Goal: Task Accomplishment & Management: Manage account settings

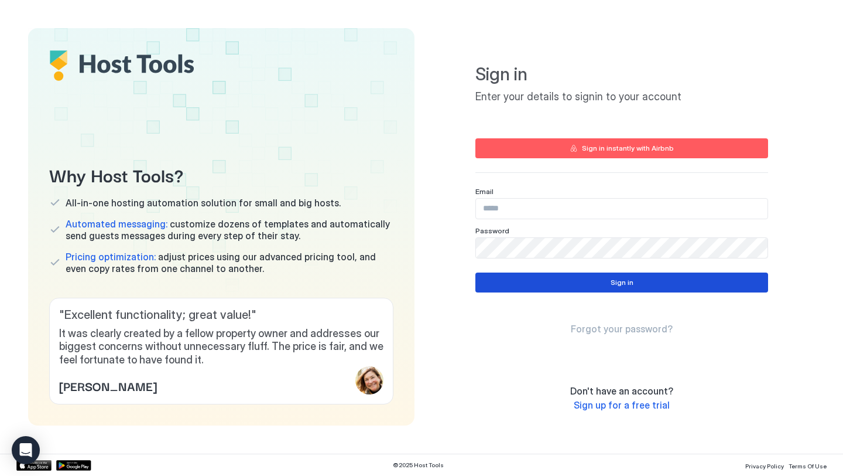
type input "**********"
click at [552, 286] on button "Sign in" at bounding box center [622, 282] width 293 height 20
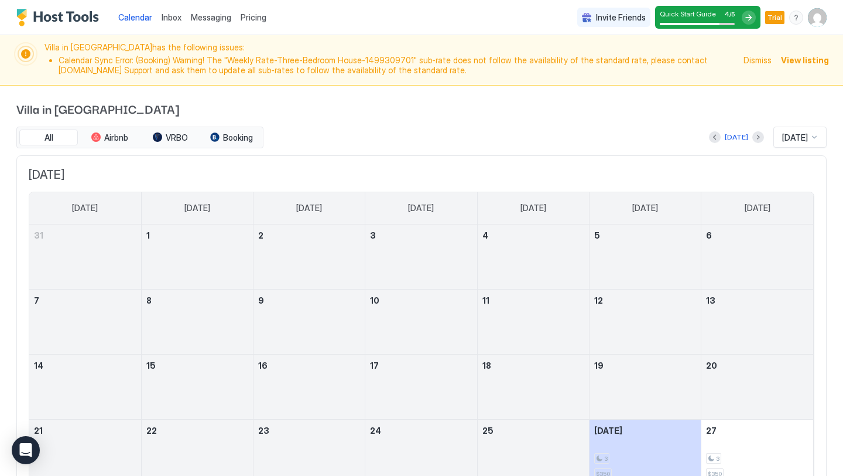
click at [761, 61] on span "Dismiss" at bounding box center [758, 60] width 28 height 12
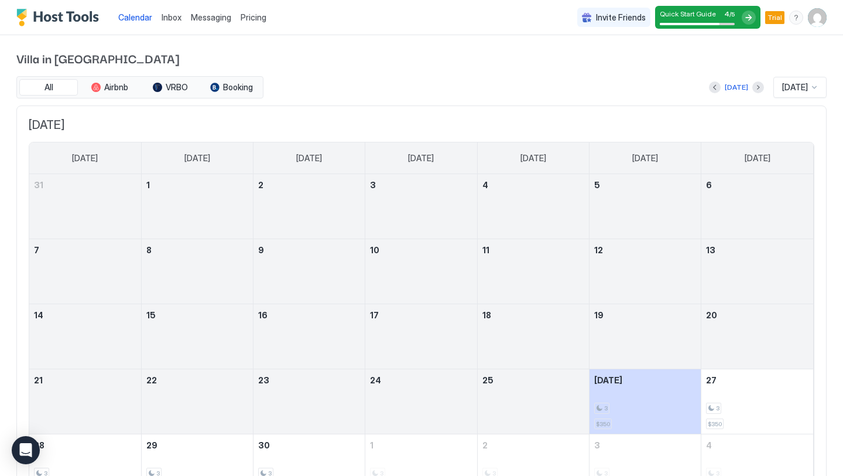
click at [209, 22] on link "Messaging" at bounding box center [211, 17] width 40 height 12
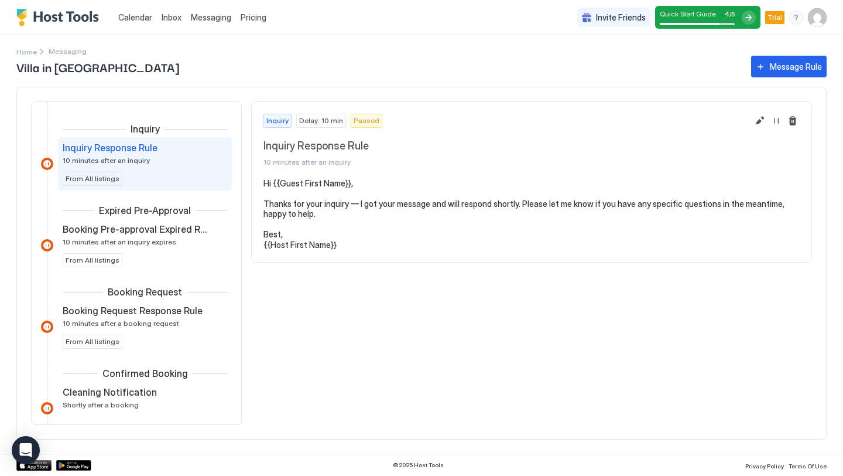
click at [167, 19] on span "Inbox" at bounding box center [172, 17] width 20 height 10
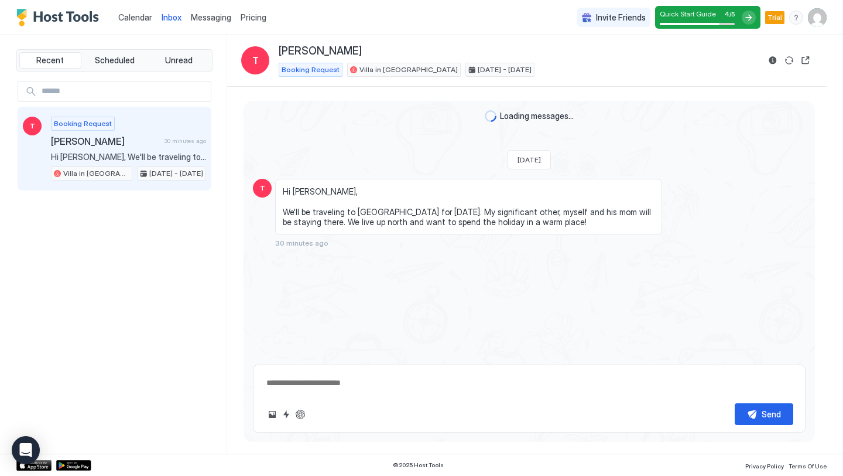
type textarea "*"
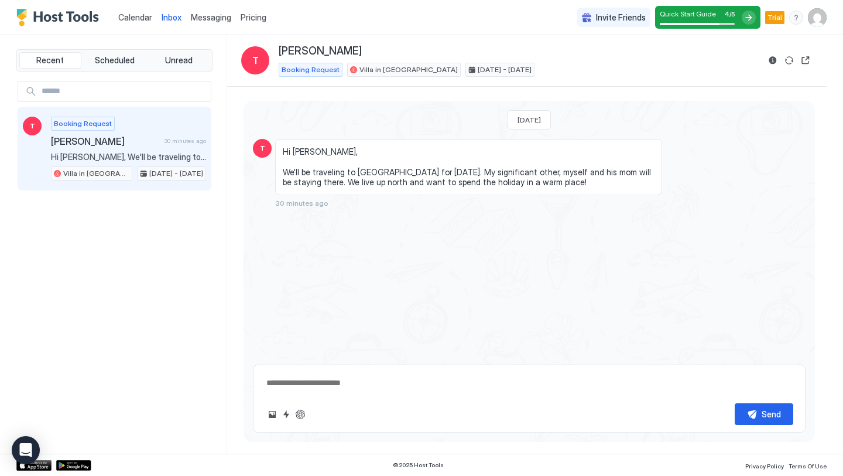
click at [141, 15] on span "Calendar" at bounding box center [135, 17] width 34 height 10
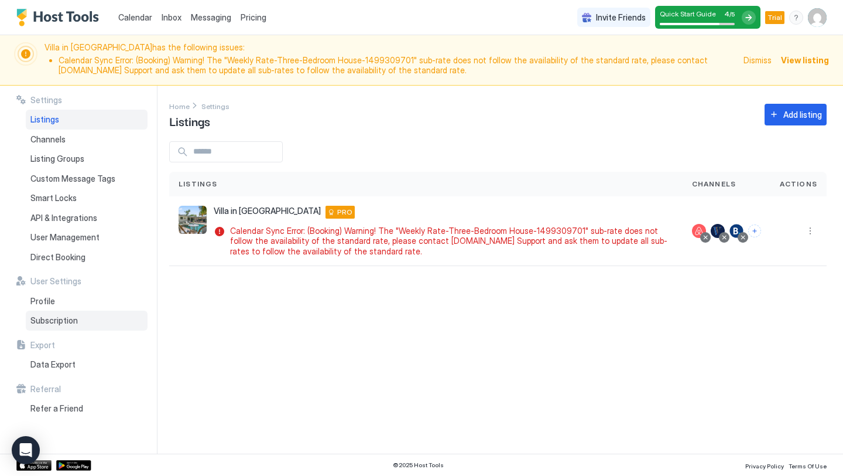
click at [98, 322] on div "Subscription" at bounding box center [87, 320] width 122 height 20
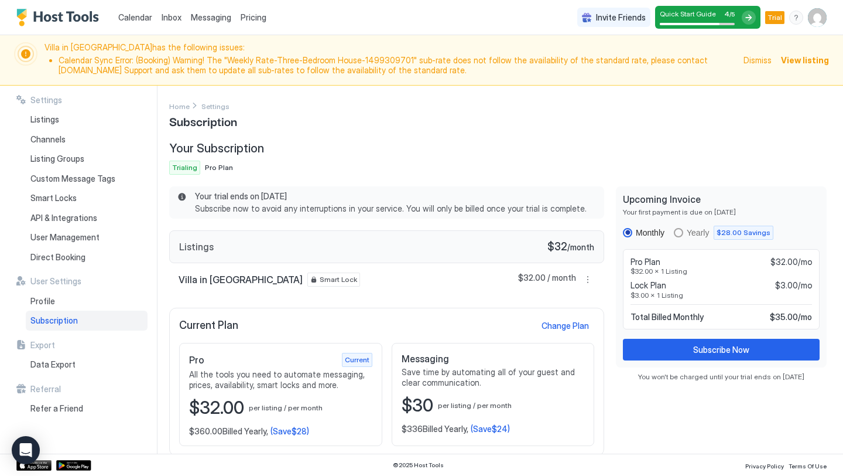
click at [820, 22] on img "User profile" at bounding box center [817, 17] width 19 height 19
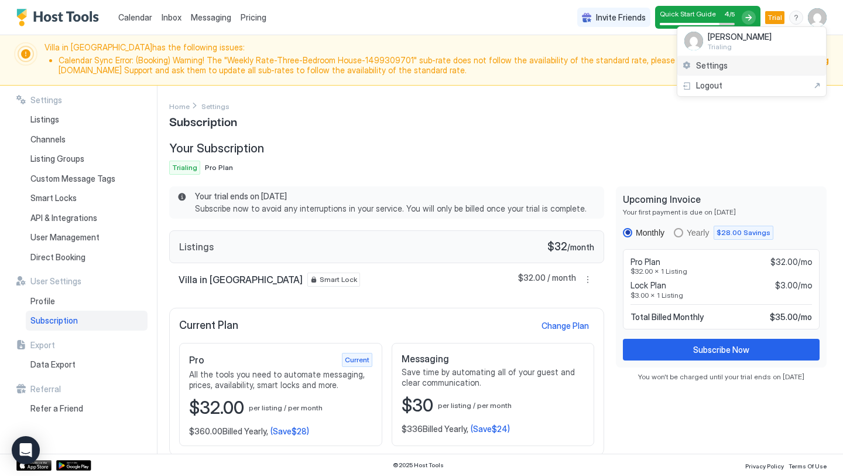
click at [729, 71] on div "Settings" at bounding box center [752, 66] width 149 height 20
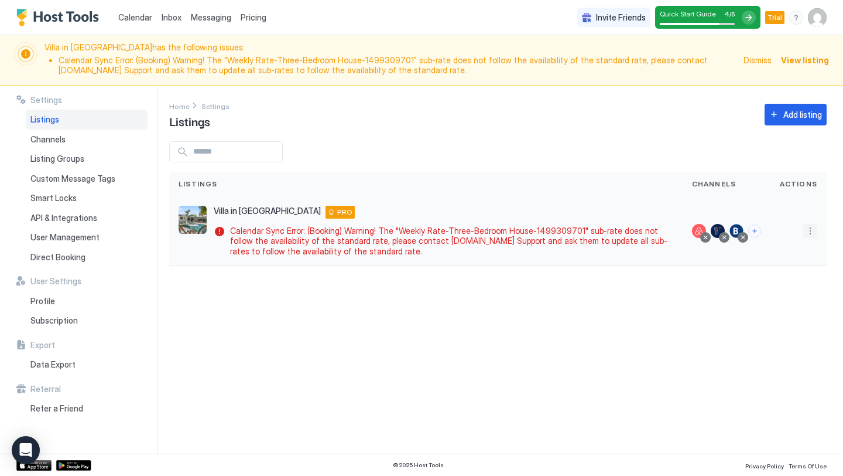
click at [808, 231] on button "More options" at bounding box center [810, 231] width 14 height 14
click at [787, 282] on span "Listing Settings" at bounding box center [784, 284] width 52 height 9
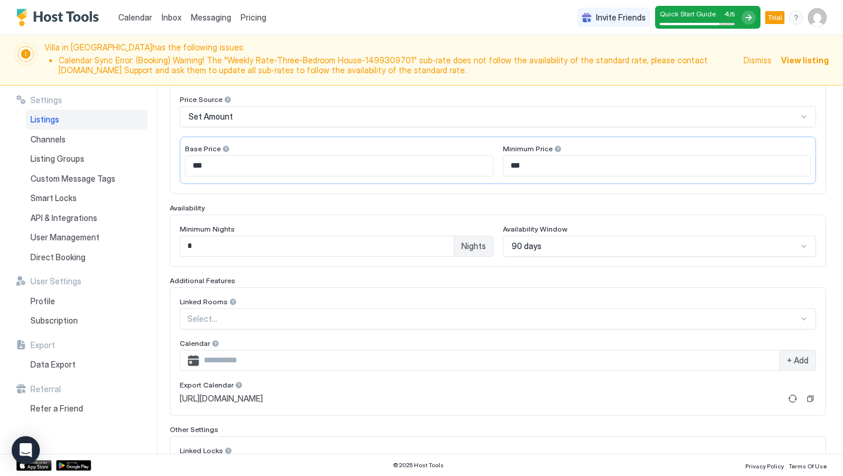
scroll to position [322, 0]
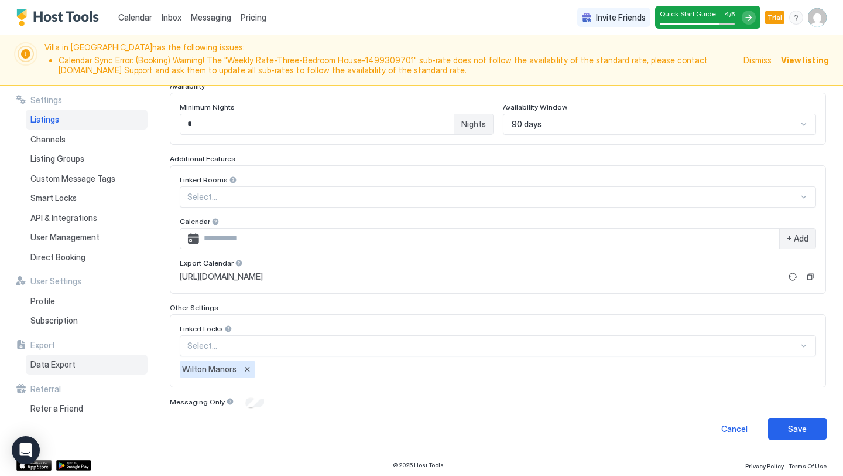
click at [39, 365] on span "Data Export" at bounding box center [52, 364] width 45 height 11
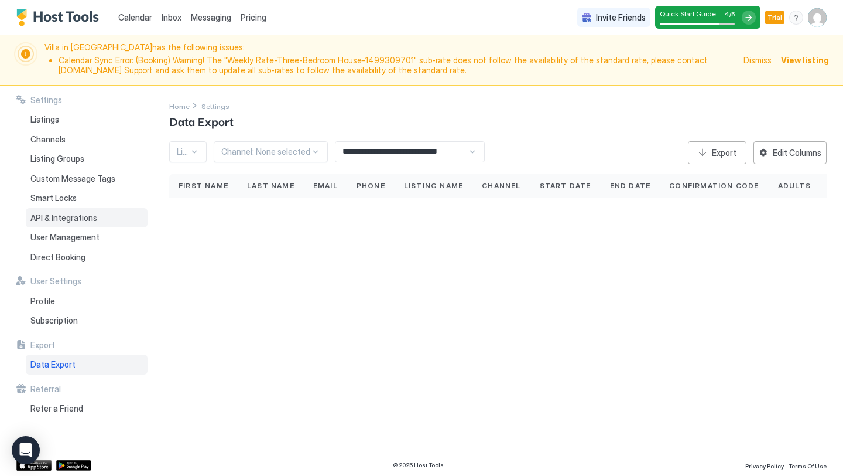
click at [86, 210] on div "API & Integrations" at bounding box center [87, 218] width 122 height 20
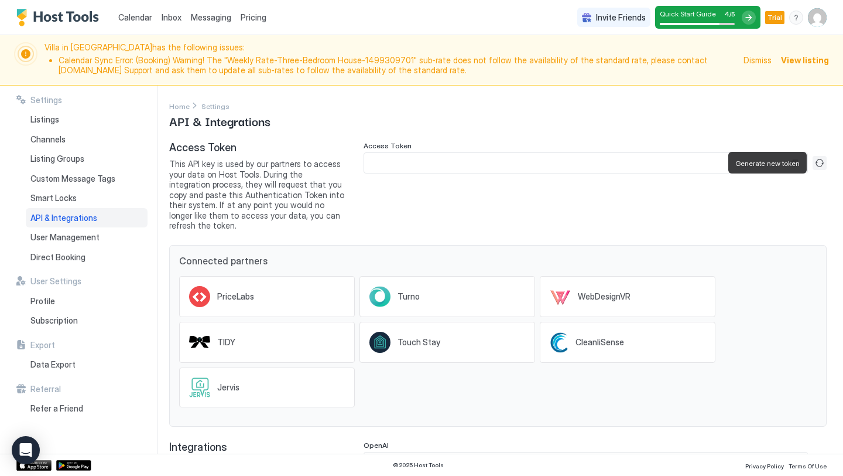
click at [820, 166] on button "Generate new token" at bounding box center [820, 163] width 14 height 14
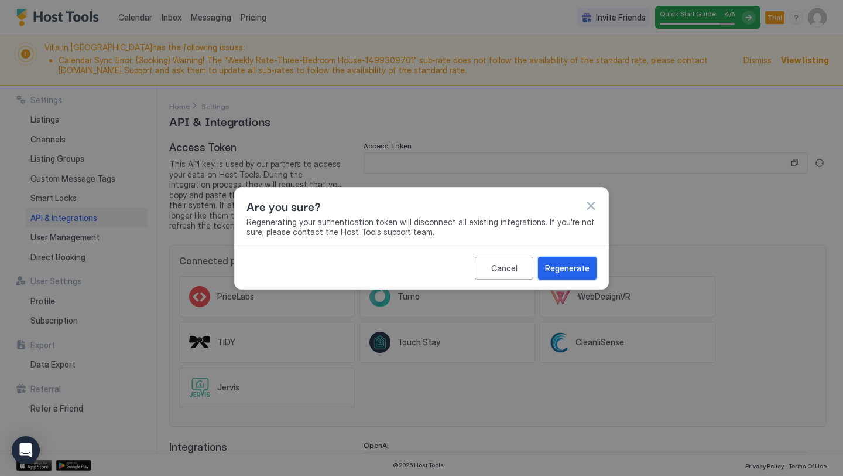
click at [580, 266] on div "Regenerate" at bounding box center [567, 268] width 45 height 12
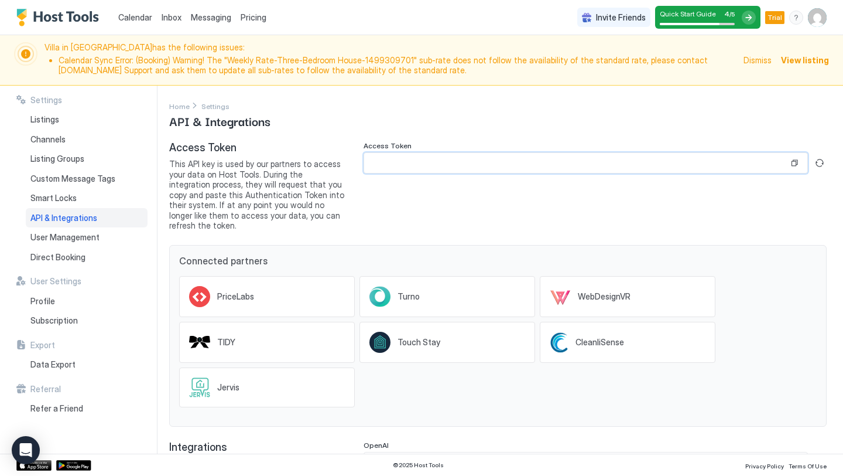
click at [750, 162] on input "Input Field" at bounding box center [576, 163] width 425 height 20
click at [702, 165] on input "Input Field" at bounding box center [576, 163] width 425 height 20
click at [820, 165] on button "Generate new token" at bounding box center [820, 163] width 14 height 14
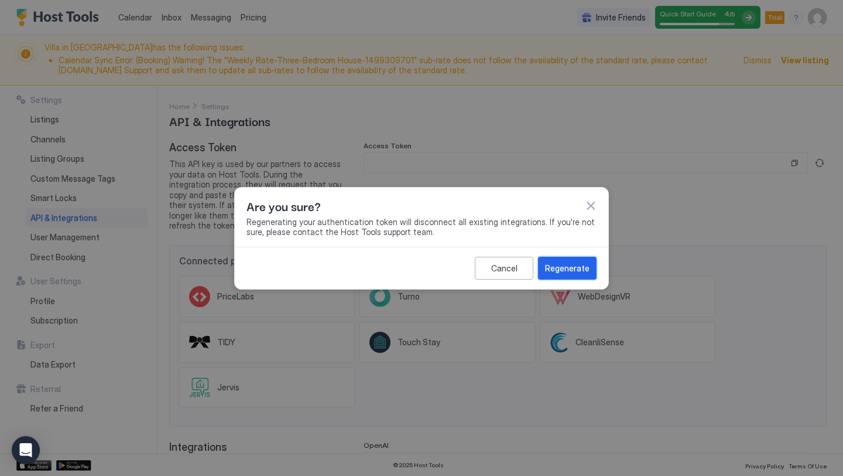
click at [574, 267] on div "Regenerate" at bounding box center [567, 268] width 45 height 12
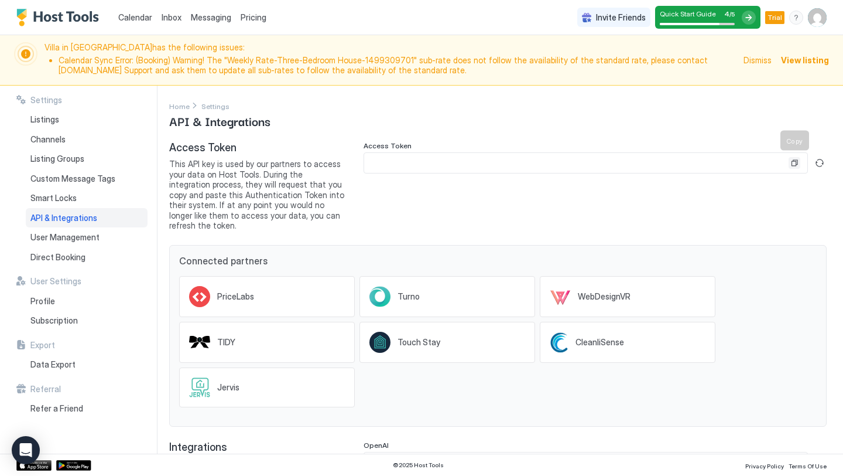
click at [798, 166] on button "Copy" at bounding box center [795, 163] width 12 height 12
click at [278, 292] on div "PriceLabs" at bounding box center [267, 296] width 176 height 41
click at [60, 126] on div "Listings" at bounding box center [87, 120] width 122 height 20
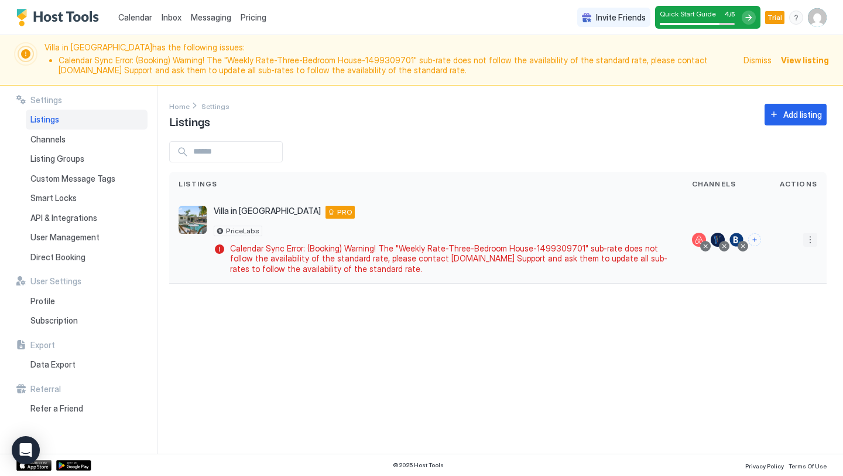
click at [809, 241] on button "More options" at bounding box center [810, 239] width 14 height 14
click at [775, 330] on span "Airbnb Settings" at bounding box center [783, 330] width 52 height 9
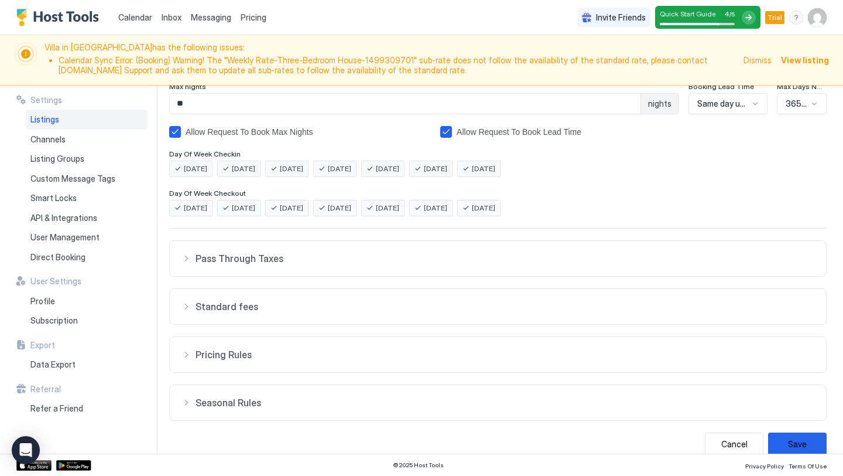
scroll to position [227, 0]
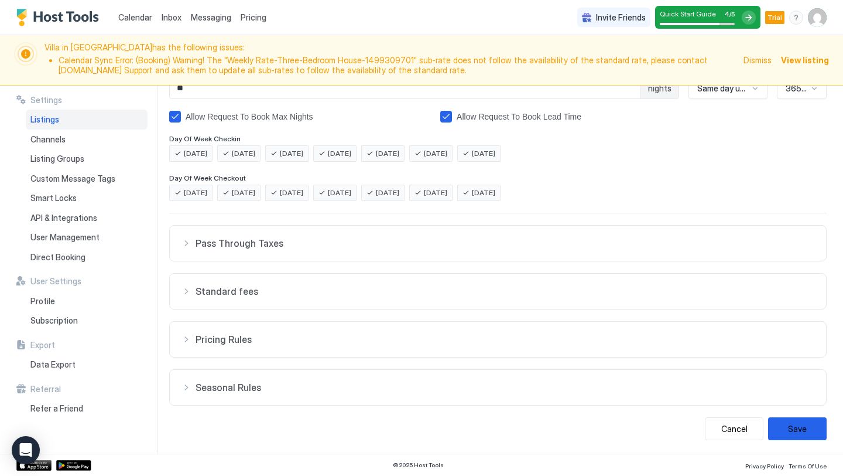
click at [210, 27] on div "Messaging" at bounding box center [211, 17] width 50 height 22
click at [214, 16] on span "Messaging" at bounding box center [211, 17] width 40 height 10
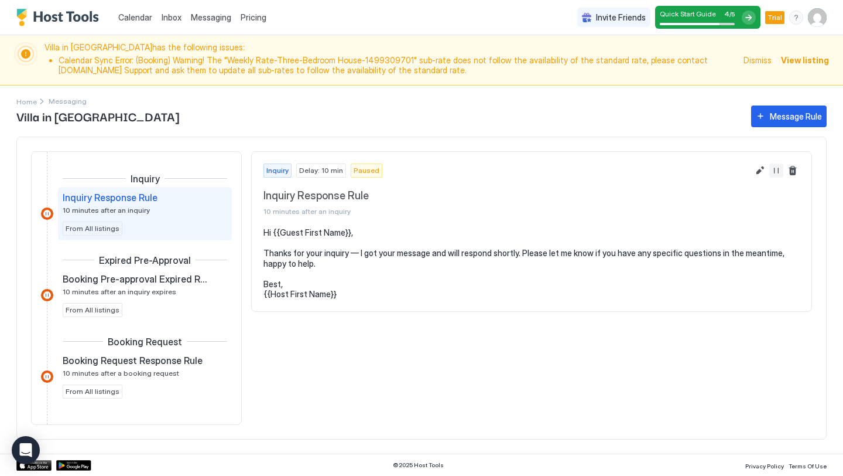
click at [777, 170] on button "Resume Message Rule" at bounding box center [777, 170] width 14 height 14
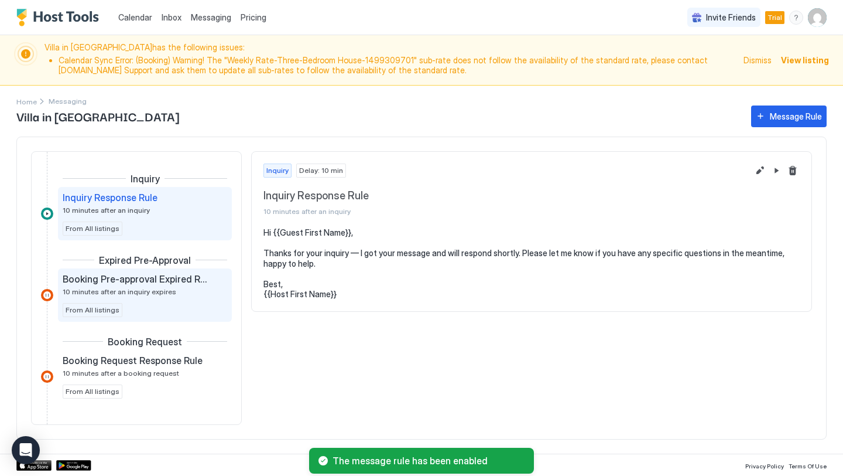
click at [175, 286] on div "Booking Pre-approval Expired Rule 10 minutes after an inquiry expires" at bounding box center [137, 284] width 148 height 23
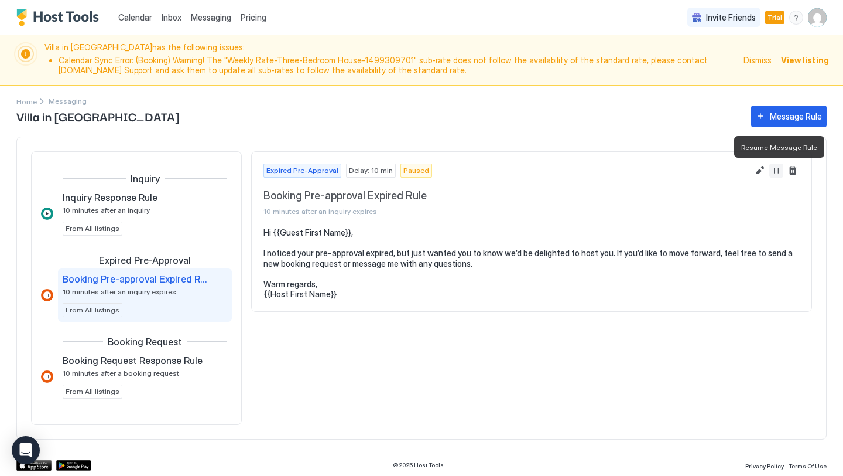
click at [778, 174] on button "Resume Message Rule" at bounding box center [777, 170] width 14 height 14
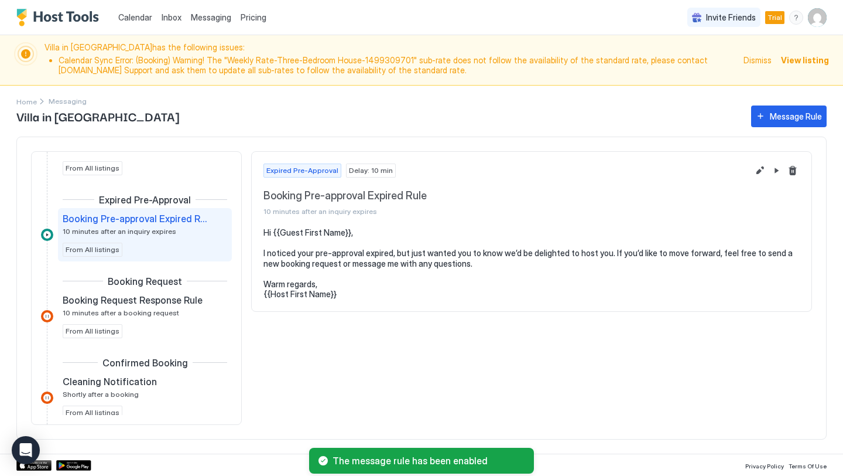
scroll to position [69, 0]
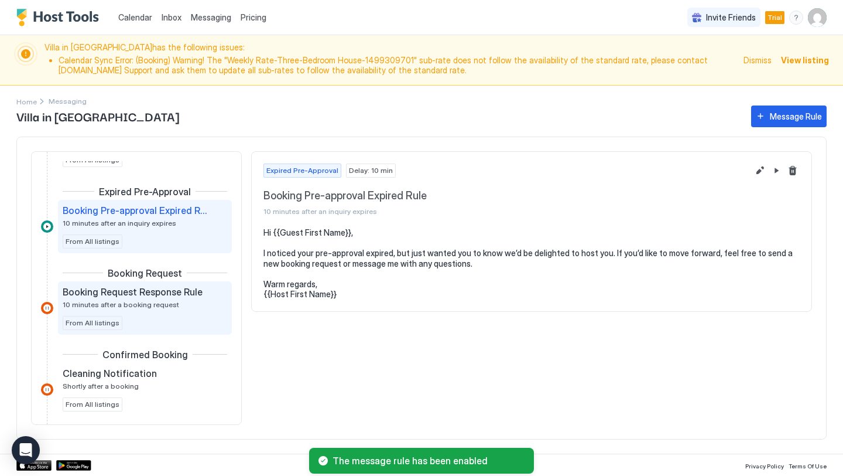
click at [166, 300] on span "10 minutes after a booking request" at bounding box center [121, 304] width 117 height 9
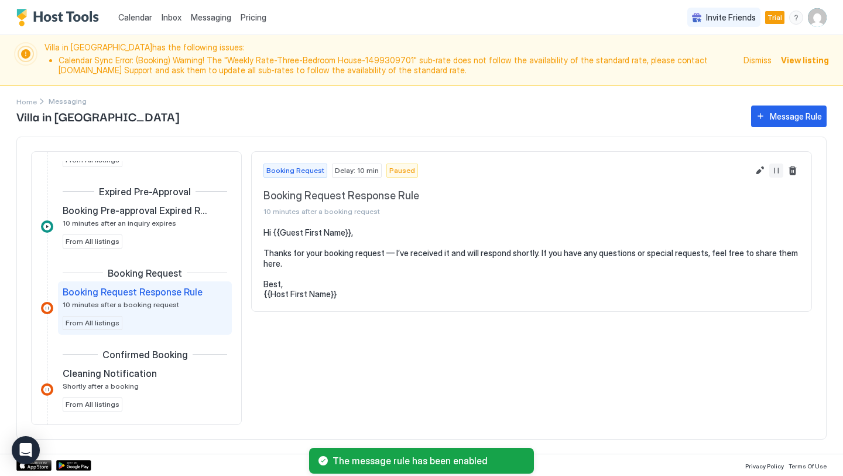
click at [778, 168] on button "Resume Message Rule" at bounding box center [777, 170] width 14 height 14
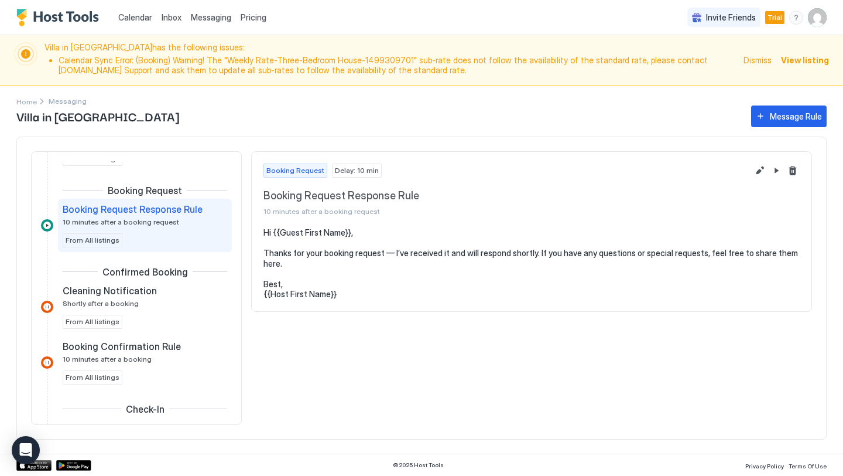
scroll to position [151, 0]
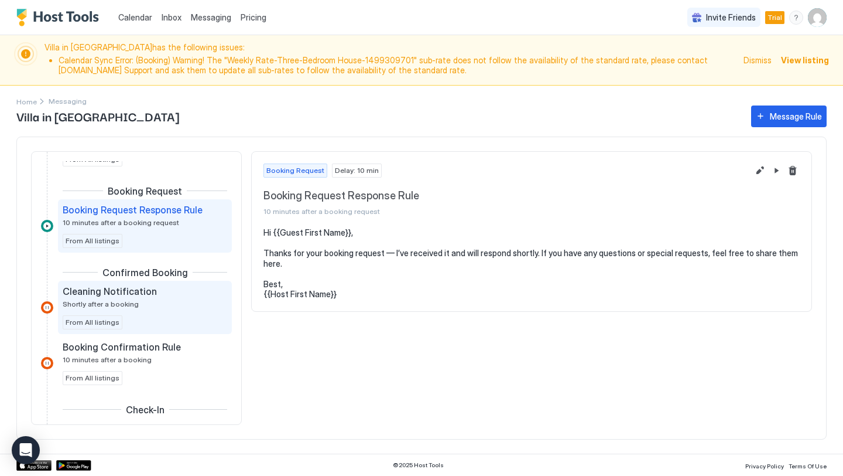
click at [137, 299] on div "Cleaning Notification Shortly after a booking" at bounding box center [137, 296] width 148 height 23
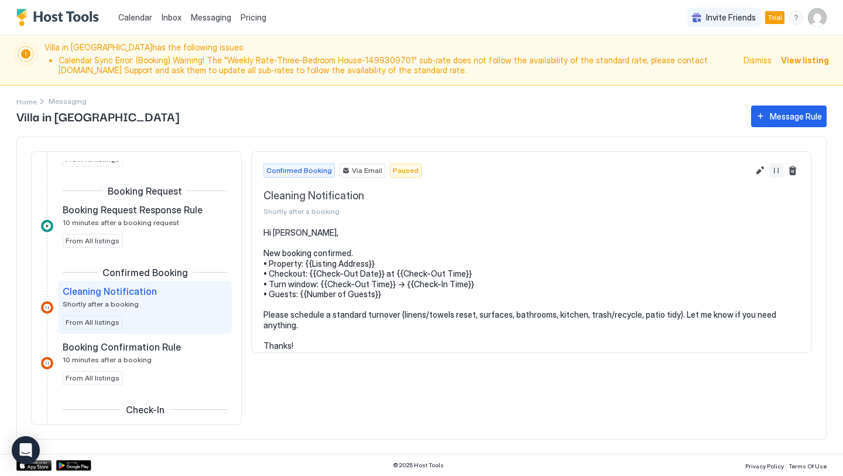
click at [777, 174] on button "Resume Message Rule" at bounding box center [777, 170] width 14 height 14
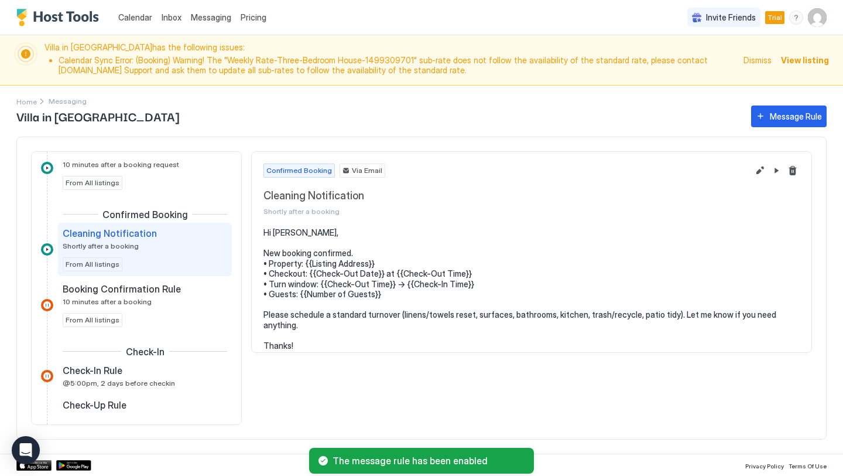
scroll to position [210, 0]
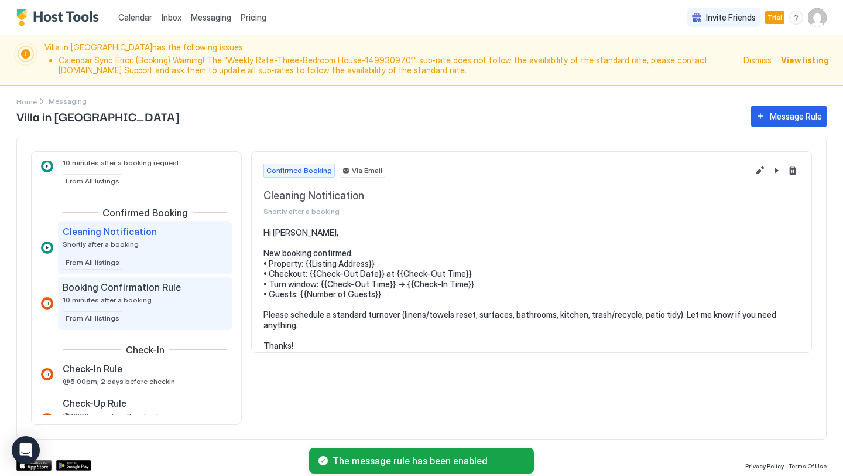
click at [162, 298] on div "Booking Confirmation Rule 10 minutes after a booking" at bounding box center [137, 292] width 148 height 23
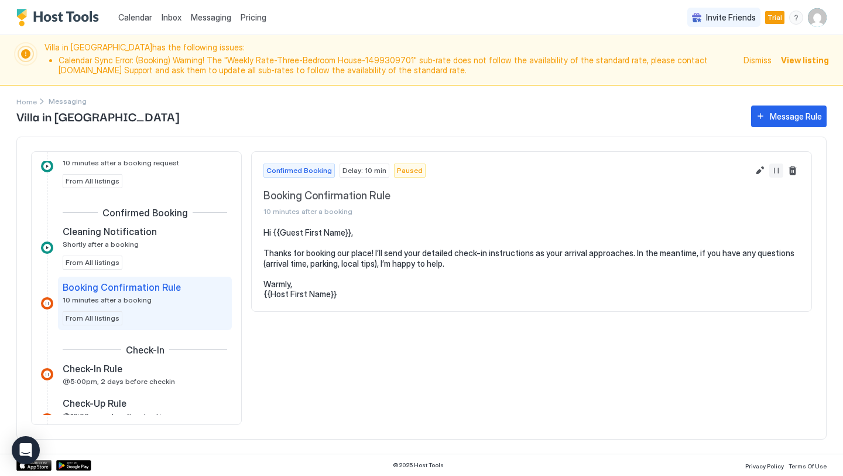
click at [775, 173] on button "Resume Message Rule" at bounding box center [777, 170] width 14 height 14
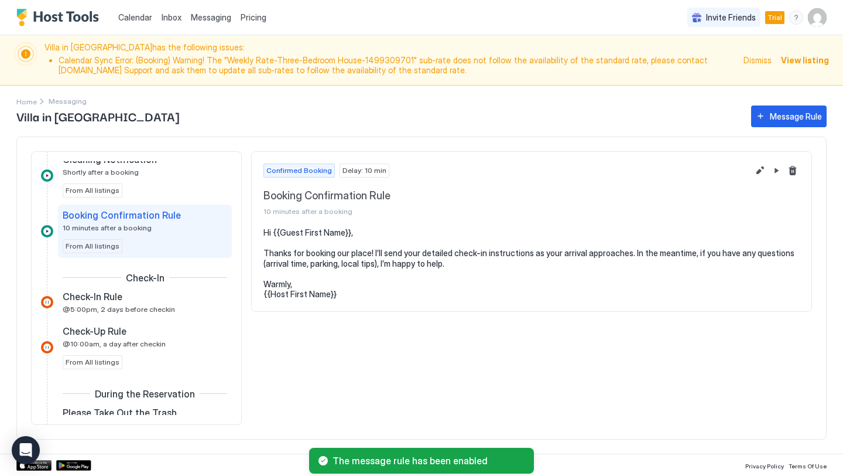
scroll to position [287, 0]
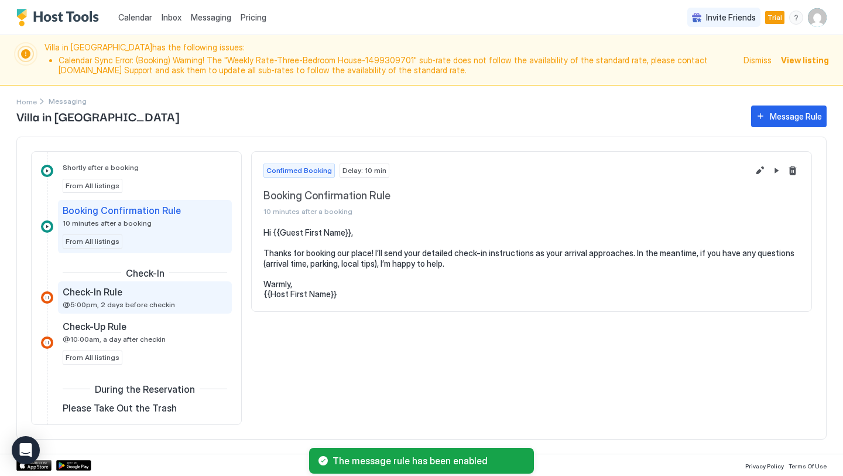
click at [153, 303] on span "@5:00pm, 2 days before checkin" at bounding box center [119, 304] width 112 height 9
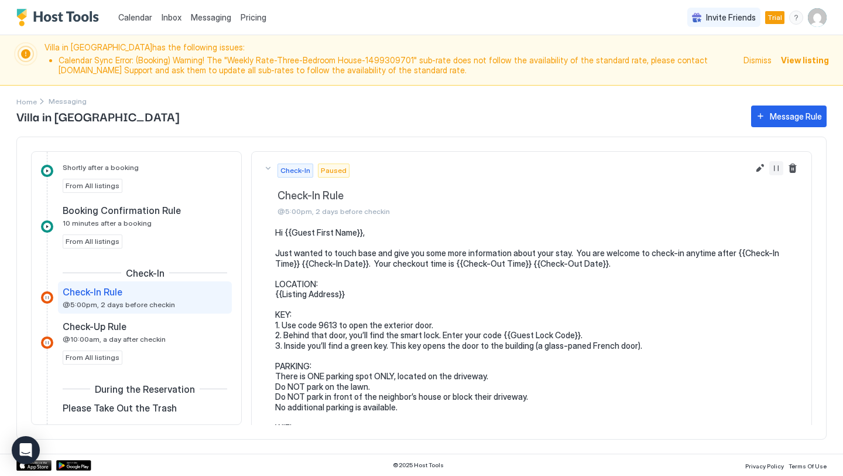
click at [774, 170] on button "Resume Message Rule" at bounding box center [777, 168] width 14 height 14
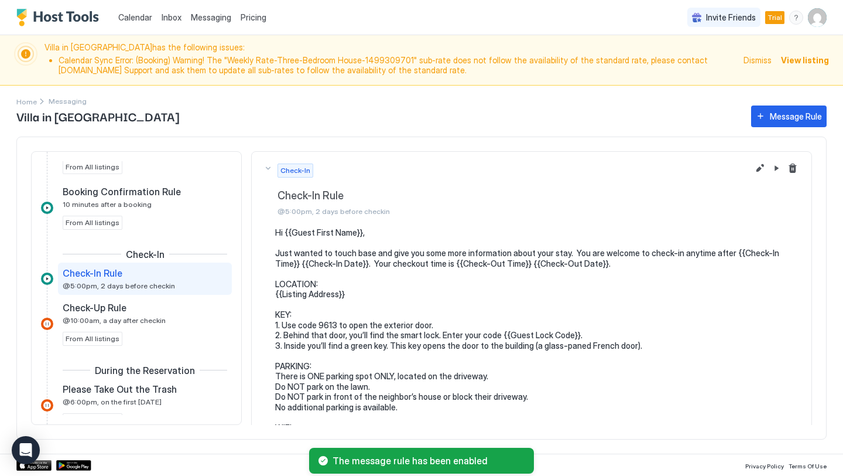
scroll to position [316, 0]
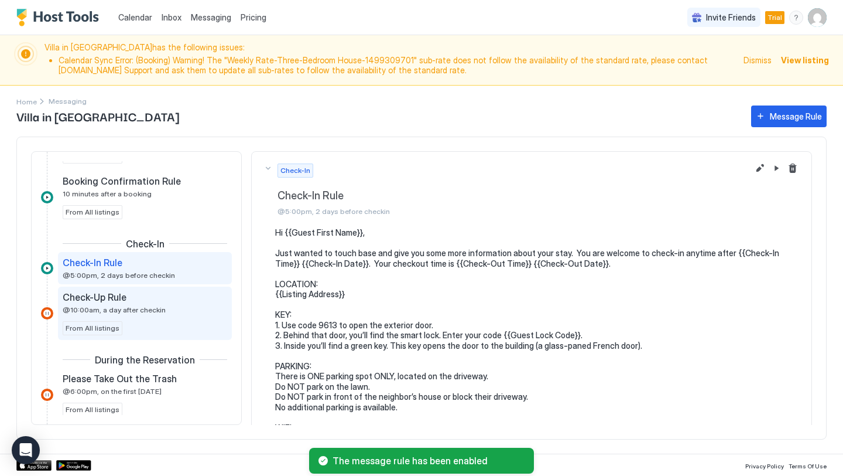
click at [150, 303] on div "Check-Up Rule @10:00am, a day after checkin" at bounding box center [137, 302] width 148 height 23
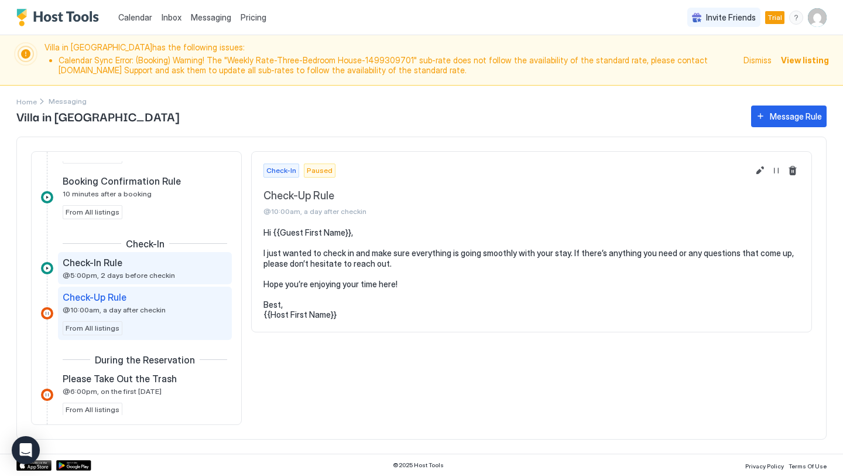
click at [166, 275] on div "Check-In Rule @5:00pm, 2 days before checkin" at bounding box center [137, 268] width 148 height 23
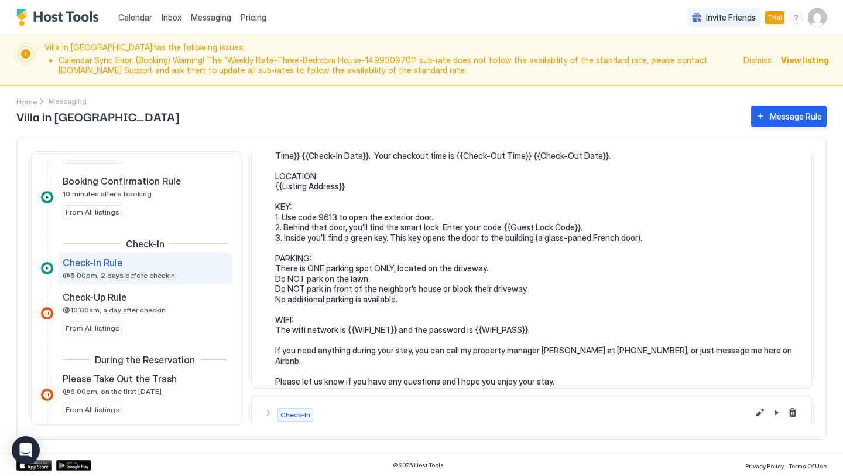
scroll to position [108, 0]
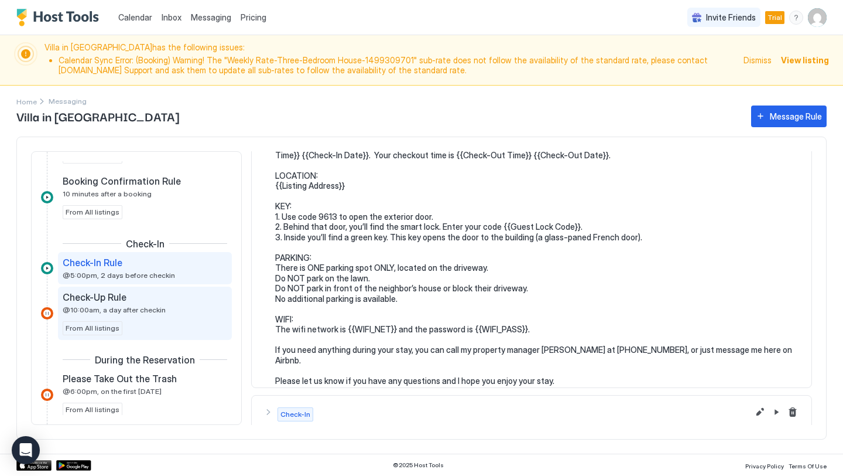
click at [183, 296] on div "Check-Up Rule" at bounding box center [137, 297] width 148 height 12
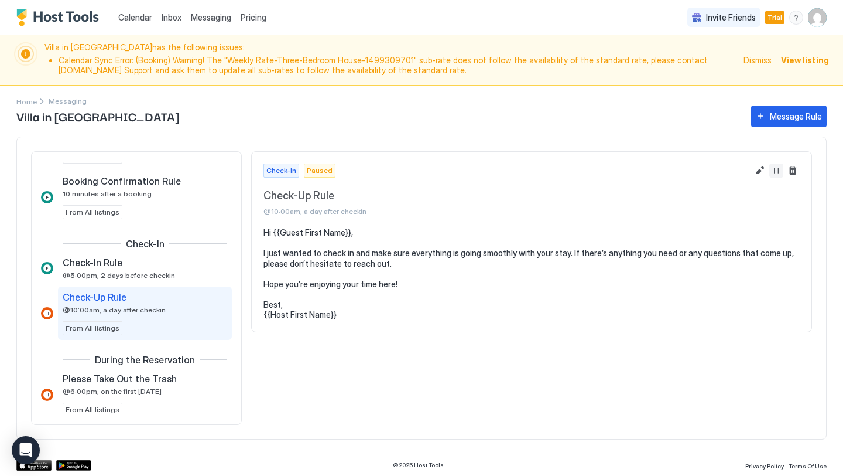
click at [777, 171] on button "Resume Message Rule" at bounding box center [777, 170] width 14 height 14
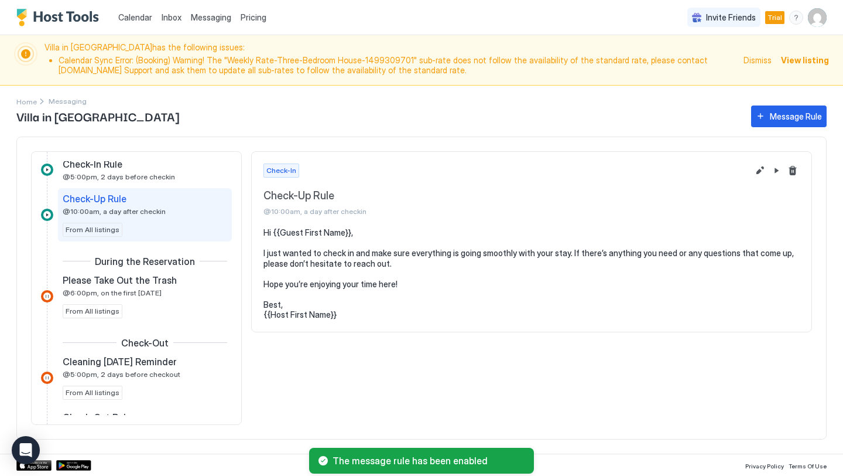
scroll to position [417, 0]
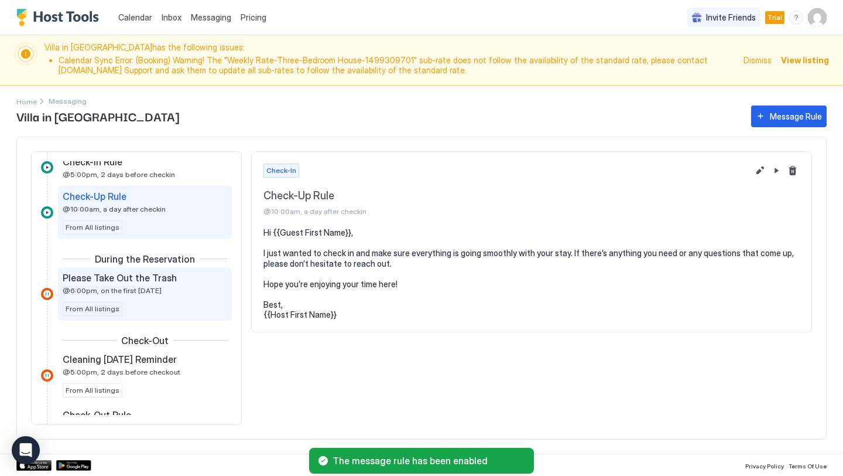
click at [163, 288] on div "Please Take Out the Trash @6:00pm, on the first Thursday" at bounding box center [137, 283] width 148 height 23
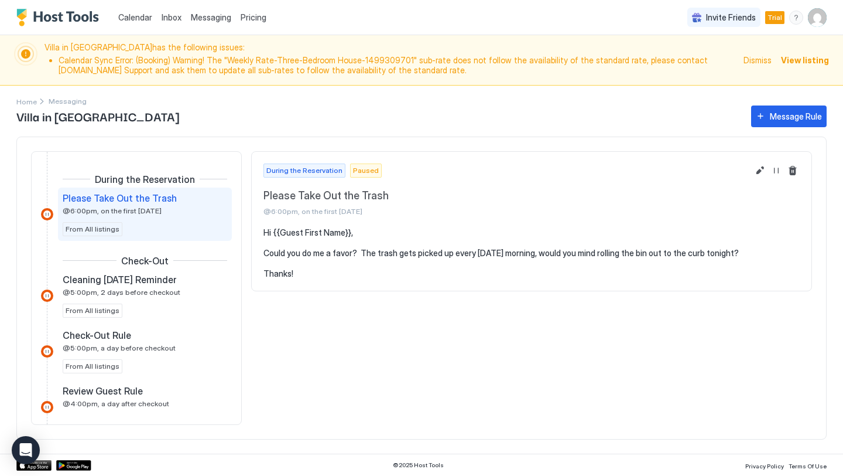
scroll to position [499, 0]
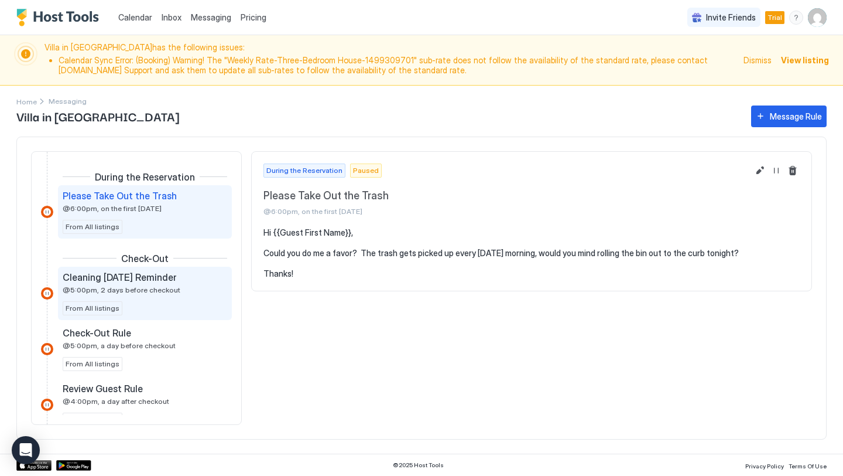
click at [179, 295] on div "Cleaning Tomorrow Reminder @5:00pm, 2 days before checkout From All listings" at bounding box center [145, 293] width 165 height 44
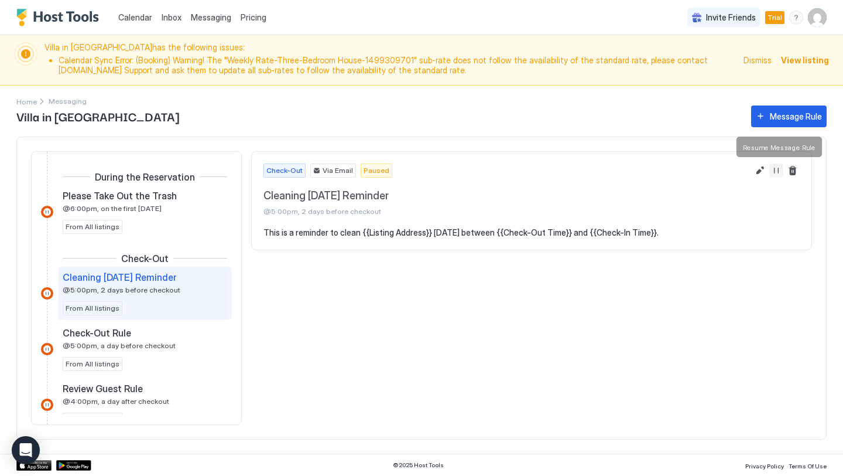
click at [775, 173] on button "Resume Message Rule" at bounding box center [777, 170] width 14 height 14
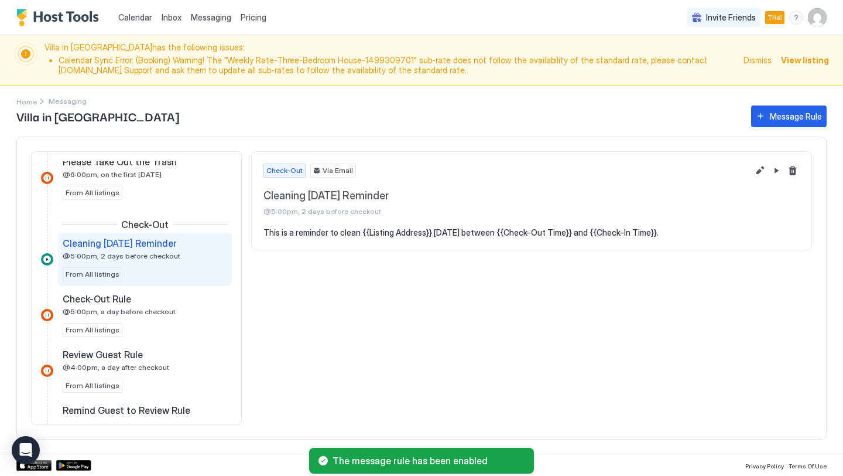
scroll to position [536, 0]
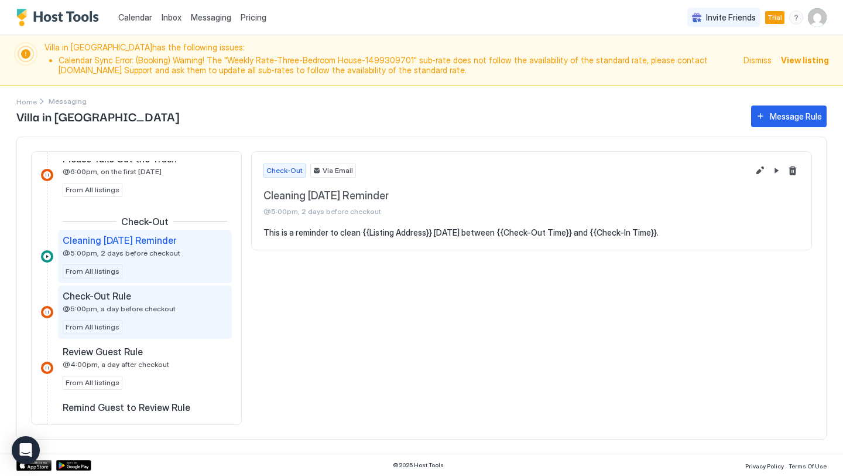
click at [173, 308] on div "Check-Out Rule @5:00pm, a day before checkout" at bounding box center [137, 301] width 148 height 23
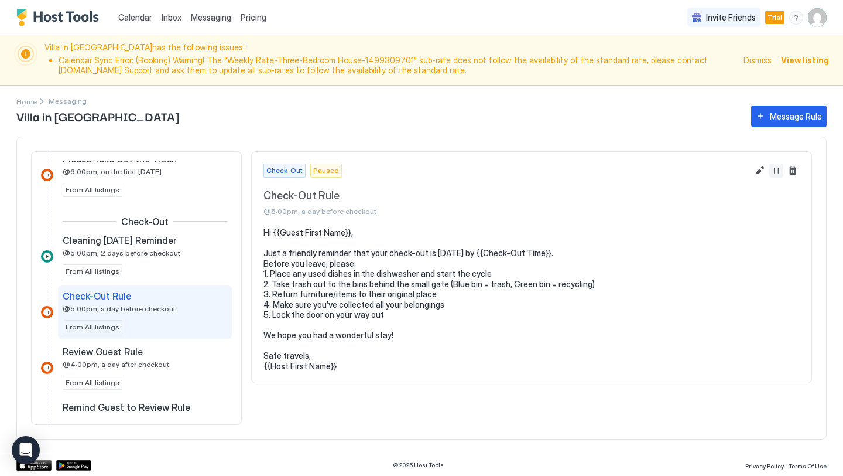
click at [777, 172] on button "Resume Message Rule" at bounding box center [777, 170] width 14 height 14
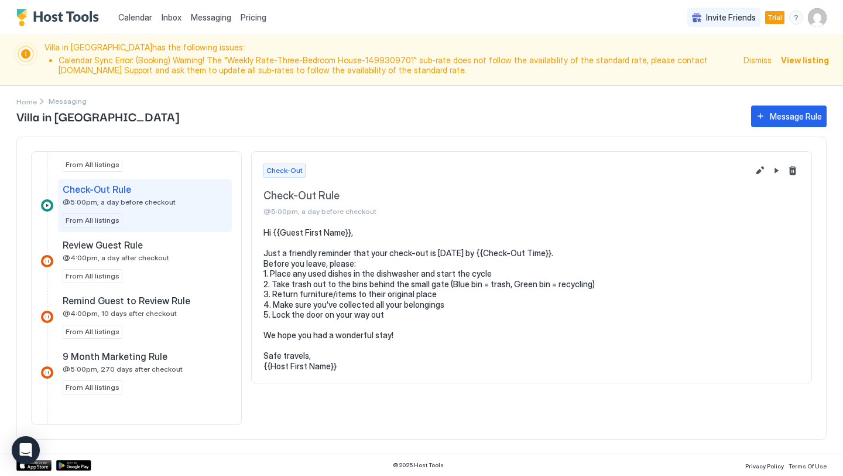
scroll to position [645, 0]
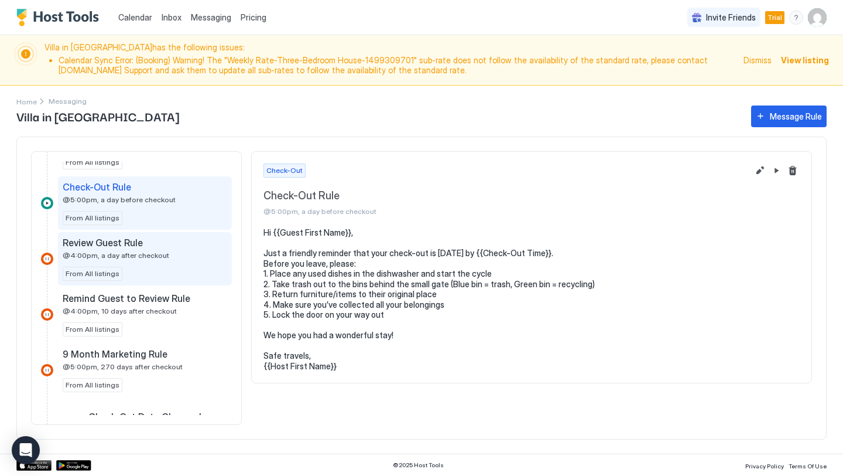
click at [155, 265] on div "Review Guest Rule @4:00pm, a day after checkout From All listings" at bounding box center [145, 259] width 165 height 44
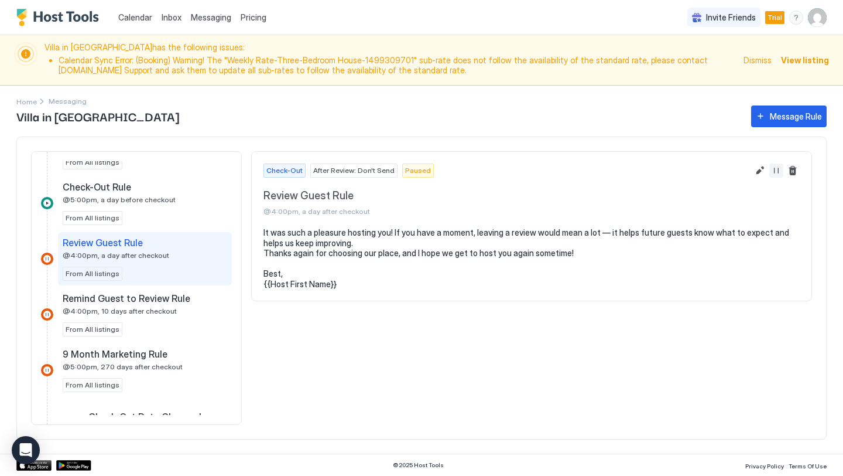
click at [777, 170] on button "Resume Message Rule" at bounding box center [777, 170] width 14 height 14
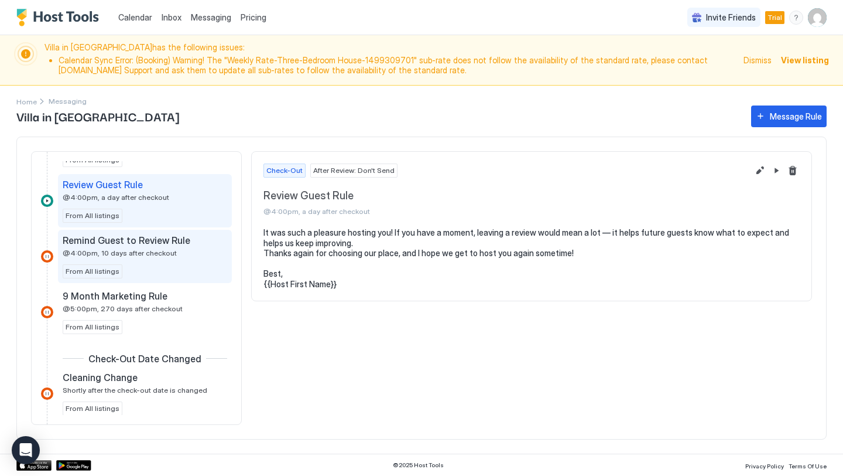
scroll to position [703, 0]
click at [185, 266] on div "Remind Guest to Review Rule @4:00pm, 10 days after checkout From All listings" at bounding box center [145, 256] width 165 height 44
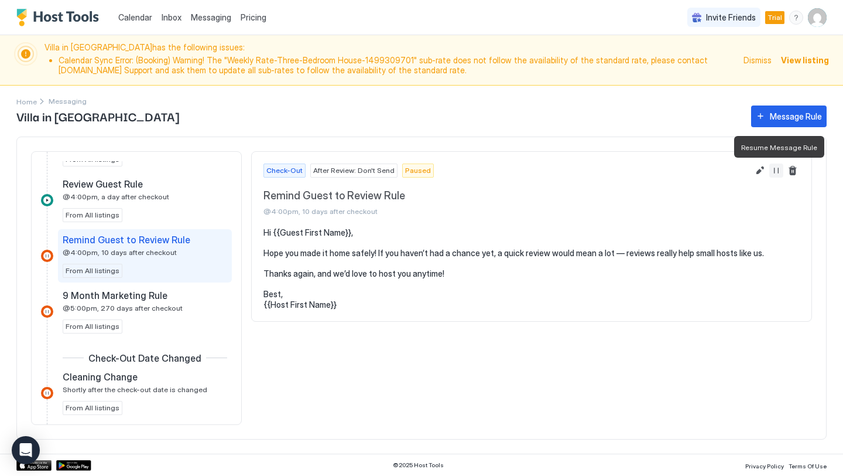
click at [778, 172] on button "Resume Message Rule" at bounding box center [777, 170] width 14 height 14
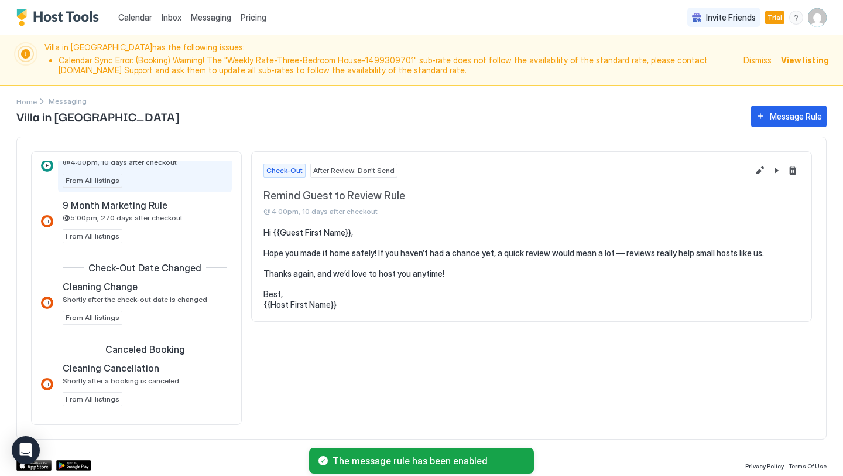
scroll to position [803, 0]
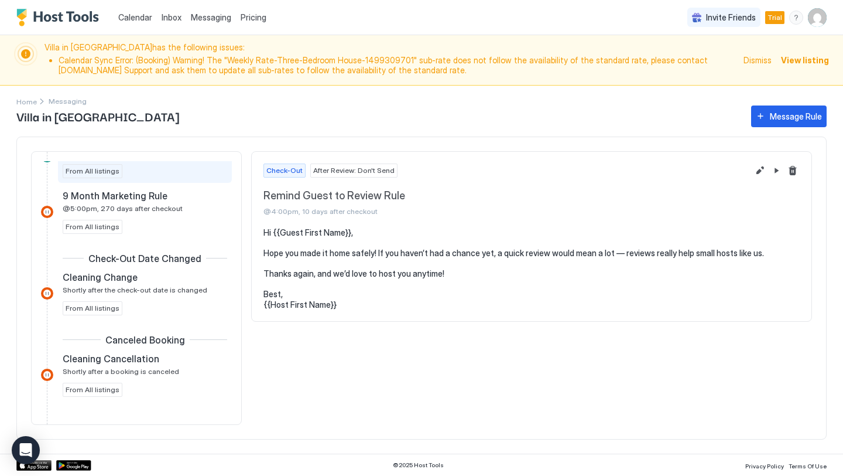
click at [126, 19] on span "Calendar" at bounding box center [135, 17] width 34 height 10
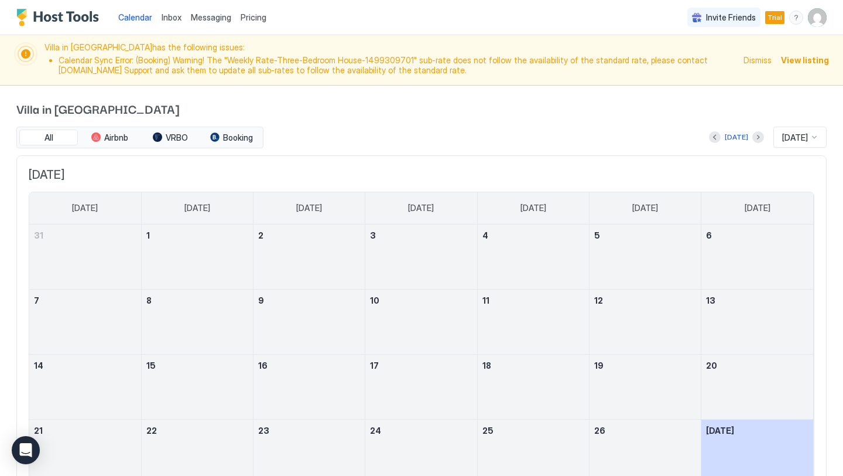
scroll to position [121, 0]
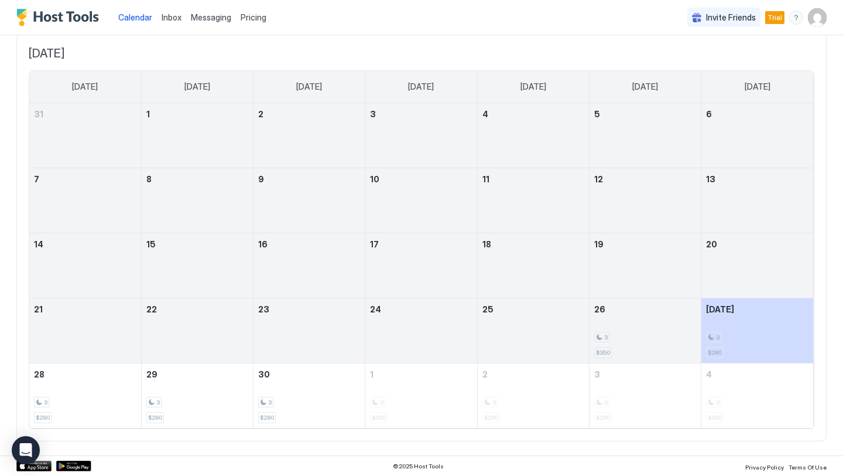
click at [143, 16] on span "Calendar" at bounding box center [135, 17] width 34 height 10
click at [143, 17] on span "Calendar" at bounding box center [135, 17] width 34 height 10
click at [282, 16] on div "Calendar Inbox Messaging Pricing Invite Friends Trial EM" at bounding box center [421, 17] width 843 height 35
click at [255, 16] on span "Pricing" at bounding box center [254, 17] width 26 height 11
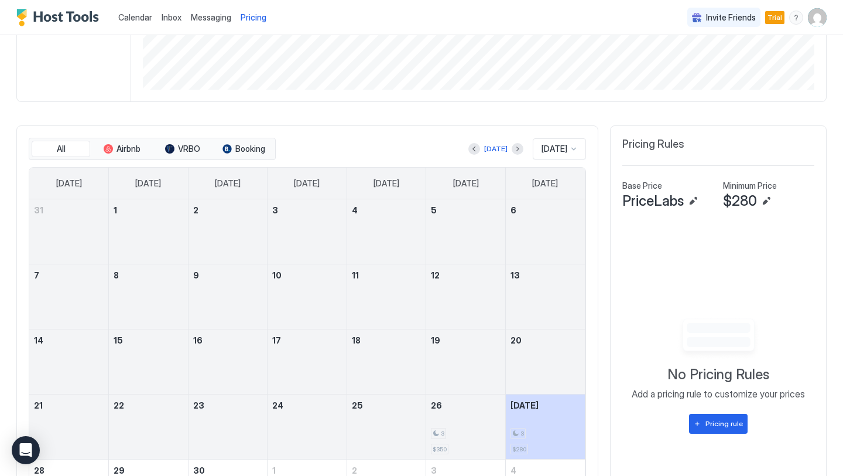
scroll to position [403, 0]
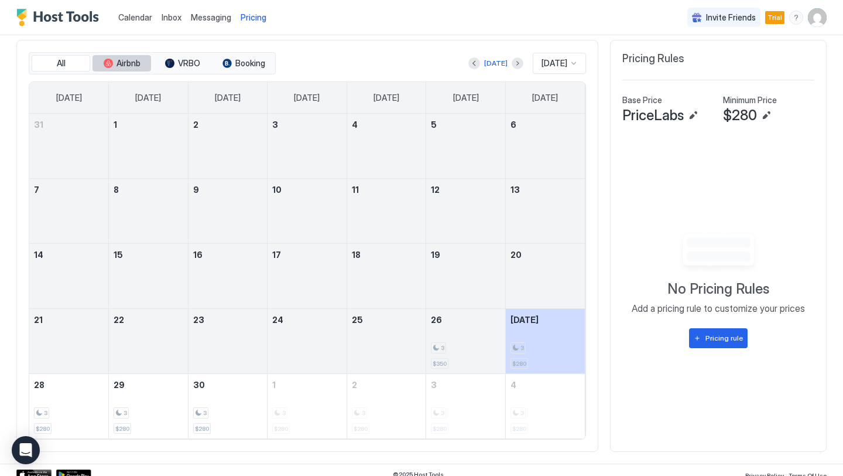
click at [122, 62] on span "Airbnb" at bounding box center [129, 63] width 24 height 11
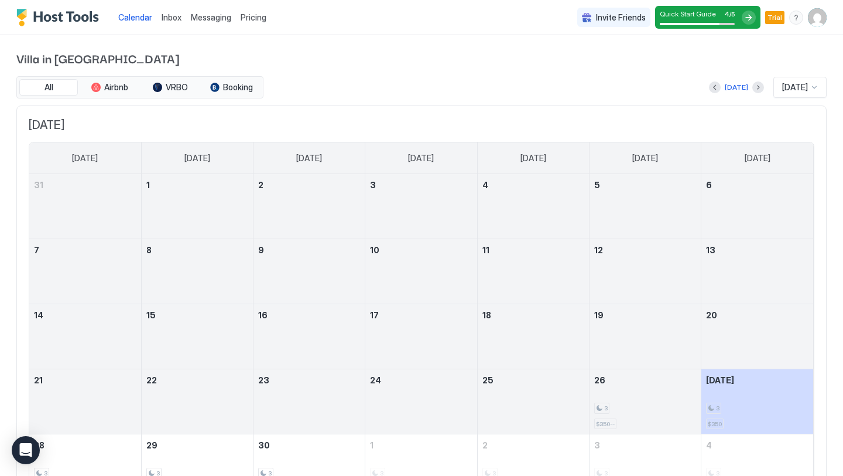
scroll to position [4, 0]
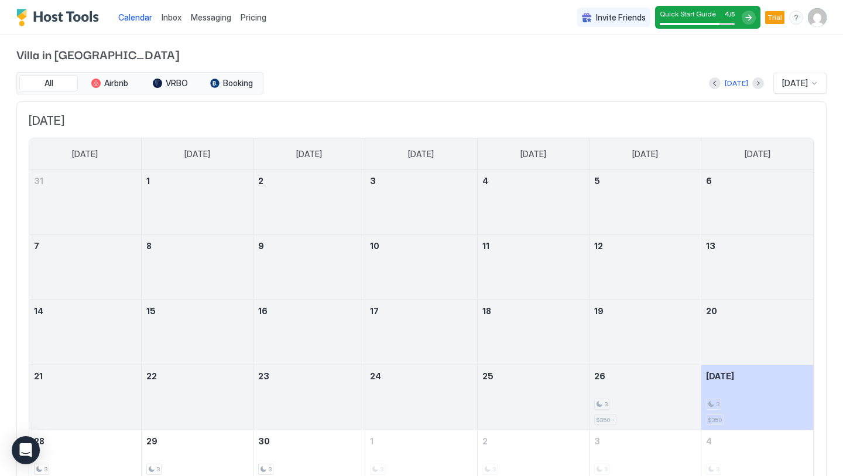
click at [83, 119] on span "[DATE]" at bounding box center [422, 121] width 786 height 15
click at [806, 85] on span "[DATE]" at bounding box center [795, 83] width 26 height 11
click at [795, 197] on span "Dec 2025" at bounding box center [793, 199] width 23 height 9
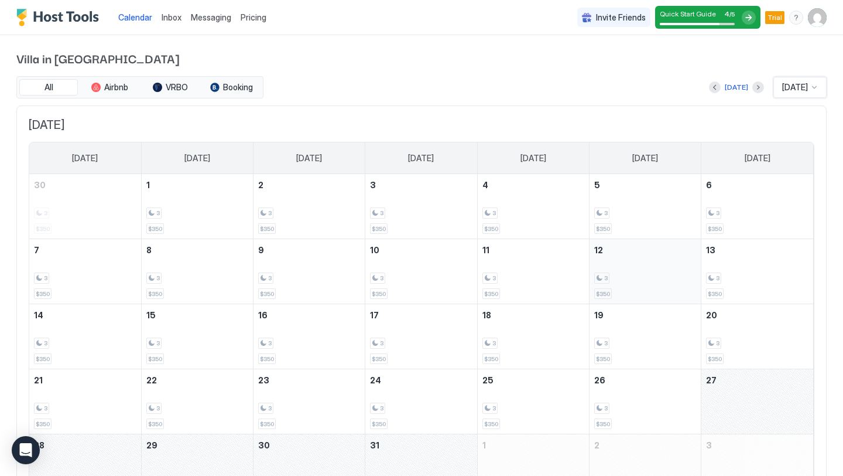
scroll to position [71, 0]
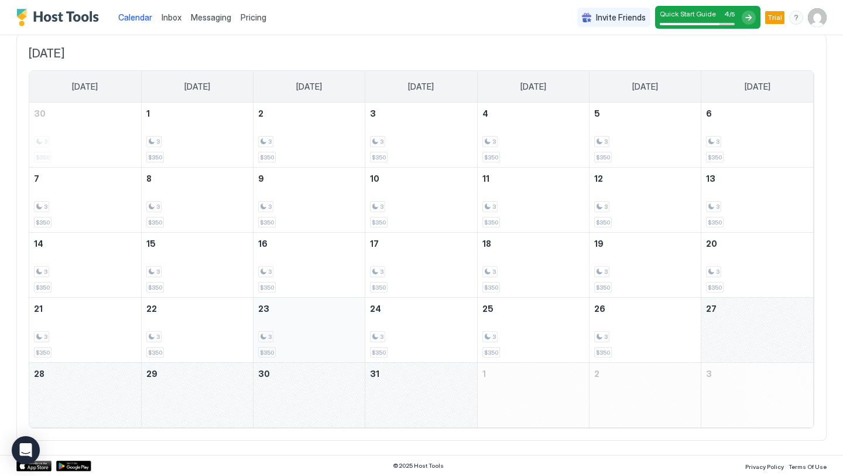
click at [304, 343] on div "3 $350" at bounding box center [309, 329] width 102 height 55
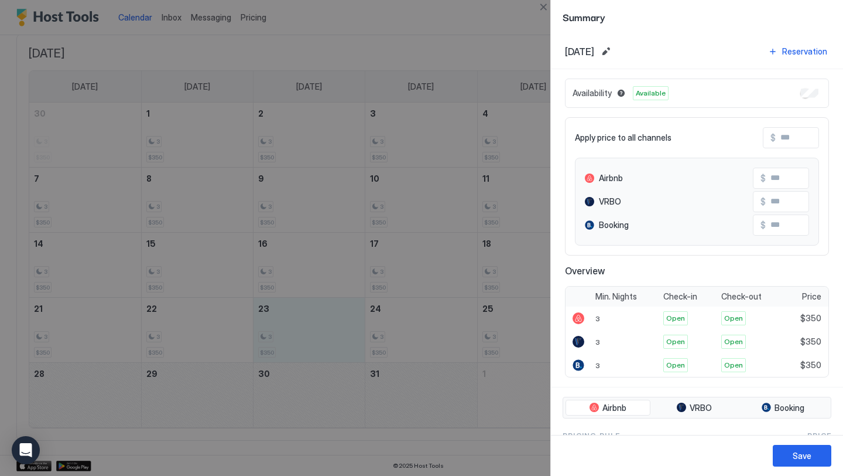
click at [484, 48] on div at bounding box center [421, 238] width 843 height 476
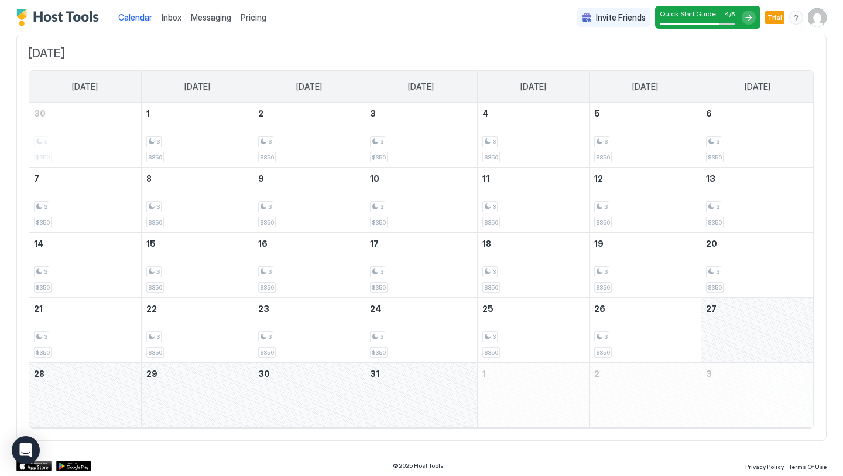
click at [248, 22] on span "Pricing" at bounding box center [254, 17] width 26 height 11
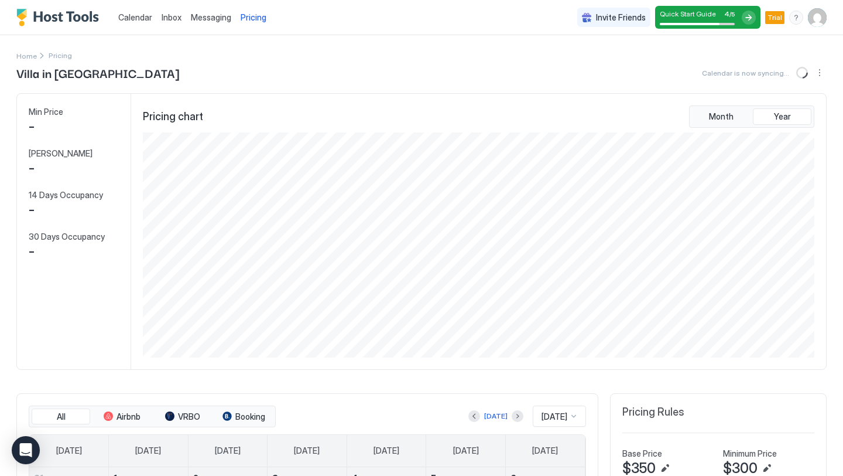
scroll to position [225, 674]
click at [216, 16] on span "Messaging" at bounding box center [211, 17] width 40 height 10
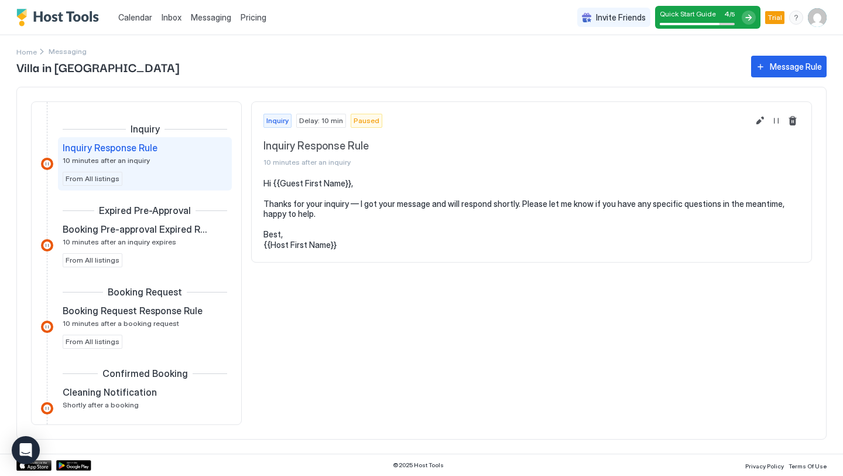
click at [133, 18] on span "Calendar" at bounding box center [135, 17] width 34 height 10
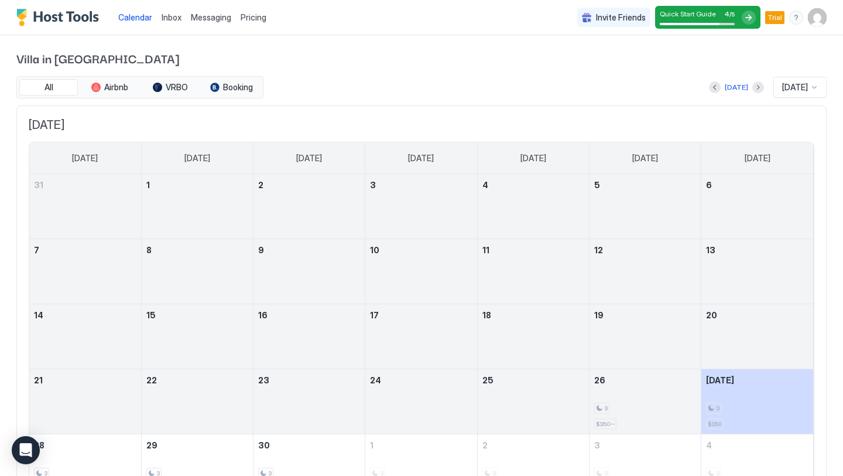
click at [724, 11] on div "Quick Start Guide 4 / 5" at bounding box center [697, 13] width 75 height 9
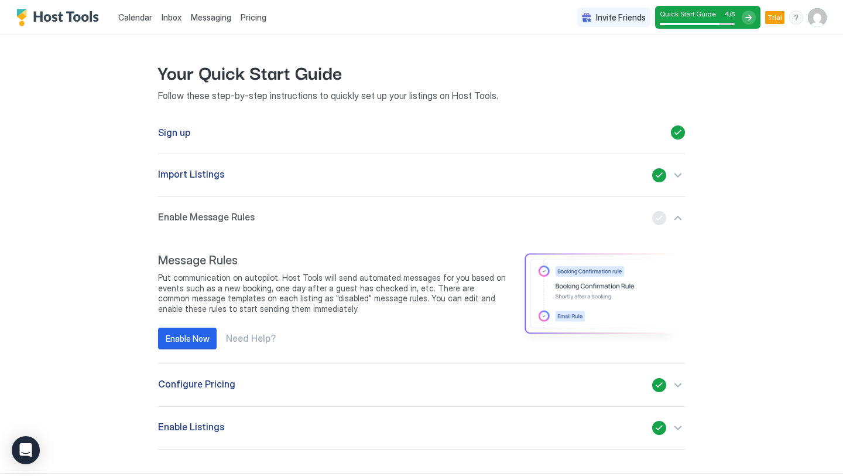
click at [750, 16] on div at bounding box center [749, 18] width 14 height 14
click at [822, 19] on img "User profile" at bounding box center [817, 17] width 19 height 19
click at [743, 67] on div "Settings" at bounding box center [752, 66] width 149 height 20
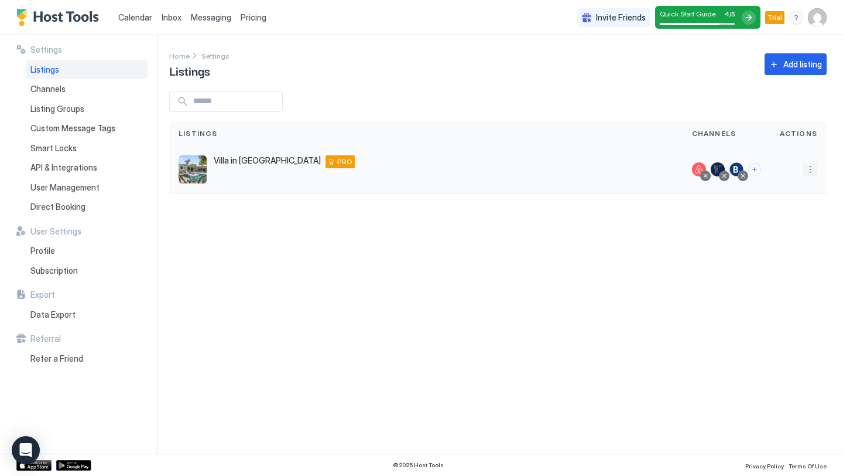
click at [807, 172] on button "More options" at bounding box center [810, 169] width 14 height 14
click at [768, 210] on div "Pricing" at bounding box center [780, 205] width 80 height 19
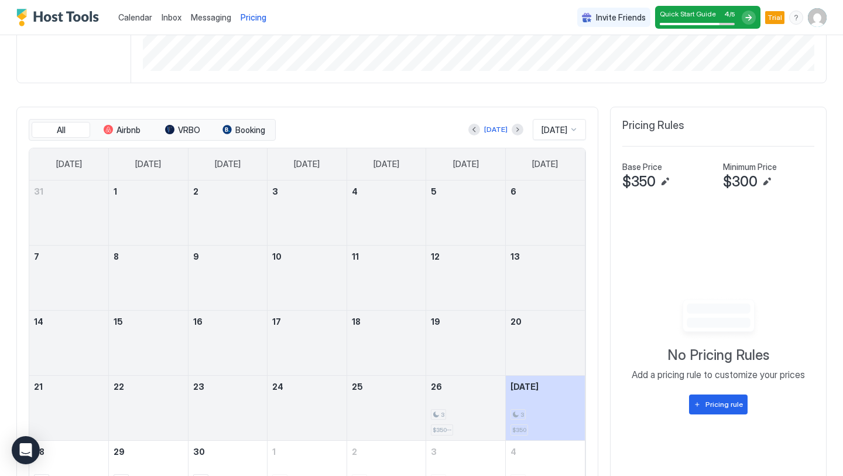
scroll to position [285, 0]
click at [512, 135] on button "Next month" at bounding box center [518, 131] width 12 height 12
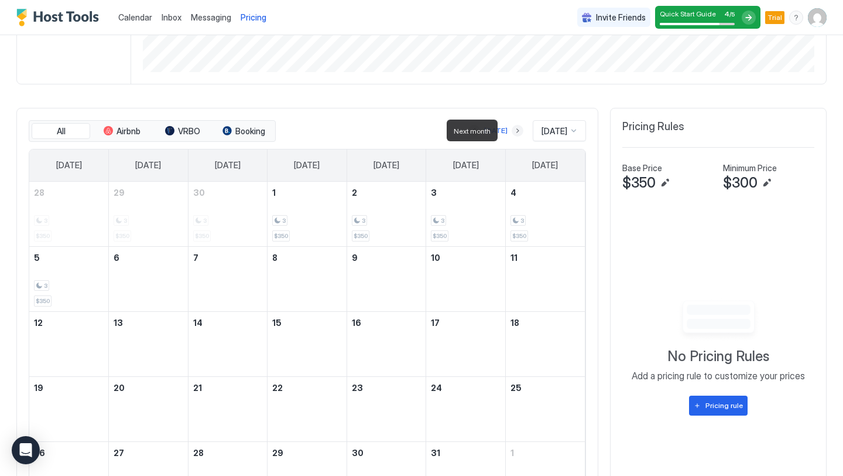
click at [512, 133] on button "Next month" at bounding box center [518, 131] width 12 height 12
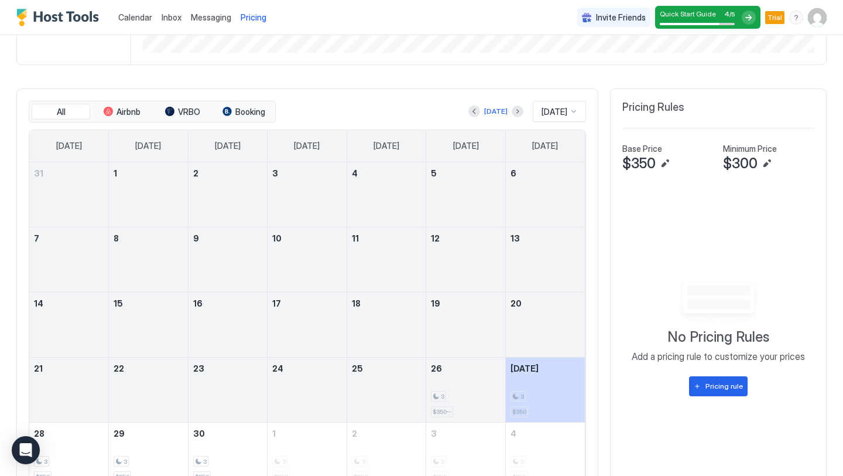
scroll to position [281, 0]
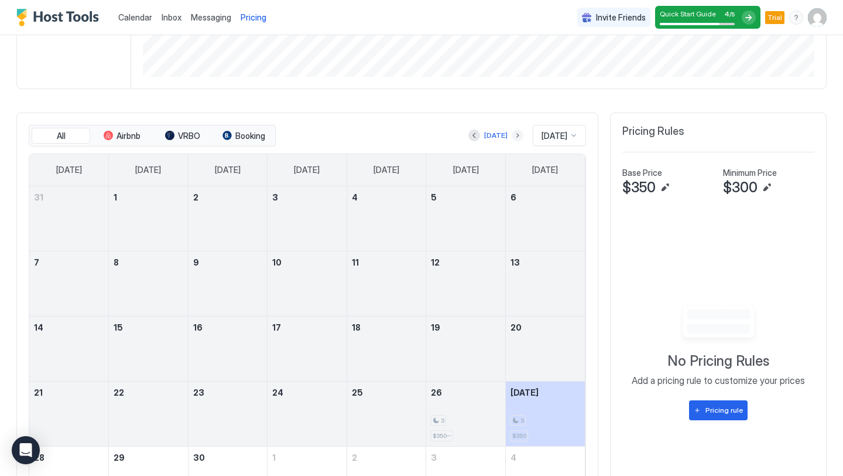
click at [512, 134] on button "Next month" at bounding box center [518, 135] width 12 height 12
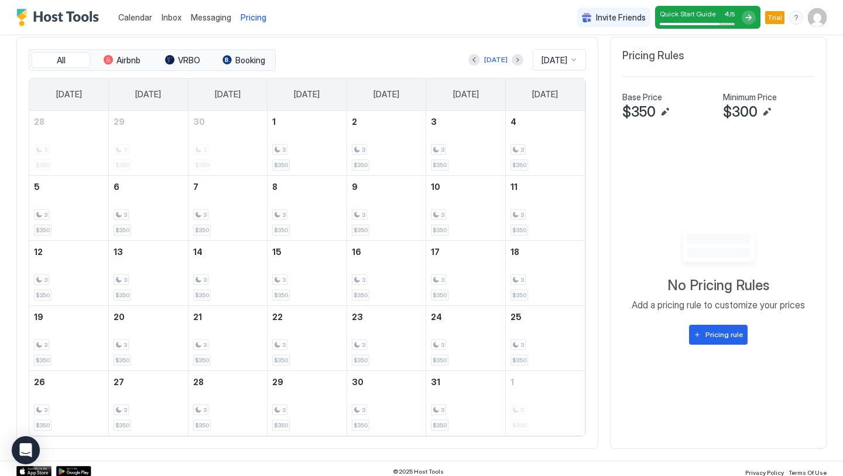
scroll to position [361, 0]
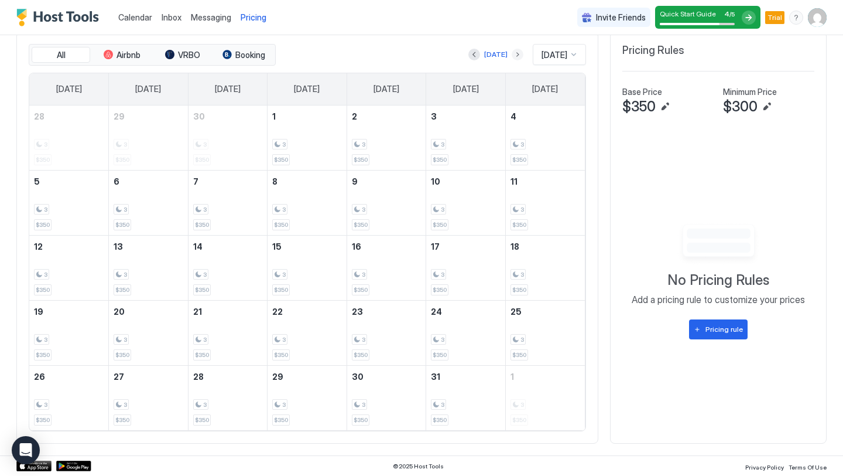
click at [512, 59] on button "Next month" at bounding box center [518, 55] width 12 height 12
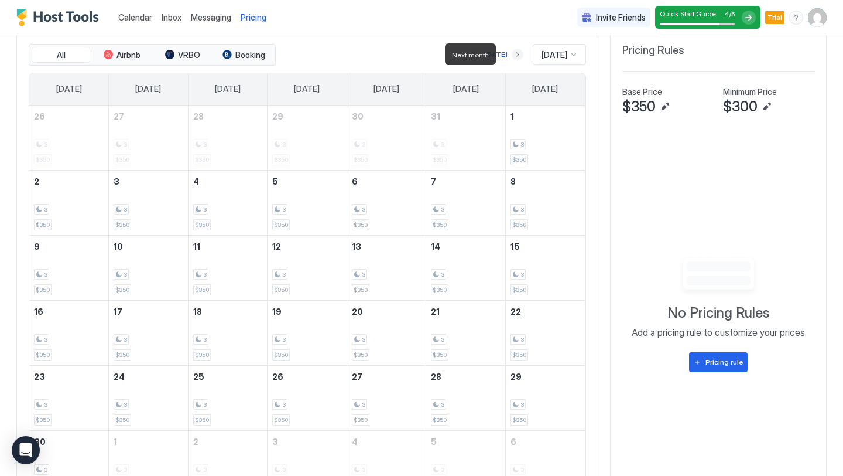
click at [512, 57] on button "Next month" at bounding box center [518, 55] width 12 height 12
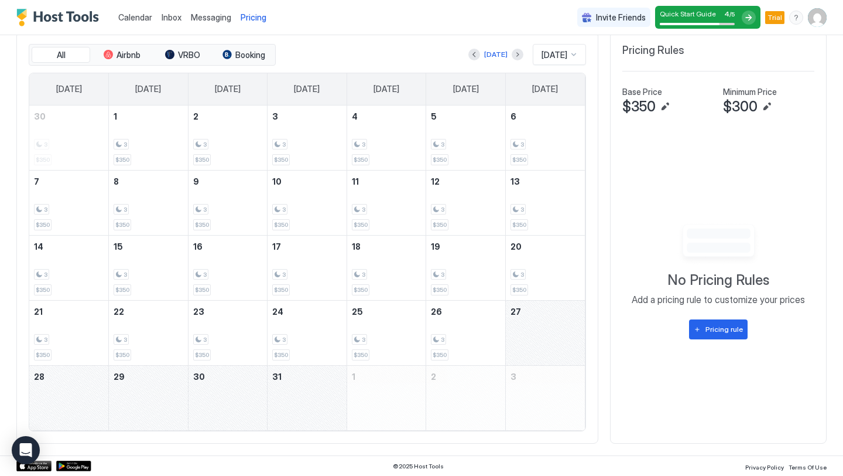
click at [131, 20] on span "Calendar" at bounding box center [135, 17] width 34 height 10
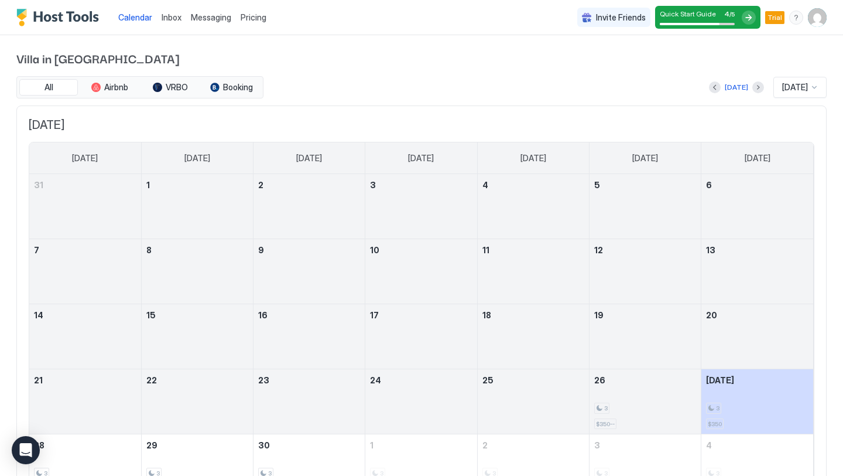
click at [706, 16] on span "Quick Start Guide" at bounding box center [688, 13] width 56 height 9
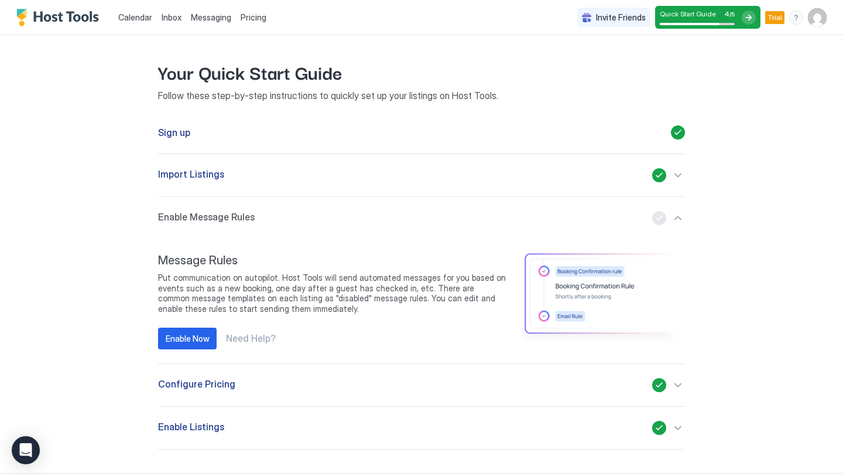
click at [818, 17] on img "User profile" at bounding box center [817, 17] width 19 height 19
click at [740, 64] on div "Settings" at bounding box center [752, 66] width 149 height 20
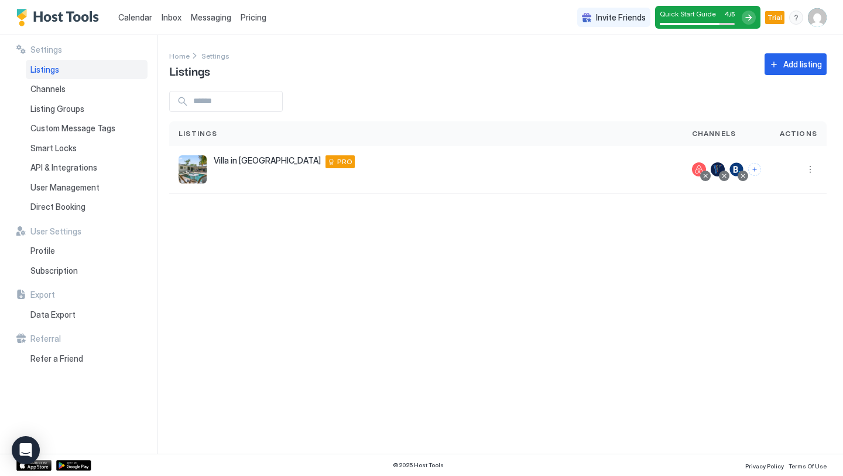
click at [63, 72] on div "Listings" at bounding box center [87, 70] width 122 height 20
click at [697, 168] on div at bounding box center [699, 169] width 14 height 14
click at [813, 173] on button "More options" at bounding box center [810, 169] width 14 height 14
click at [796, 221] on span "Listing Settings" at bounding box center [784, 223] width 52 height 9
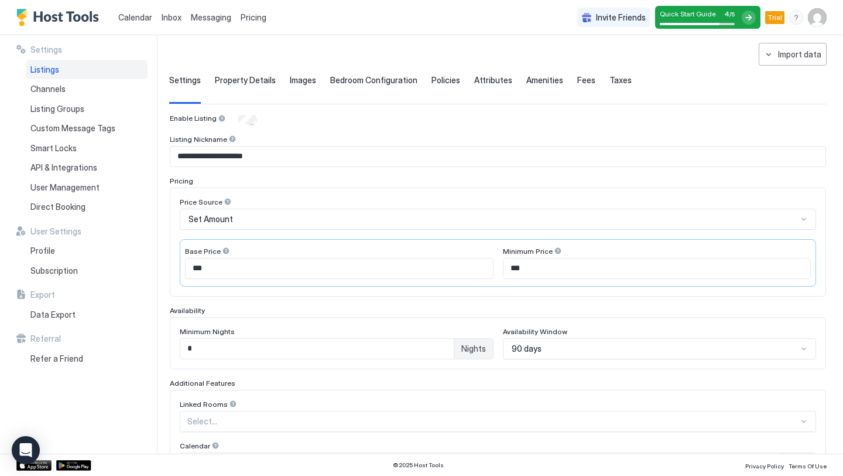
scroll to position [56, 0]
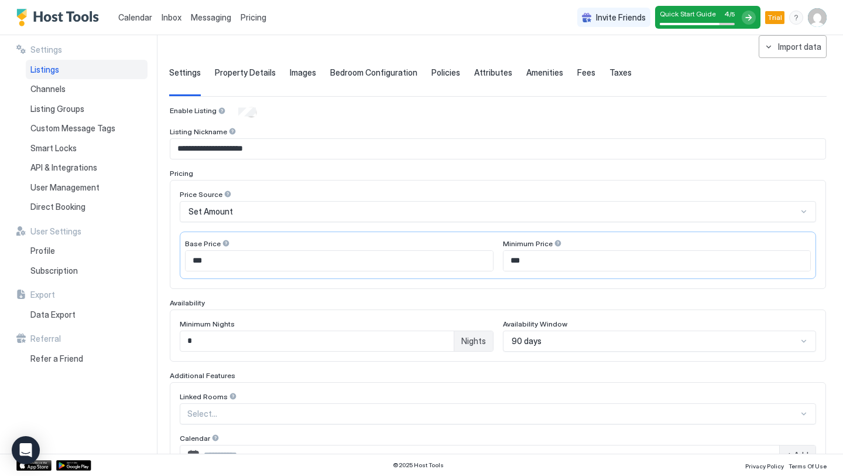
click at [288, 259] on input "***" at bounding box center [339, 261] width 307 height 20
click at [532, 257] on input "***" at bounding box center [657, 261] width 307 height 20
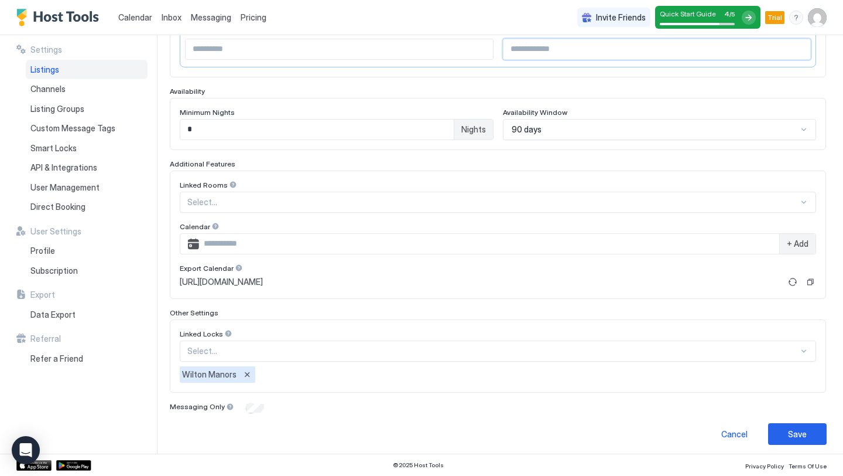
scroll to position [272, 0]
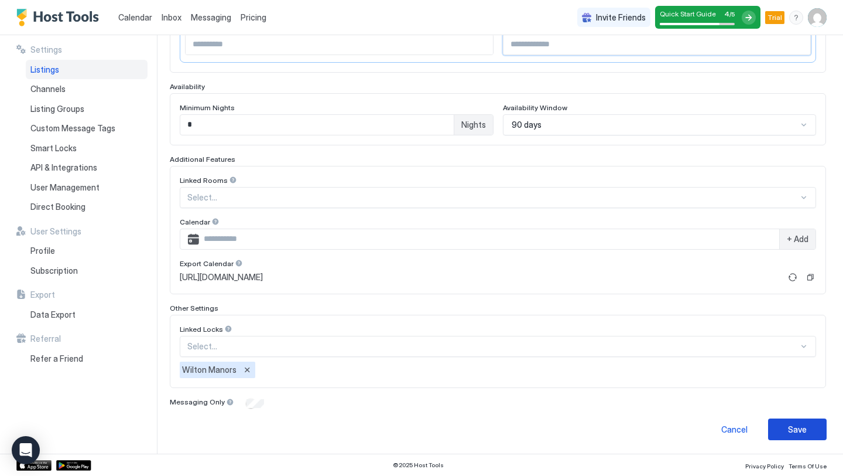
click at [795, 432] on div "Save" at bounding box center [797, 429] width 19 height 12
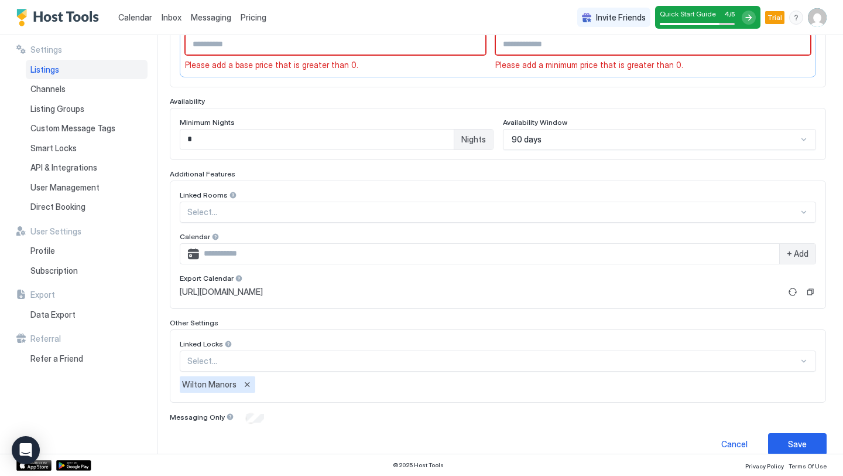
scroll to position [50, 0]
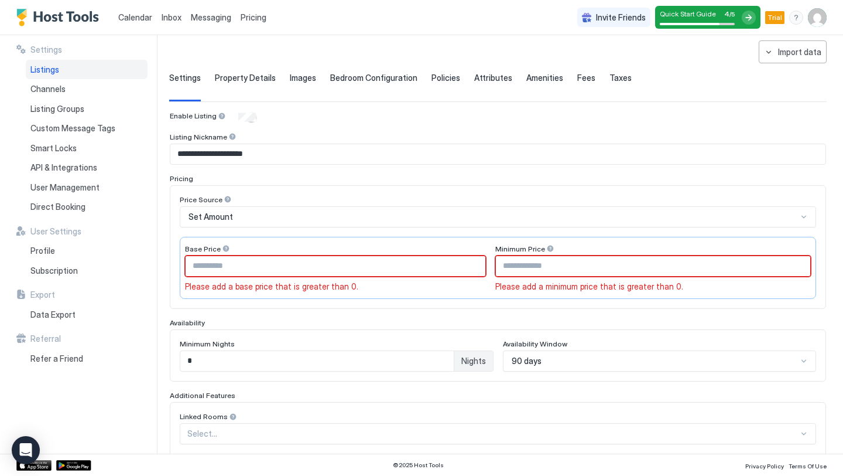
click at [363, 274] on input "Input Field" at bounding box center [336, 266] width 300 height 20
click at [248, 217] on div "Set Amount" at bounding box center [493, 216] width 609 height 11
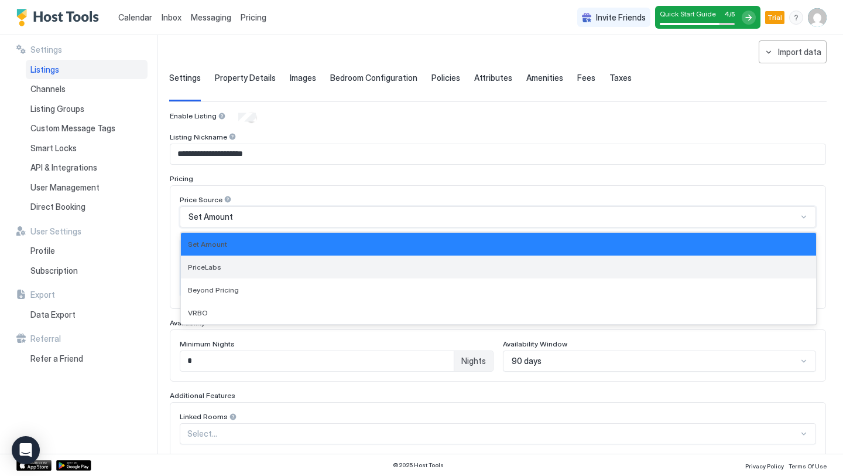
click at [252, 267] on div "PriceLabs" at bounding box center [498, 266] width 621 height 9
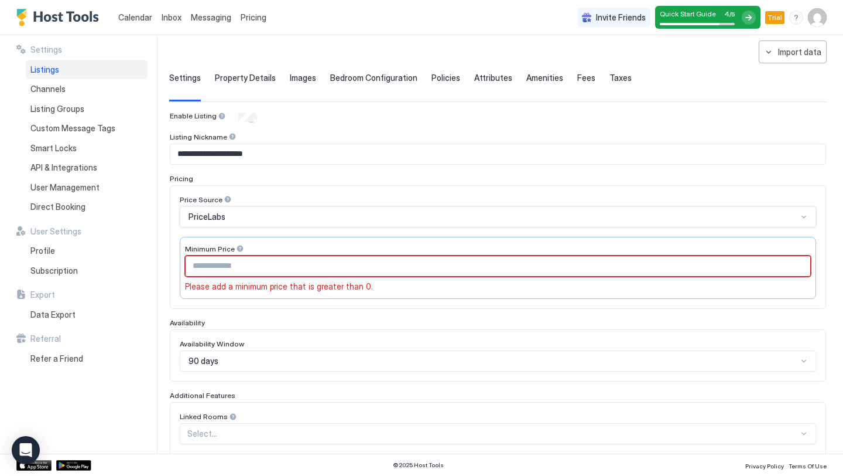
scroll to position [83, 0]
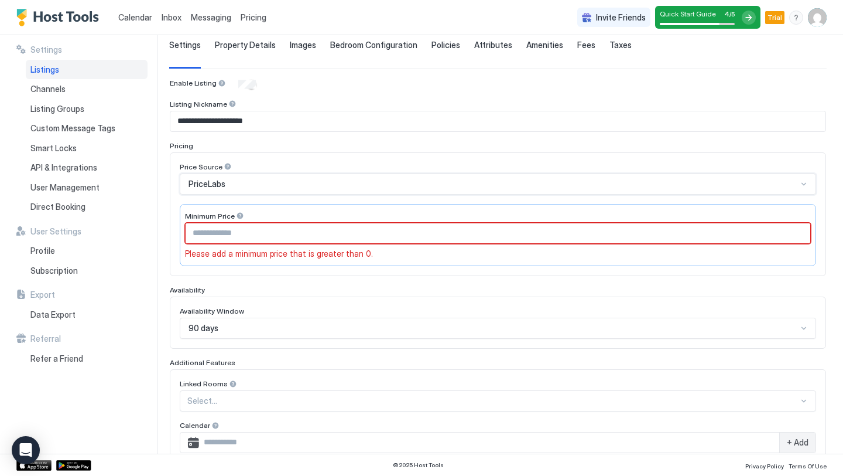
click at [279, 232] on input "Input Field" at bounding box center [498, 233] width 625 height 20
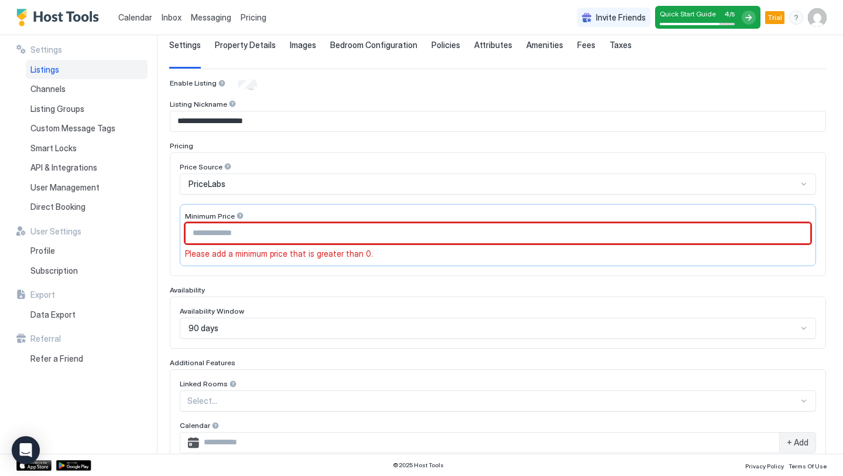
click at [306, 180] on div "PriceLabs" at bounding box center [493, 184] width 609 height 11
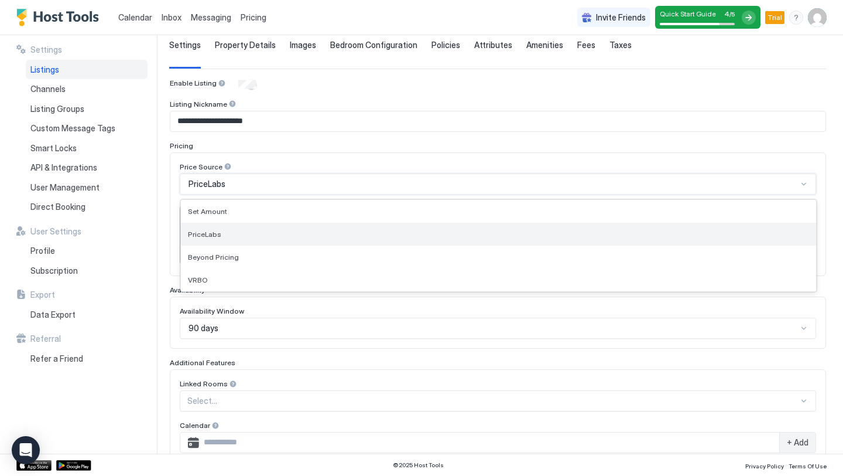
click at [232, 232] on div "PriceLabs" at bounding box center [498, 234] width 621 height 9
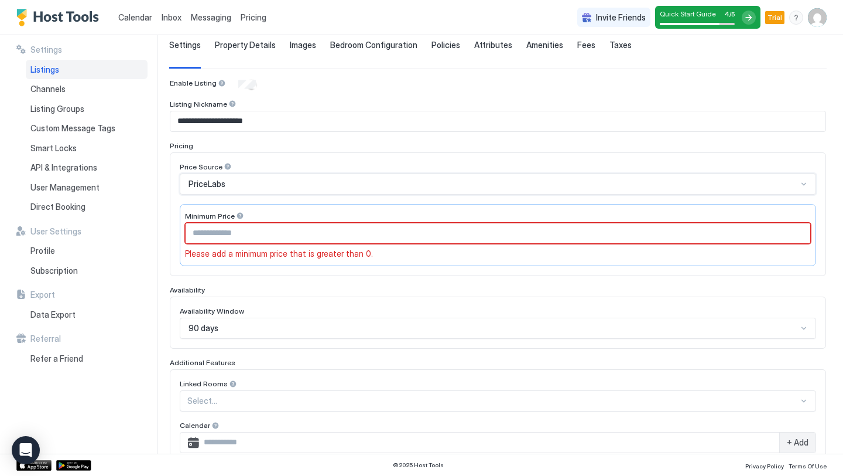
click at [176, 201] on div "Price Source option PriceLabs, selected. PriceLabs Minimum Price Please add a m…" at bounding box center [498, 214] width 656 height 124
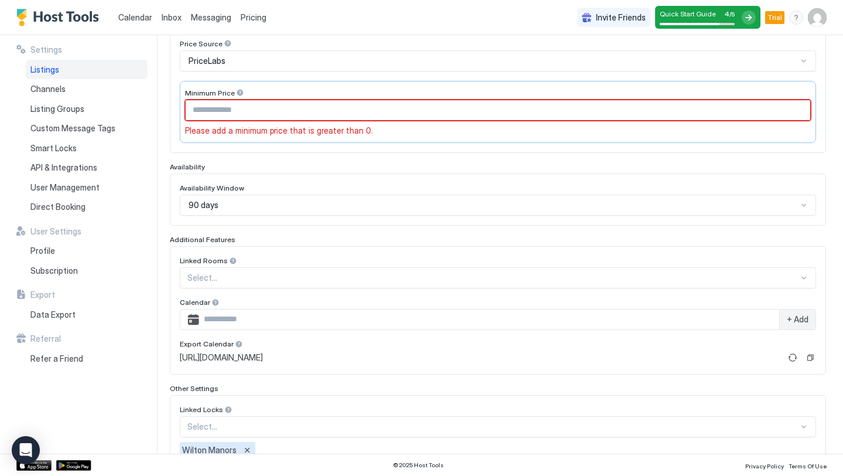
scroll to position [287, 0]
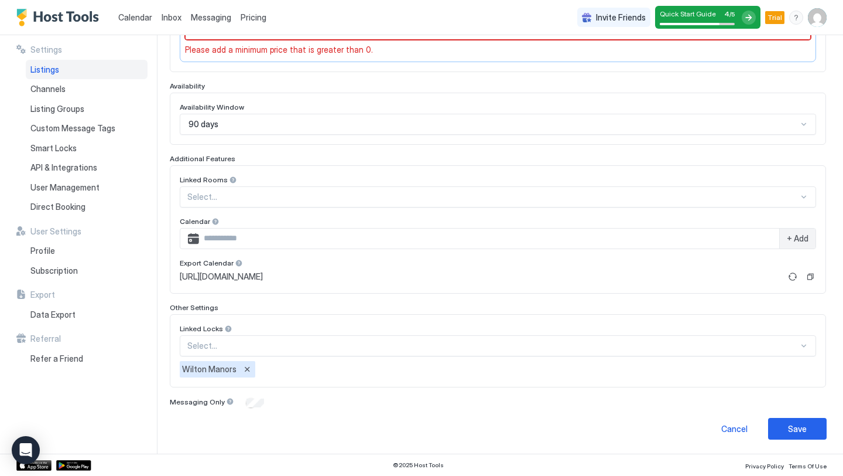
click at [800, 432] on div "Save" at bounding box center [797, 428] width 19 height 12
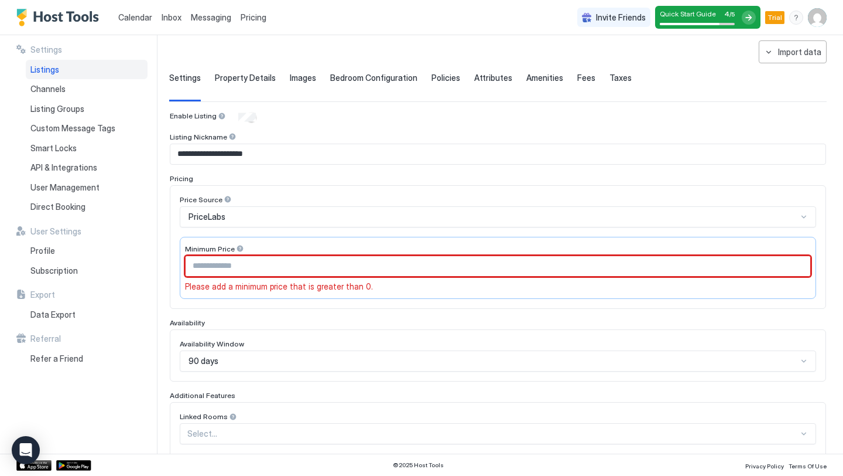
click at [292, 264] on input "Input Field" at bounding box center [498, 266] width 625 height 20
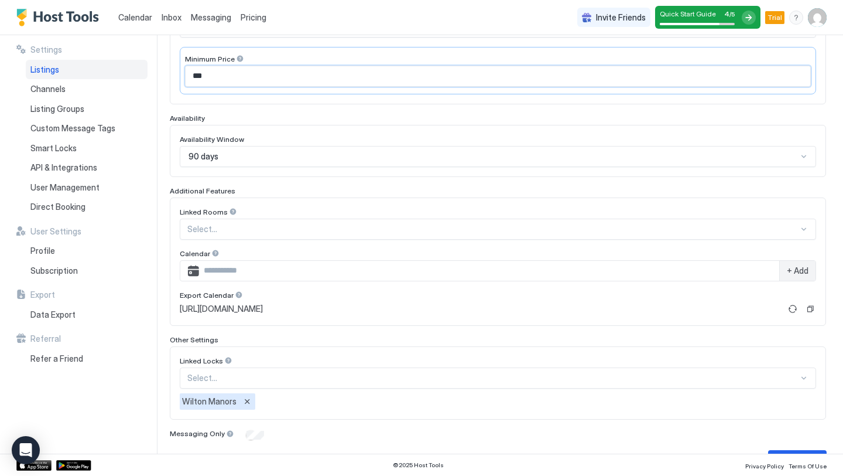
scroll to position [272, 0]
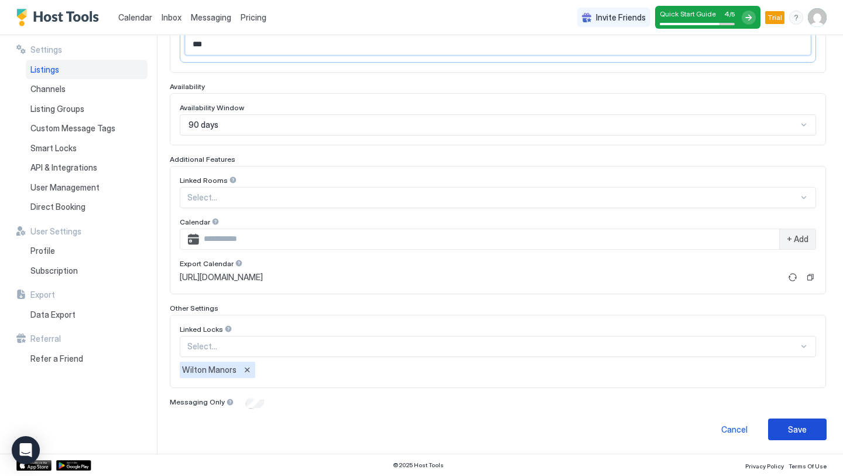
type input "***"
click at [803, 433] on div "Save" at bounding box center [797, 429] width 19 height 12
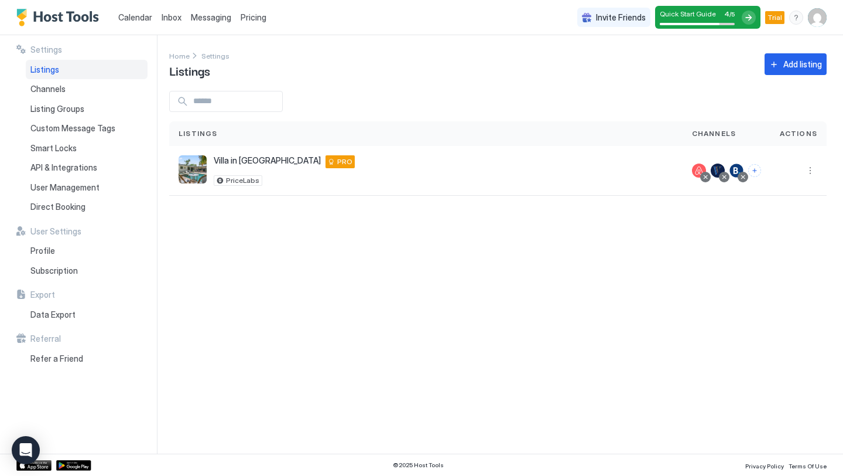
click at [130, 18] on span "Calendar" at bounding box center [135, 17] width 34 height 10
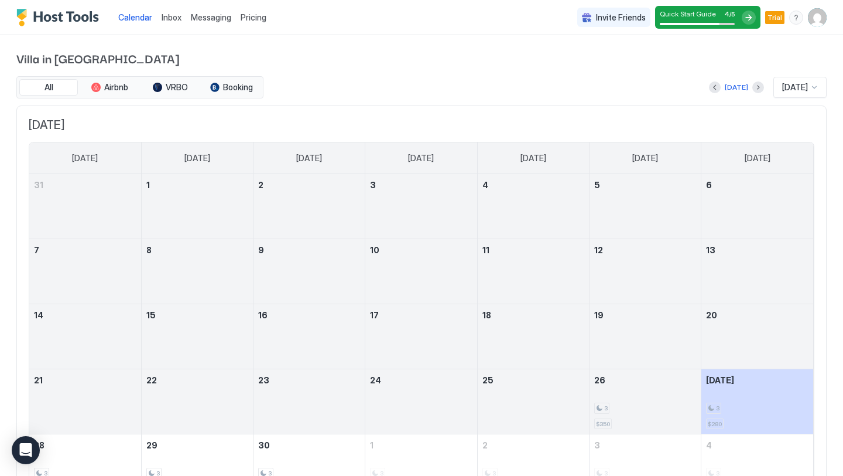
click at [800, 88] on span "[DATE]" at bounding box center [795, 87] width 26 height 11
click at [791, 243] on span "Dec 2025" at bounding box center [793, 247] width 23 height 9
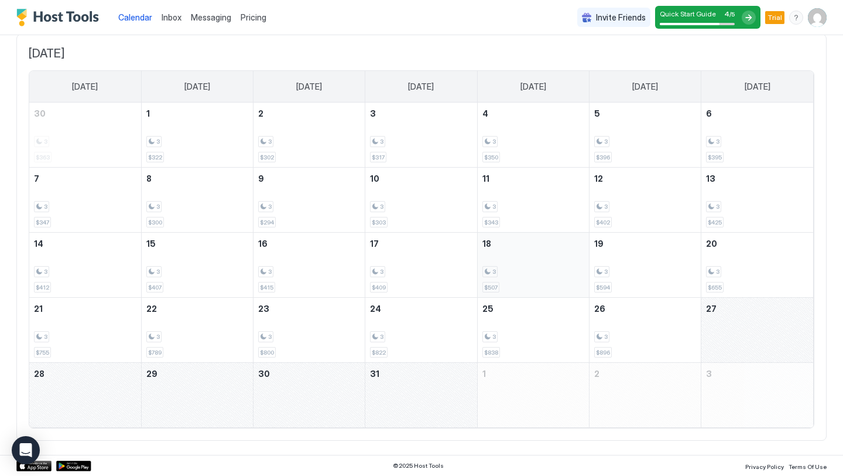
scroll to position [0, 0]
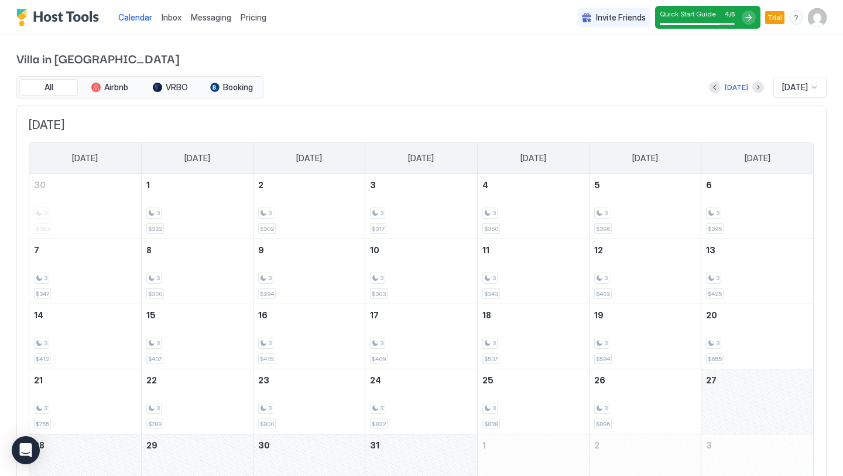
click at [453, 95] on div "Today Dec 2025" at bounding box center [546, 87] width 561 height 21
click at [212, 20] on span "Messaging" at bounding box center [211, 17] width 40 height 10
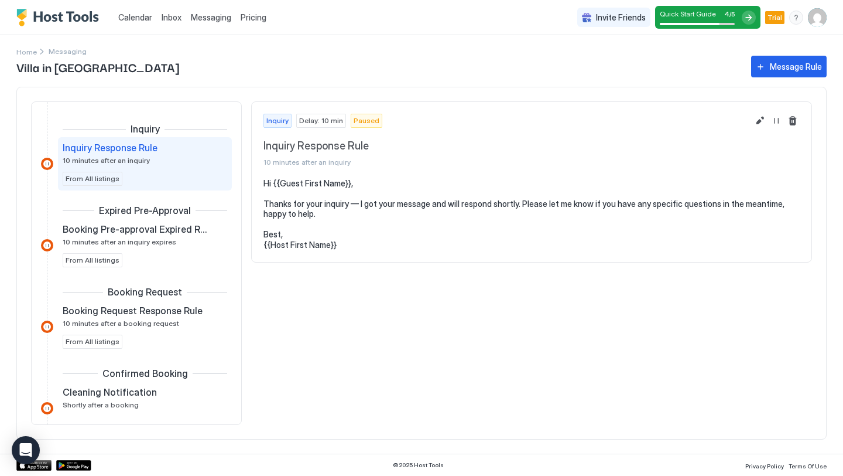
click at [248, 21] on span "Pricing" at bounding box center [254, 17] width 26 height 11
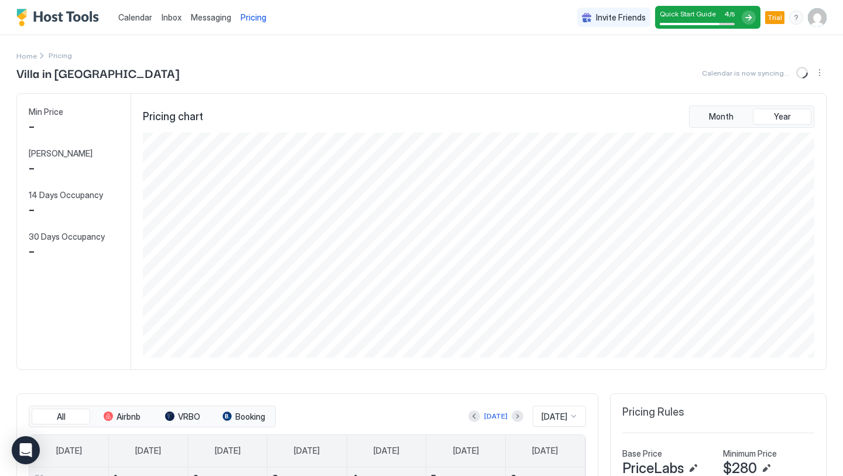
scroll to position [225, 674]
click at [213, 19] on span "Messaging" at bounding box center [211, 17] width 40 height 10
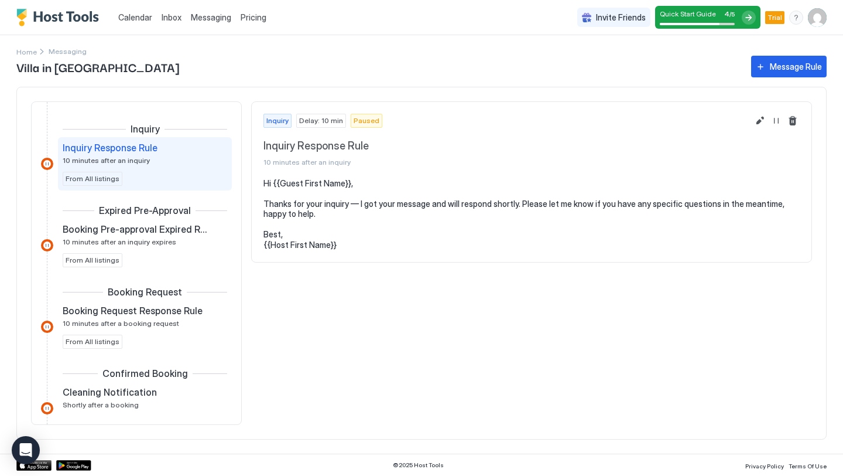
click at [169, 17] on span "Inbox" at bounding box center [172, 17] width 20 height 10
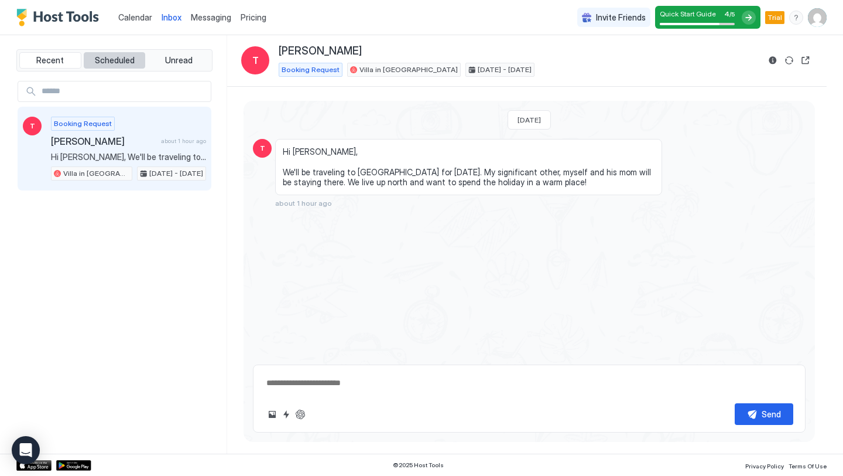
click at [109, 53] on button "Scheduled" at bounding box center [115, 60] width 62 height 16
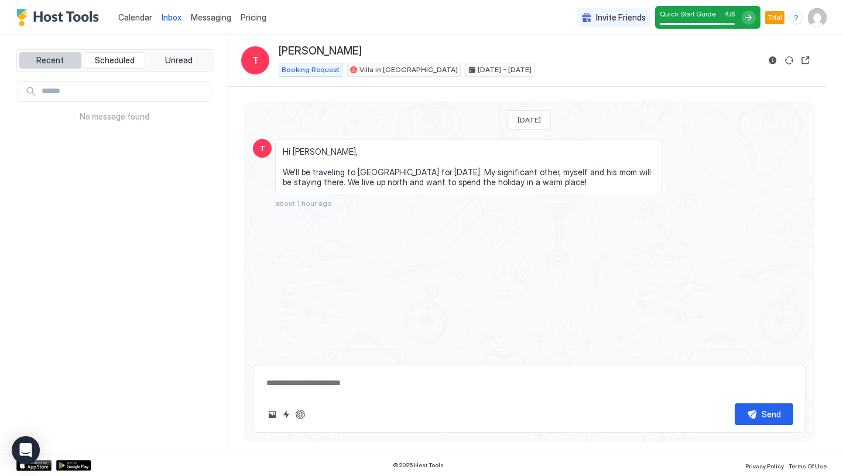
click at [61, 60] on span "Recent" at bounding box center [50, 60] width 28 height 11
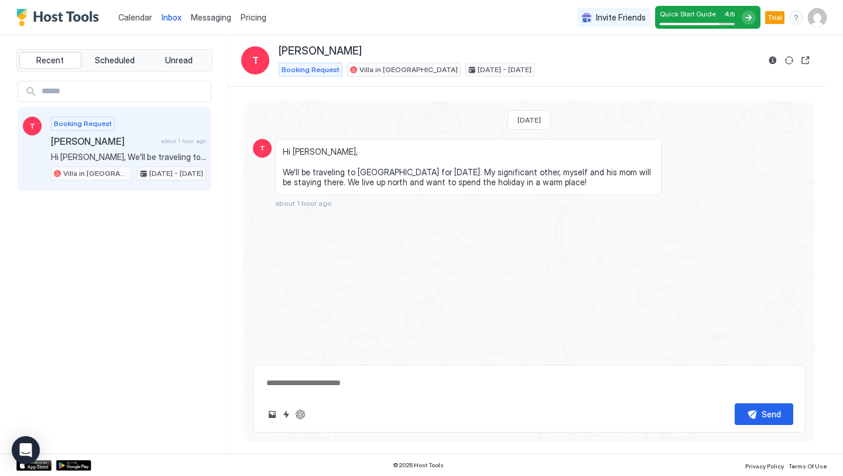
type textarea "*"
click at [218, 17] on span "Messaging" at bounding box center [211, 17] width 40 height 10
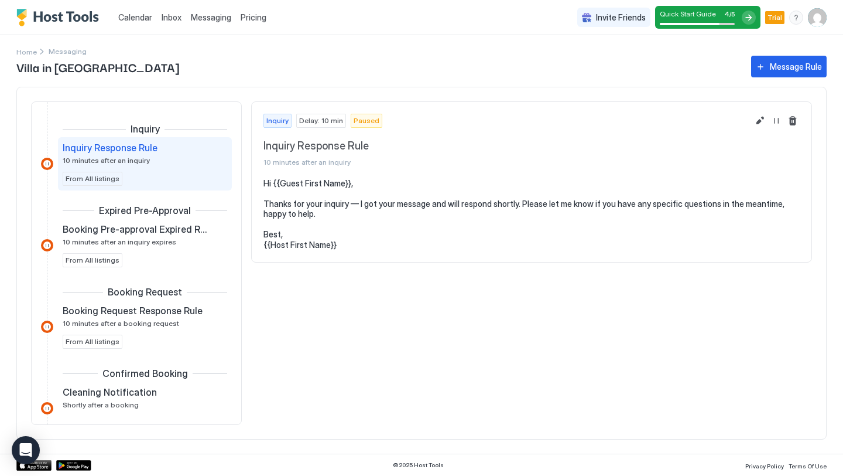
click at [180, 158] on div "Inquiry Response Rule 10 minutes after an inquiry" at bounding box center [137, 153] width 148 height 23
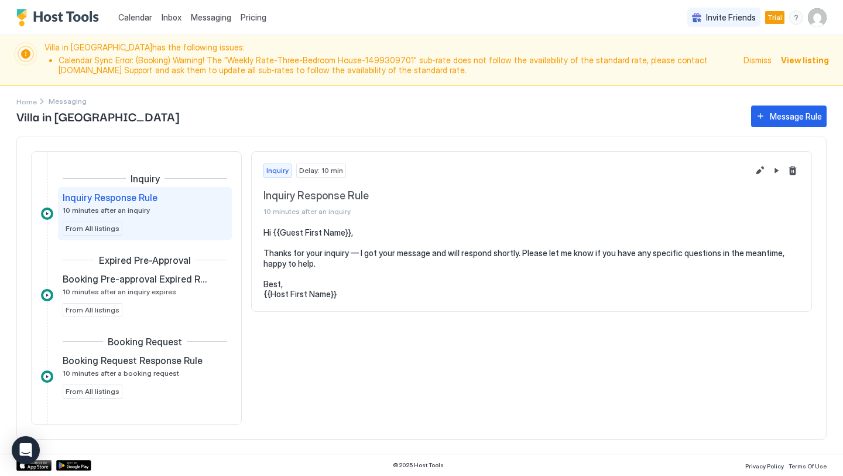
click at [147, 18] on span "Calendar" at bounding box center [135, 17] width 34 height 10
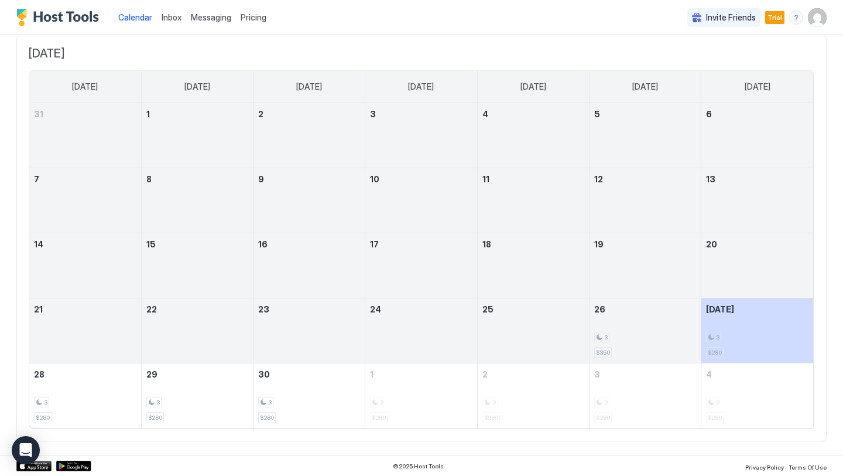
scroll to position [121, 0]
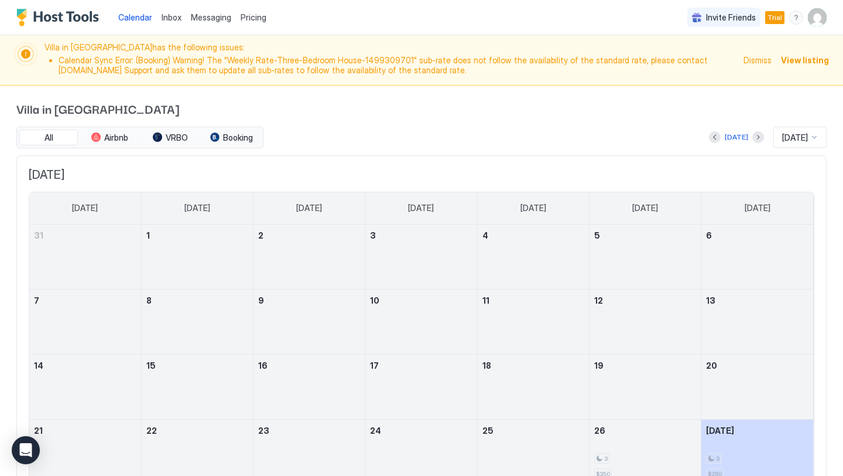
click at [816, 22] on img "User profile" at bounding box center [817, 17] width 19 height 19
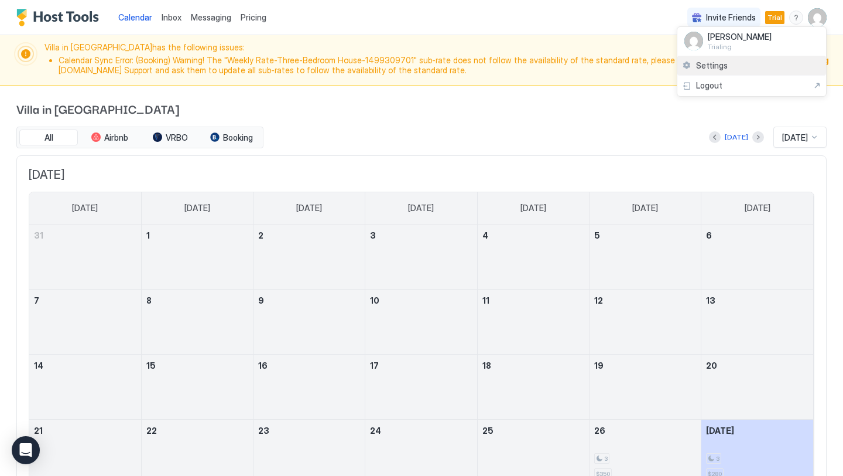
click at [713, 66] on span "Settings" at bounding box center [712, 65] width 32 height 11
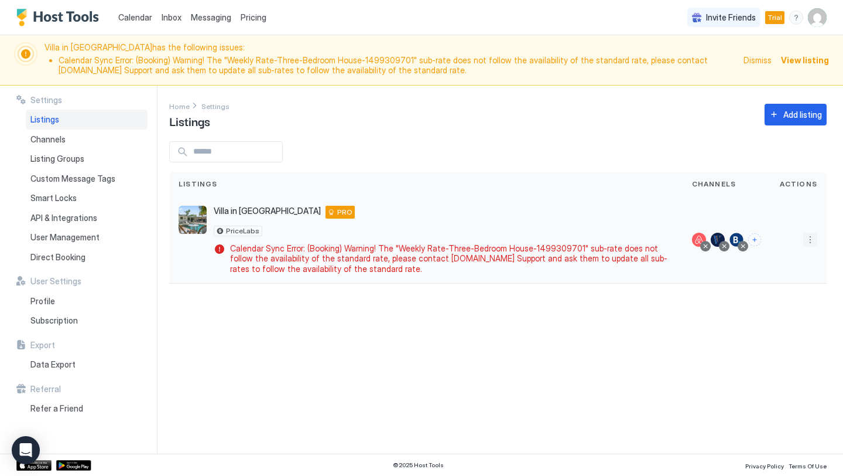
click at [810, 243] on button "More options" at bounding box center [810, 239] width 14 height 14
click at [784, 275] on div "Pricing" at bounding box center [780, 274] width 80 height 19
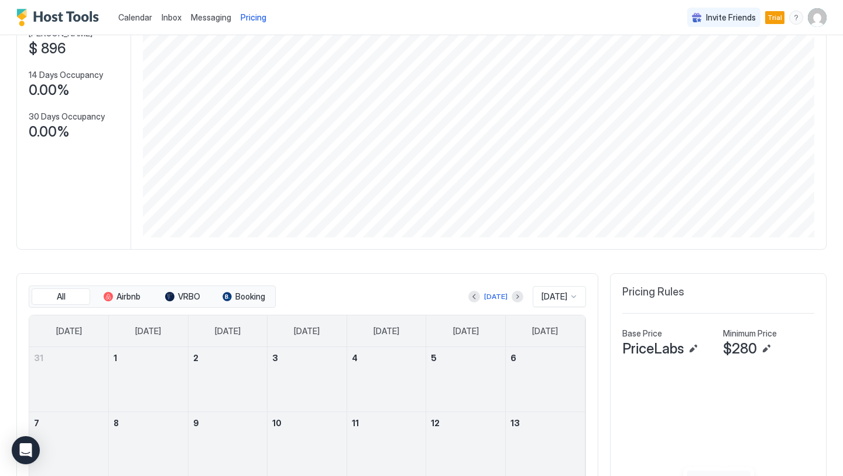
scroll to position [187, 0]
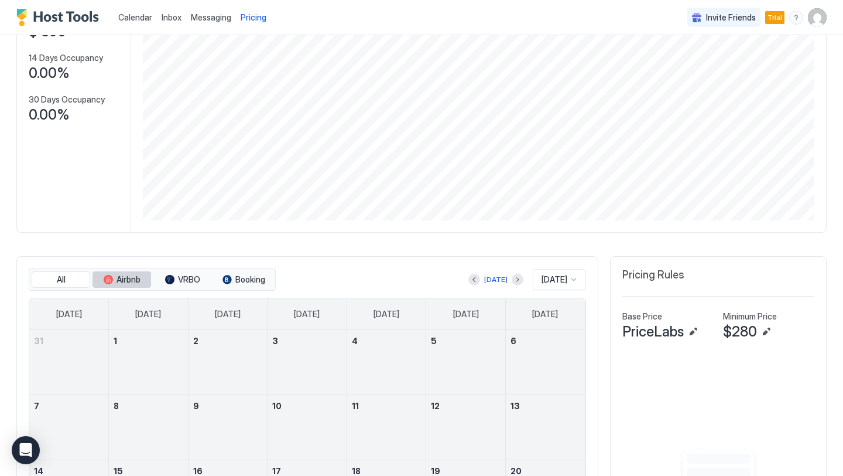
click at [118, 278] on span "Airbnb" at bounding box center [129, 279] width 24 height 11
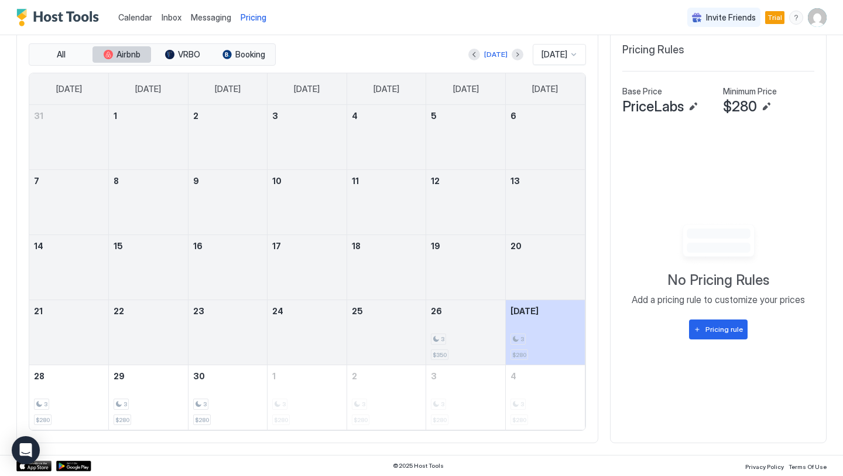
scroll to position [411, 0]
click at [190, 59] on span "VRBO" at bounding box center [189, 55] width 22 height 11
click at [118, 57] on span "Airbnb" at bounding box center [129, 55] width 24 height 11
click at [69, 59] on button "All" at bounding box center [61, 55] width 59 height 16
click at [247, 57] on span "Booking" at bounding box center [250, 55] width 30 height 11
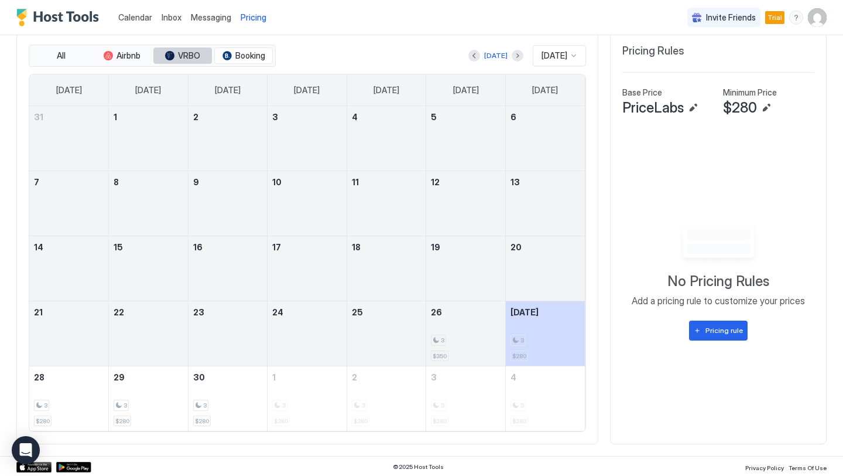
click at [162, 57] on button "VRBO" at bounding box center [182, 55] width 59 height 16
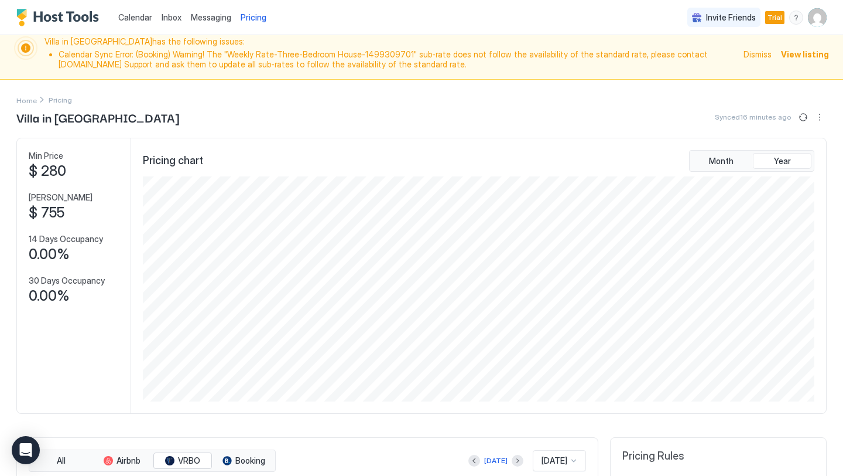
scroll to position [0, 0]
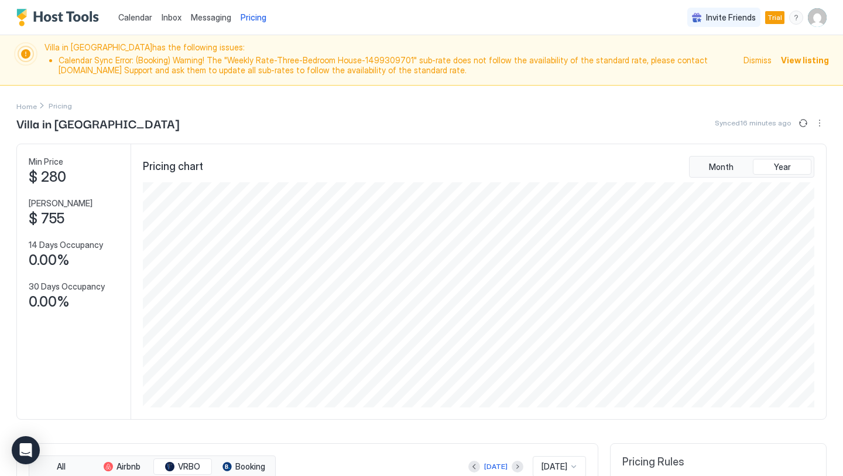
click at [825, 118] on button "More options" at bounding box center [820, 123] width 14 height 14
click at [804, 174] on span "Airbnb Settings" at bounding box center [798, 176] width 52 height 9
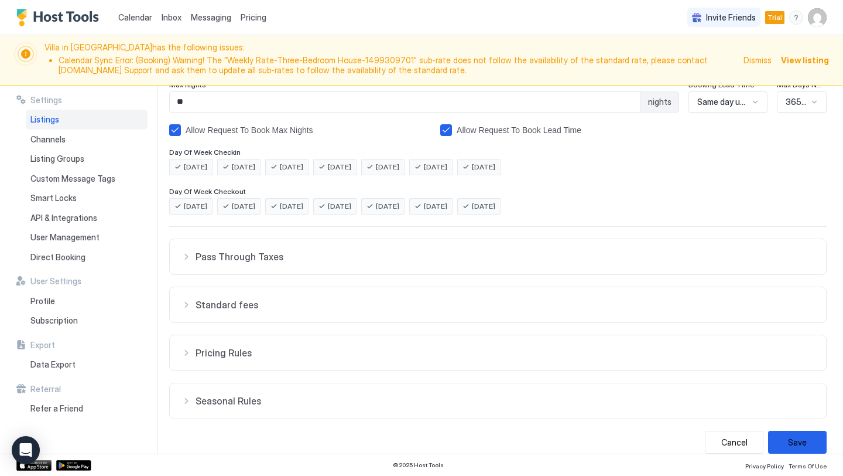
scroll to position [227, 0]
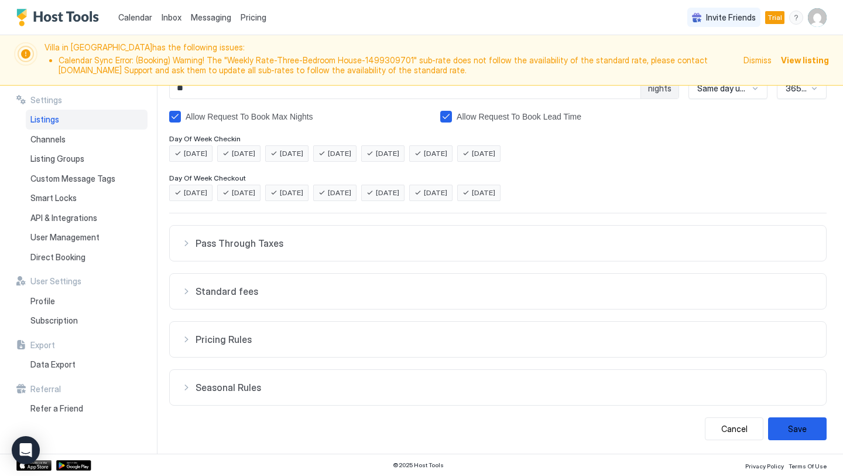
click at [474, 333] on span "Pricing Rules" at bounding box center [505, 339] width 619 height 12
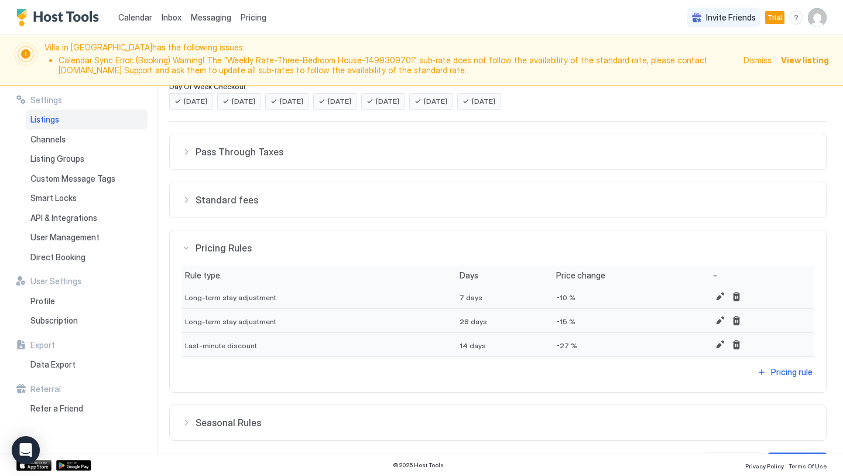
scroll to position [353, 0]
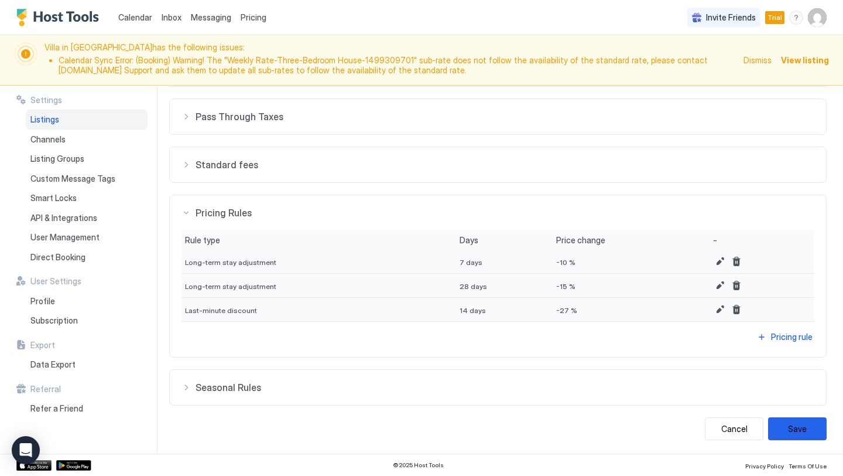
click at [226, 309] on span "Last-minute discount" at bounding box center [221, 310] width 72 height 9
click at [713, 312] on button "Edit" at bounding box center [720, 309] width 14 height 14
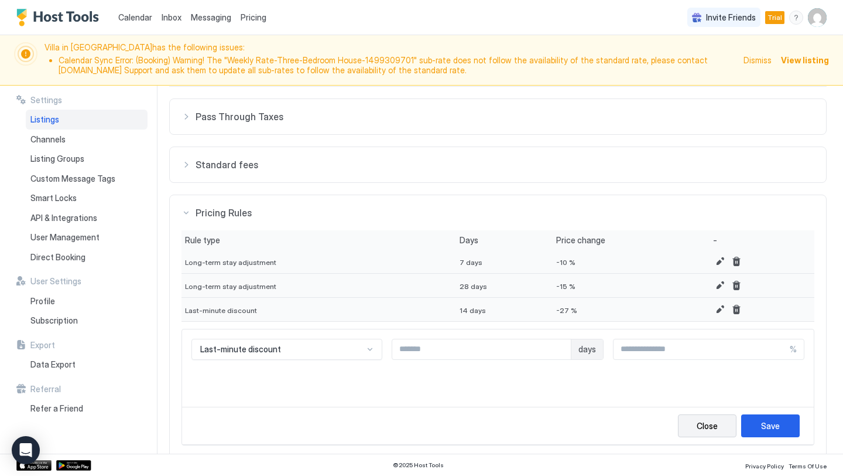
click at [701, 427] on div "Close" at bounding box center [707, 425] width 21 height 12
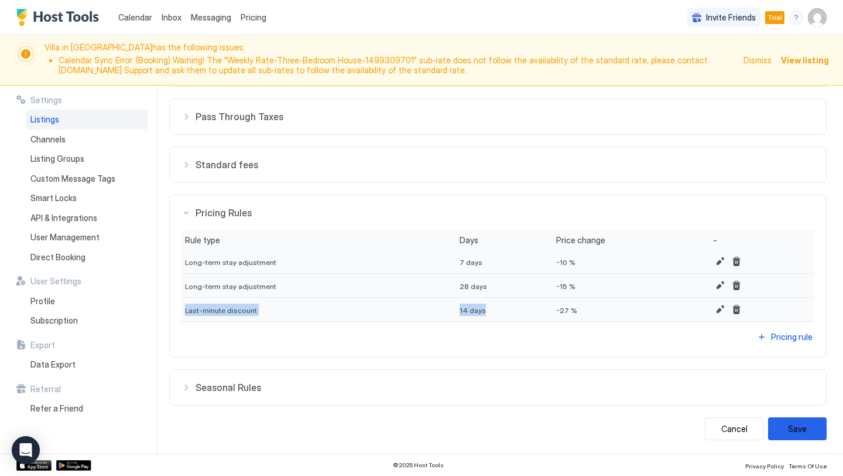
drag, startPoint x: 185, startPoint y: 312, endPoint x: 485, endPoint y: 314, distance: 300.4
click at [485, 314] on div "Last-minute discount 14 days -27 %" at bounding box center [498, 310] width 633 height 24
copy div "Last-minute discount 14 days"
click at [556, 310] on span "-27 %" at bounding box center [566, 310] width 21 height 9
click at [556, 309] on span "-27 %" at bounding box center [566, 310] width 21 height 9
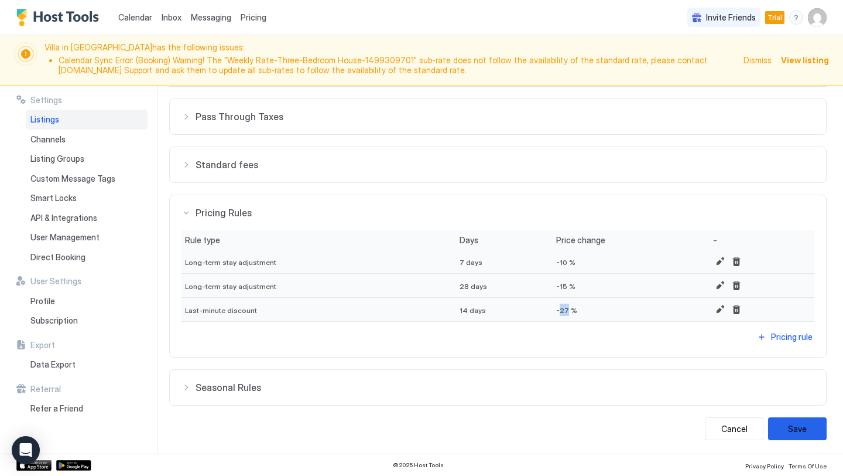
click at [556, 309] on span "-27 %" at bounding box center [566, 310] width 21 height 9
click at [713, 311] on button "Edit" at bounding box center [720, 309] width 14 height 14
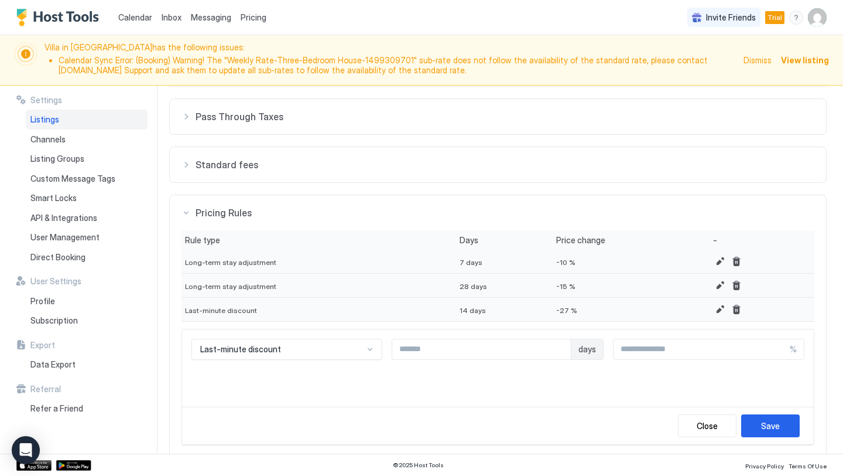
click at [365, 349] on div "Last-minute discount" at bounding box center [287, 348] width 191 height 21
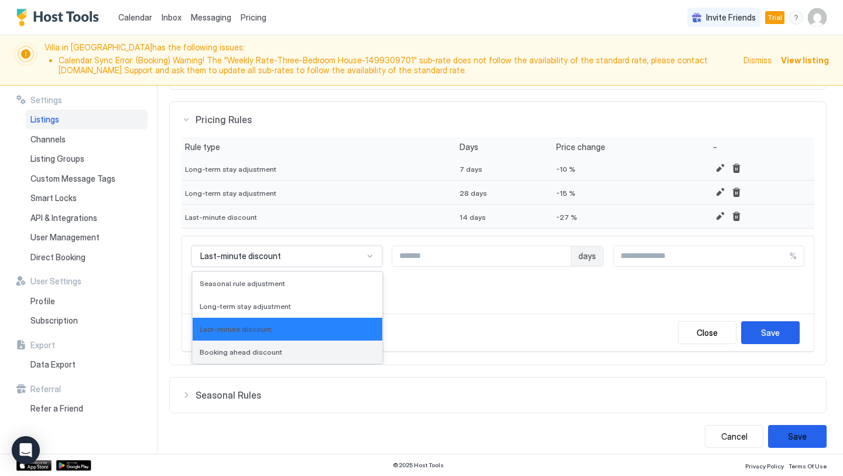
click at [365, 349] on div "Booking ahead discount" at bounding box center [288, 351] width 176 height 9
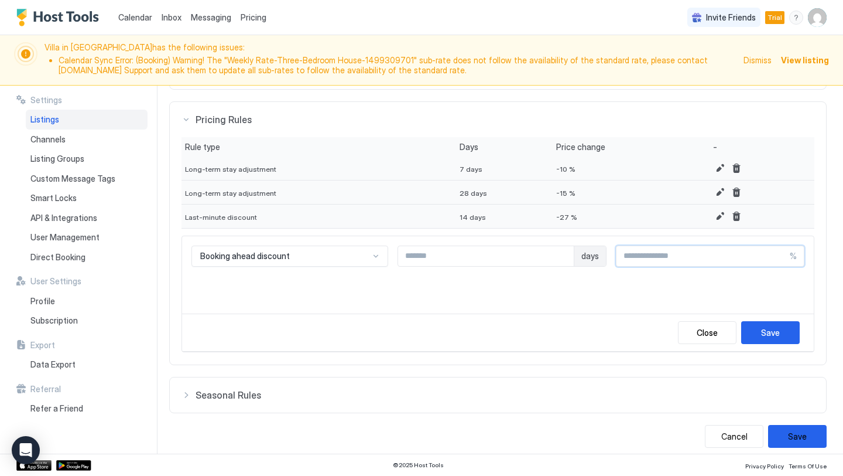
click at [688, 260] on input "Input Field" at bounding box center [703, 256] width 173 height 20
click at [703, 338] on div "Close" at bounding box center [707, 332] width 21 height 12
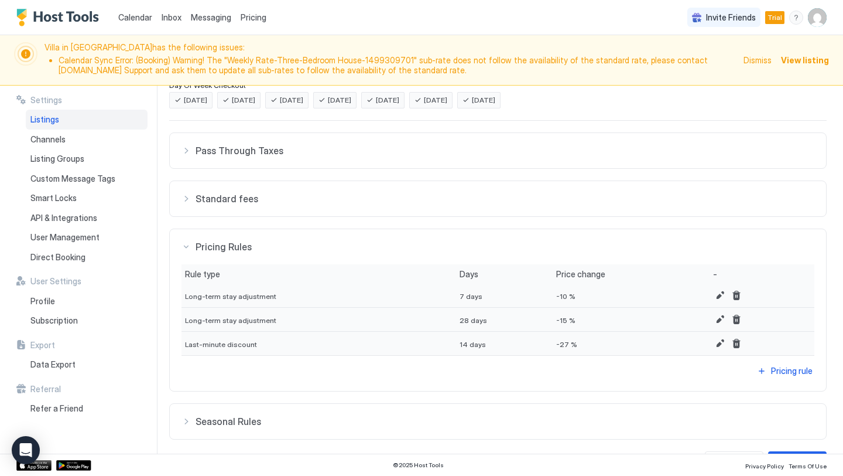
scroll to position [353, 0]
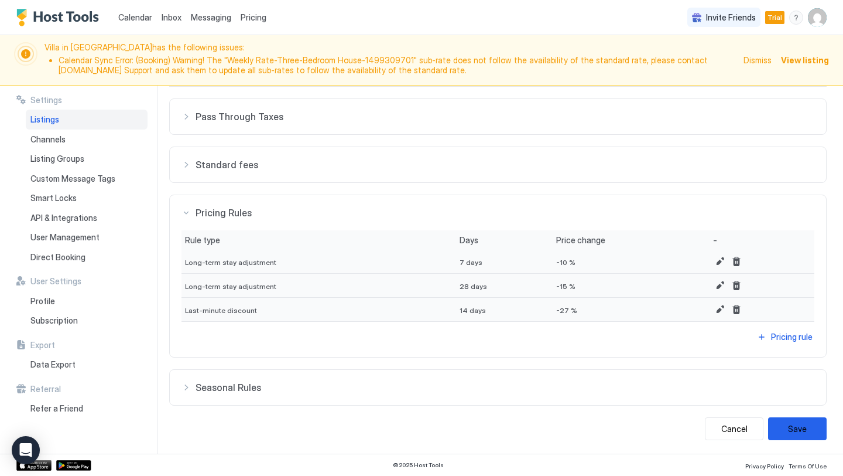
click at [562, 307] on span "-27 %" at bounding box center [566, 310] width 21 height 9
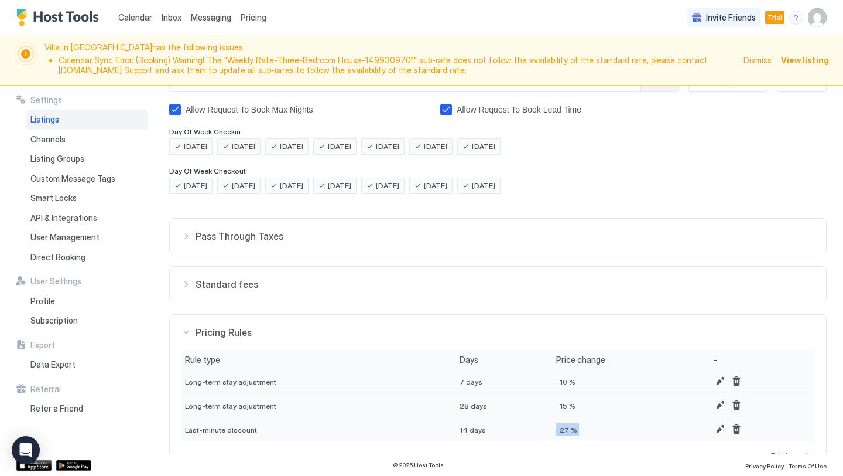
scroll to position [337, 0]
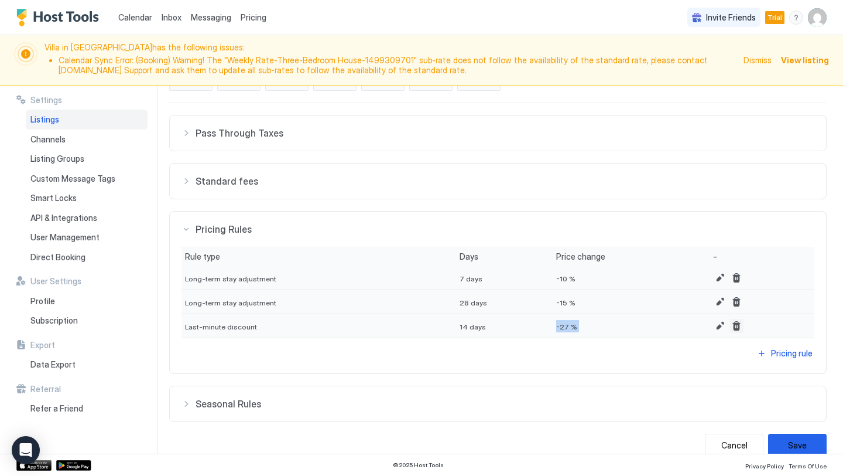
click at [731, 329] on button "Delete" at bounding box center [737, 326] width 14 height 14
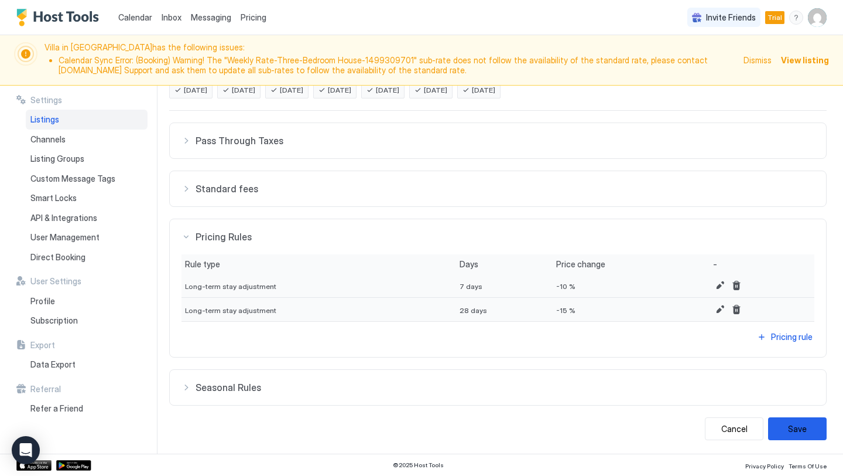
scroll to position [329, 0]
click at [811, 425] on button "Save" at bounding box center [797, 428] width 59 height 23
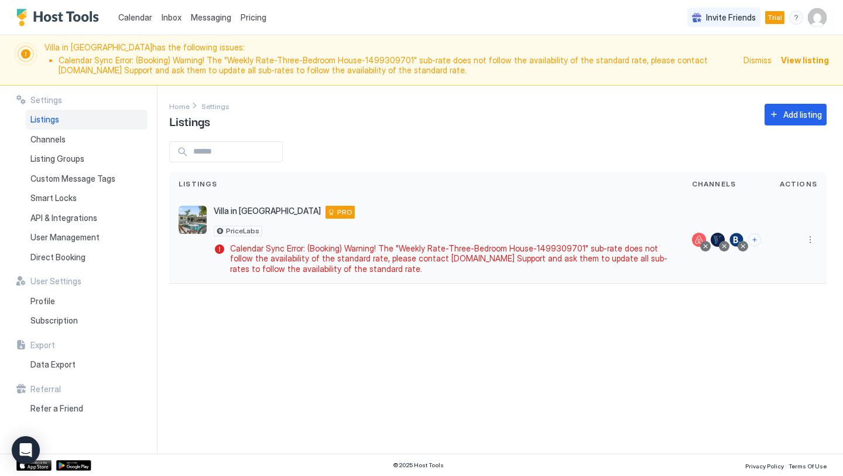
click at [190, 217] on img "listing image" at bounding box center [193, 220] width 28 height 28
click at [244, 14] on span "Pricing" at bounding box center [254, 17] width 26 height 11
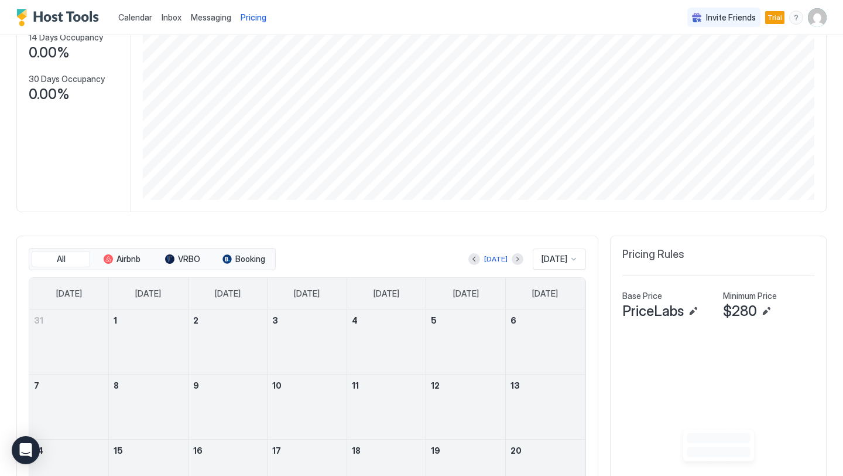
scroll to position [214, 0]
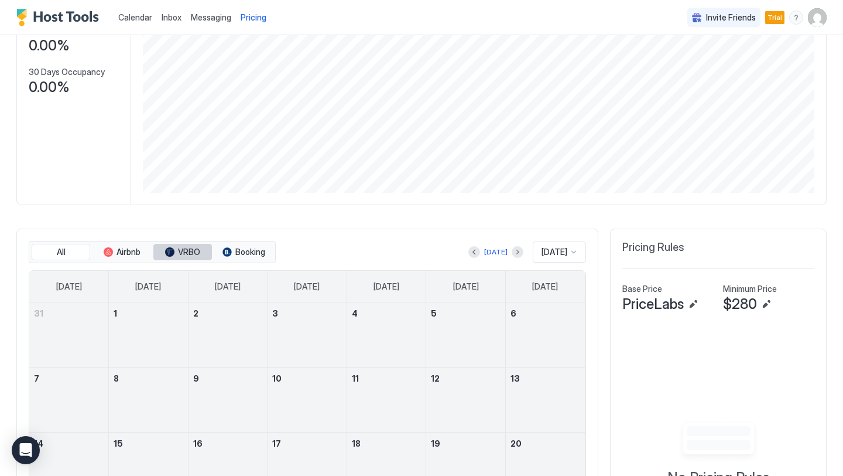
click at [186, 252] on span "VRBO" at bounding box center [189, 252] width 22 height 11
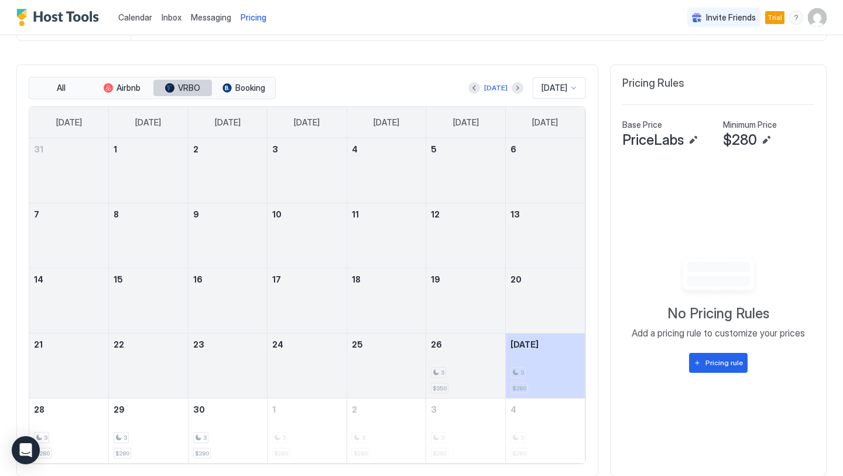
scroll to position [412, 0]
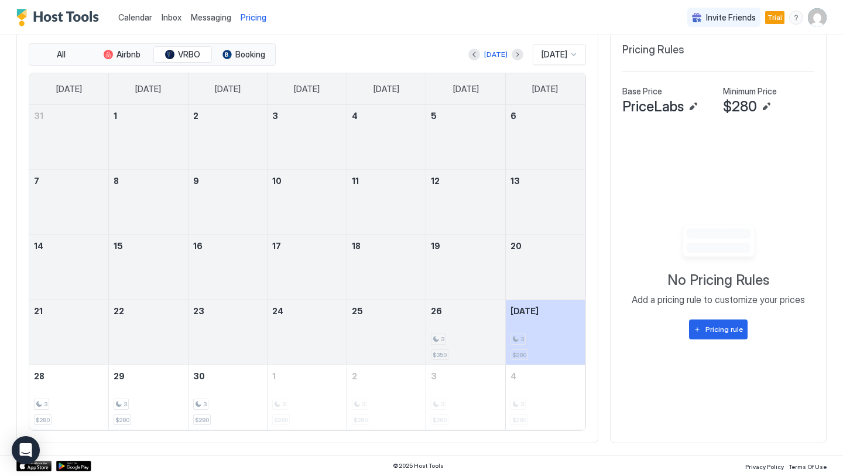
click at [816, 24] on img "User profile" at bounding box center [817, 17] width 19 height 19
click at [723, 65] on span "Settings" at bounding box center [712, 65] width 32 height 11
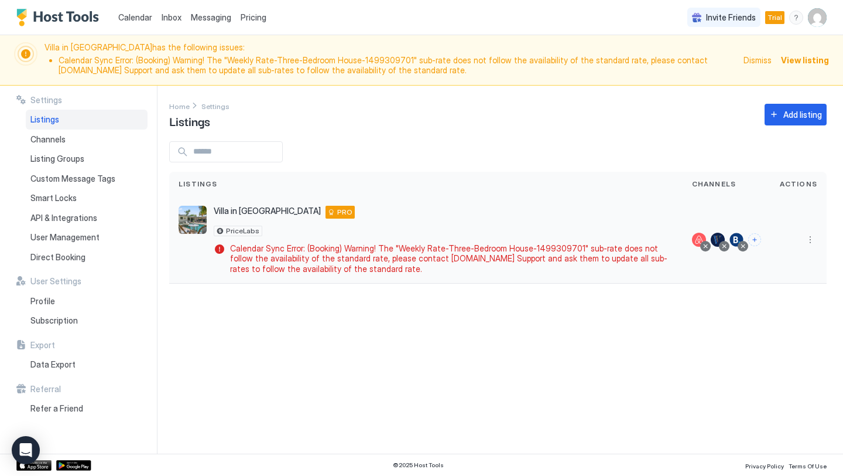
click at [817, 243] on div at bounding box center [799, 240] width 56 height 88
click at [817, 243] on button "More options" at bounding box center [810, 239] width 14 height 14
click at [786, 294] on span "Listing Settings" at bounding box center [784, 293] width 52 height 9
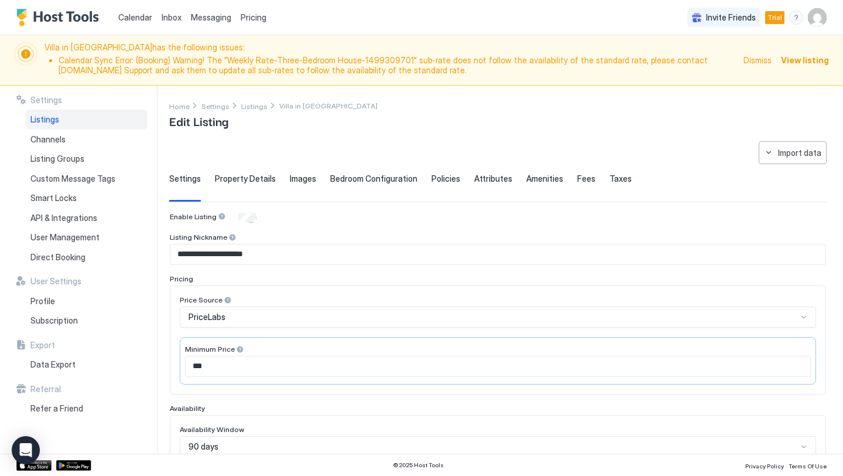
click at [261, 187] on div "Property Details" at bounding box center [245, 187] width 61 height 29
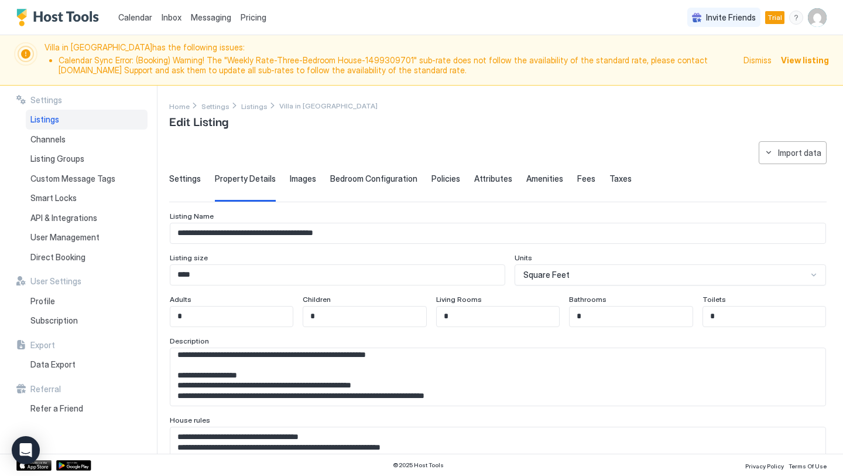
click at [295, 182] on span "Images" at bounding box center [303, 178] width 26 height 11
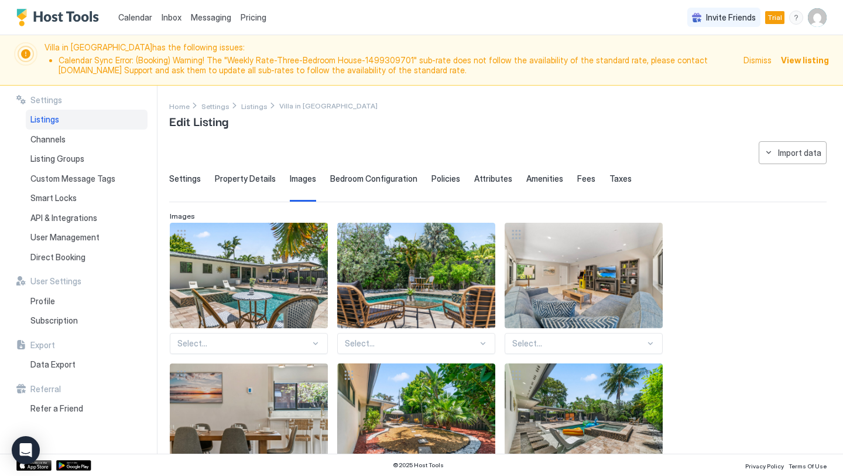
click at [375, 176] on span "Bedroom Configuration" at bounding box center [373, 178] width 87 height 11
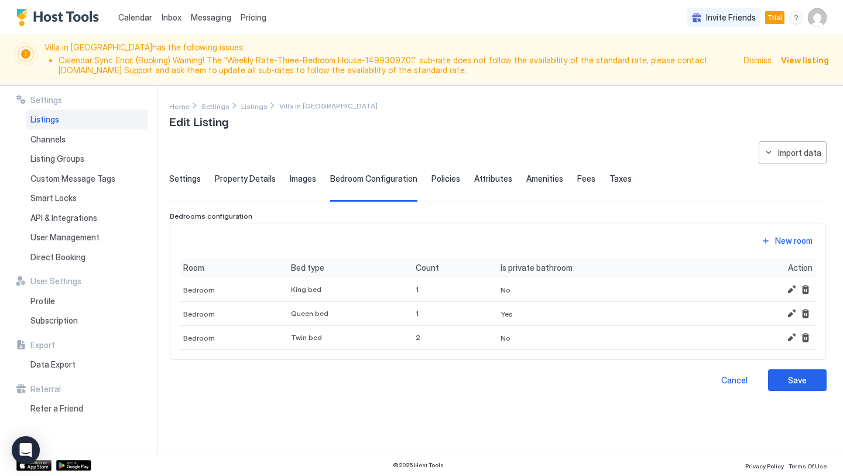
click at [474, 179] on span "Attributes" at bounding box center [493, 178] width 38 height 11
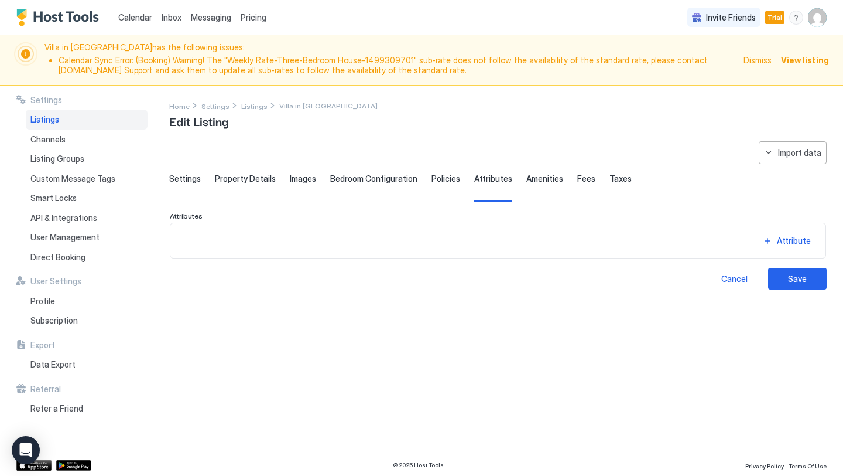
click at [432, 181] on span "Policies" at bounding box center [446, 178] width 29 height 11
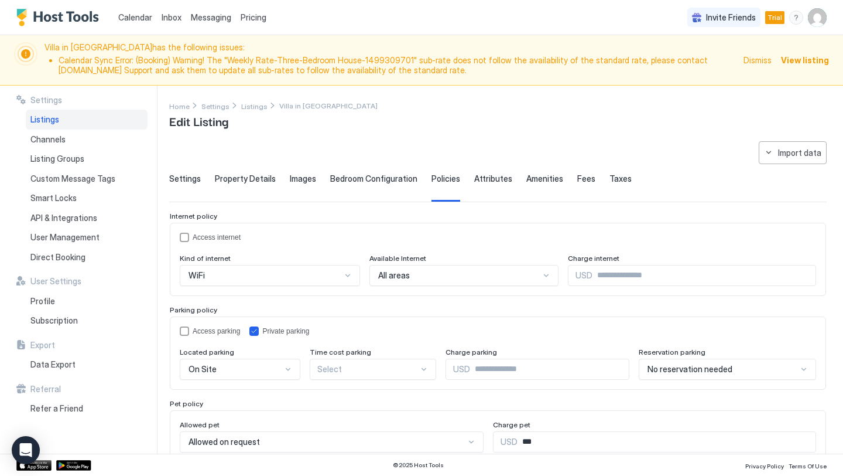
click at [533, 177] on span "Amenities" at bounding box center [544, 178] width 37 height 11
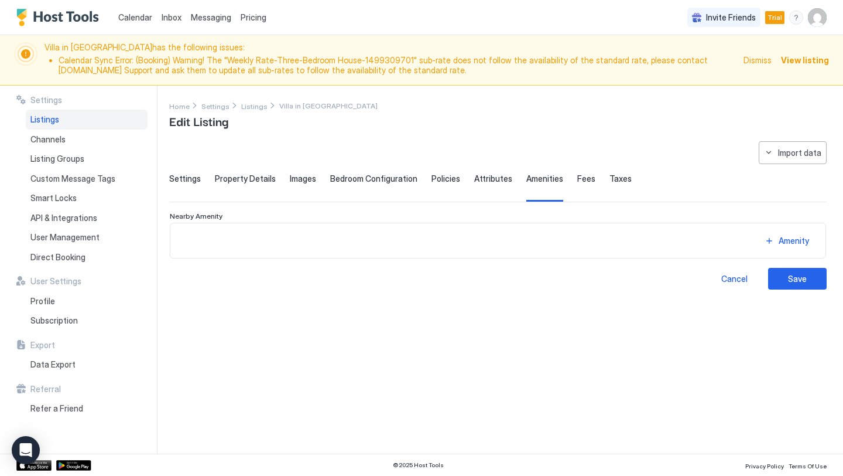
click at [577, 177] on span "Fees" at bounding box center [586, 178] width 18 height 11
click at [517, 237] on div "Fee" at bounding box center [498, 240] width 637 height 16
click at [778, 240] on button "Fee" at bounding box center [787, 240] width 59 height 16
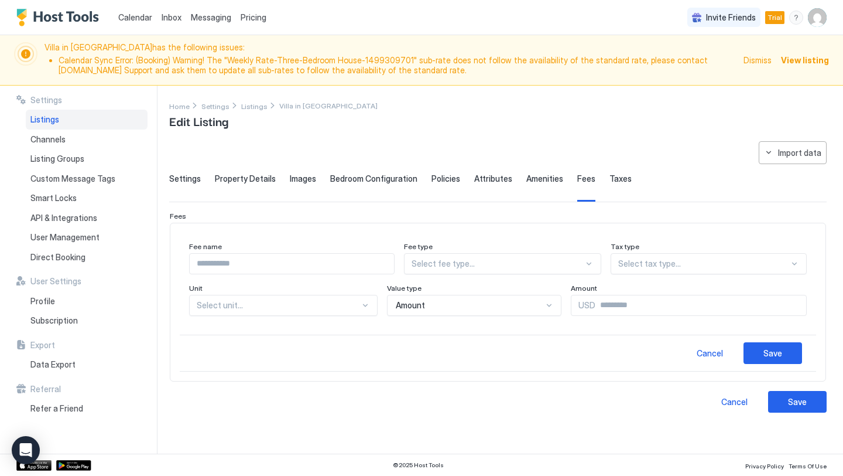
click at [264, 266] on input "Input Field" at bounding box center [292, 264] width 204 height 20
type input "**********"
click at [455, 262] on div at bounding box center [498, 263] width 172 height 11
click at [447, 316] on div "General" at bounding box center [503, 313] width 182 height 9
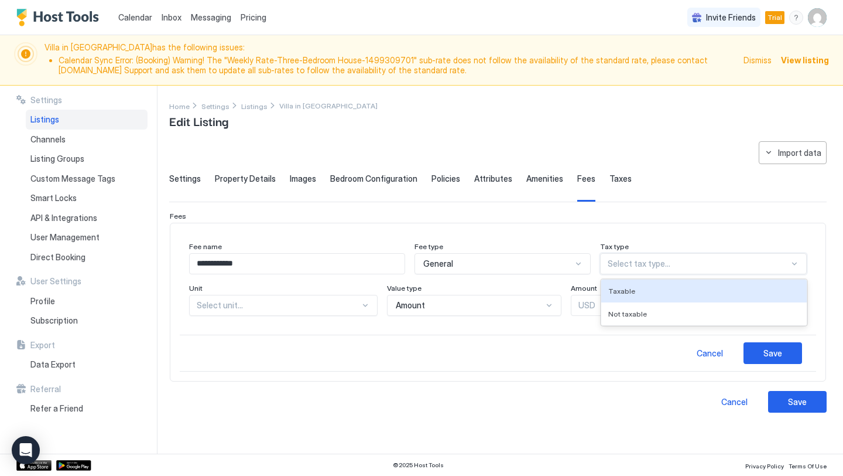
click at [666, 273] on div "Select tax type..." at bounding box center [703, 263] width 207 height 21
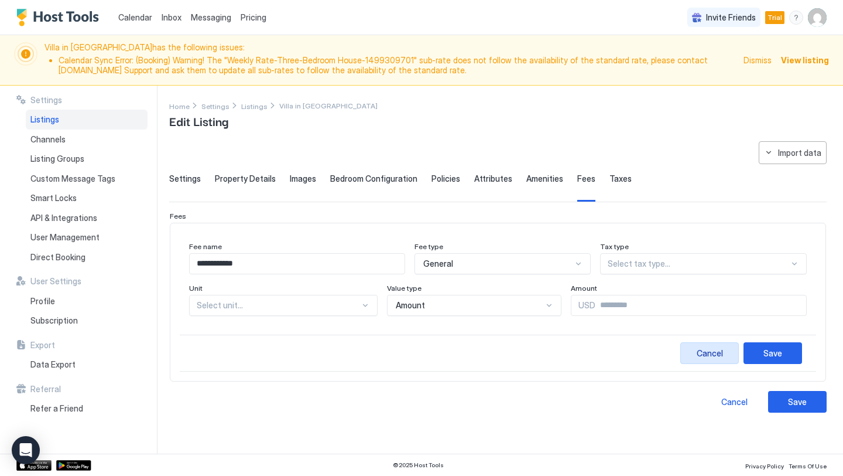
click at [709, 357] on div "Cancel" at bounding box center [710, 353] width 26 height 12
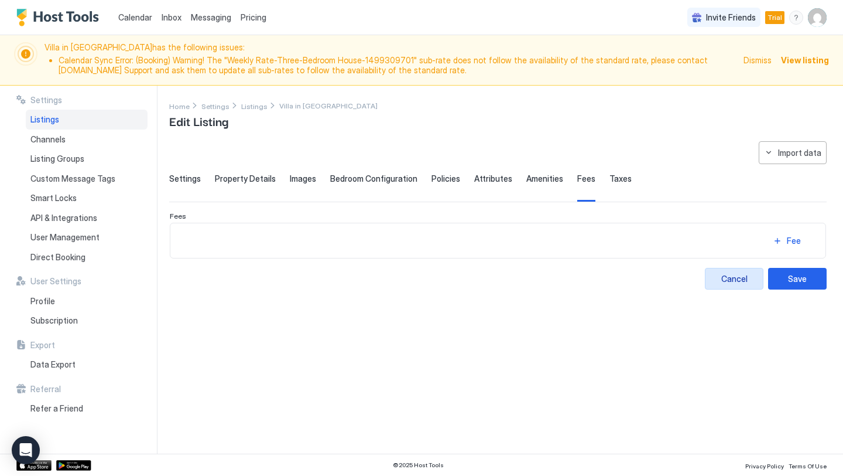
click at [735, 285] on button "Cancel" at bounding box center [734, 279] width 59 height 22
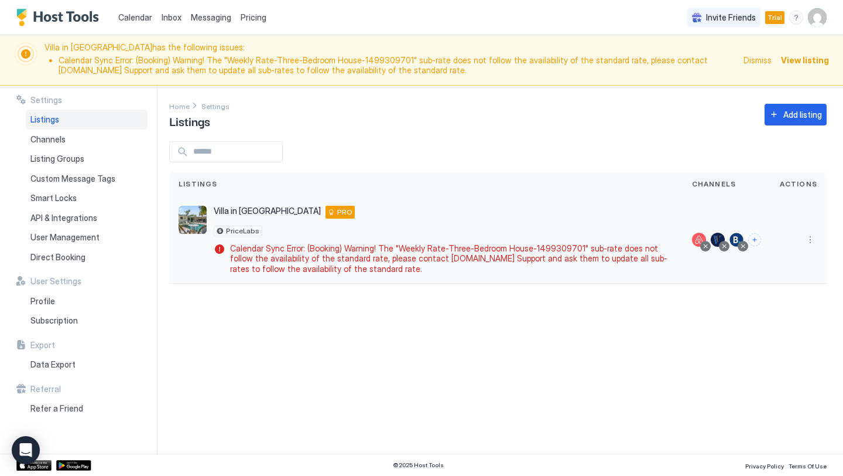
click at [810, 240] on button "More options" at bounding box center [810, 239] width 14 height 14
click at [778, 327] on span "Airbnb Settings" at bounding box center [783, 330] width 52 height 9
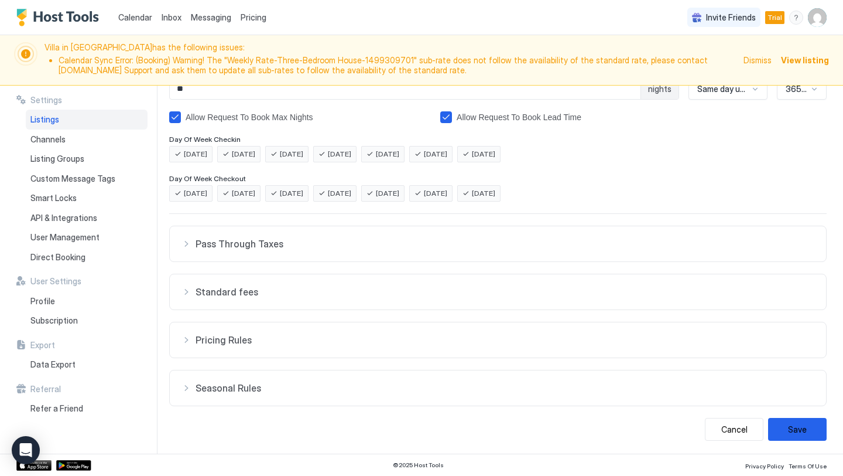
scroll to position [227, 0]
click at [247, 292] on span "Standard fees" at bounding box center [505, 291] width 619 height 12
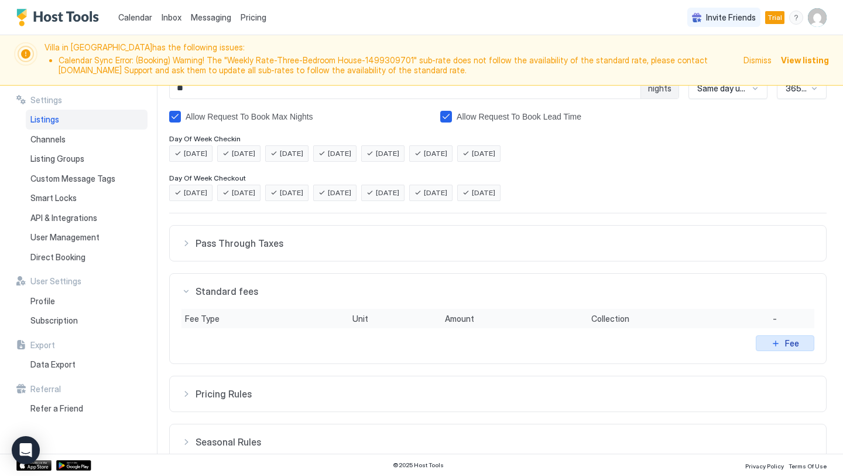
click at [787, 340] on div "Fee" at bounding box center [792, 343] width 14 height 12
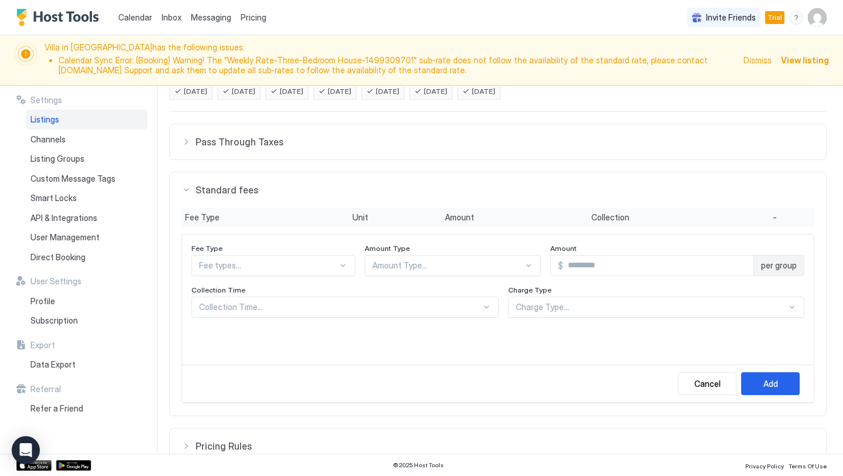
scroll to position [422, 0]
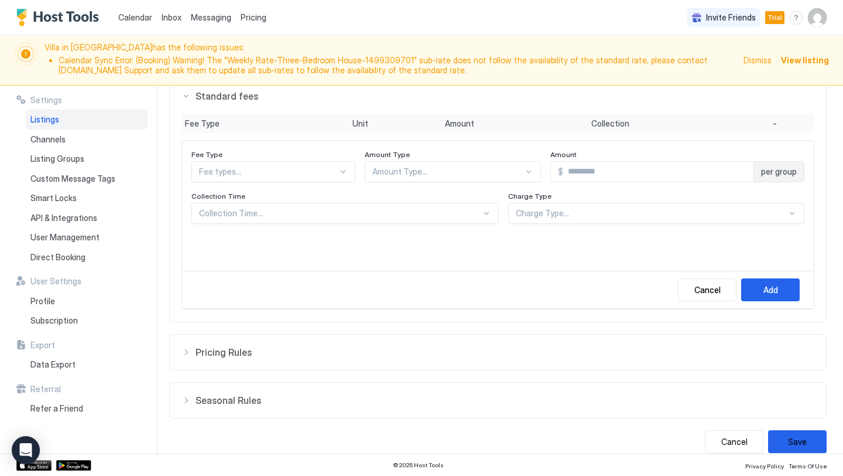
click at [290, 182] on div "Fee types..." at bounding box center [274, 171] width 164 height 21
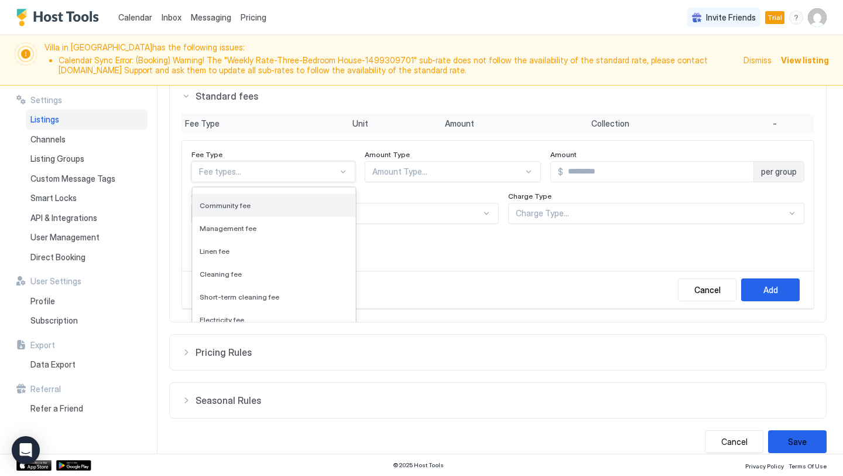
scroll to position [19, 0]
click at [263, 271] on div "Cleaning fee" at bounding box center [274, 270] width 149 height 9
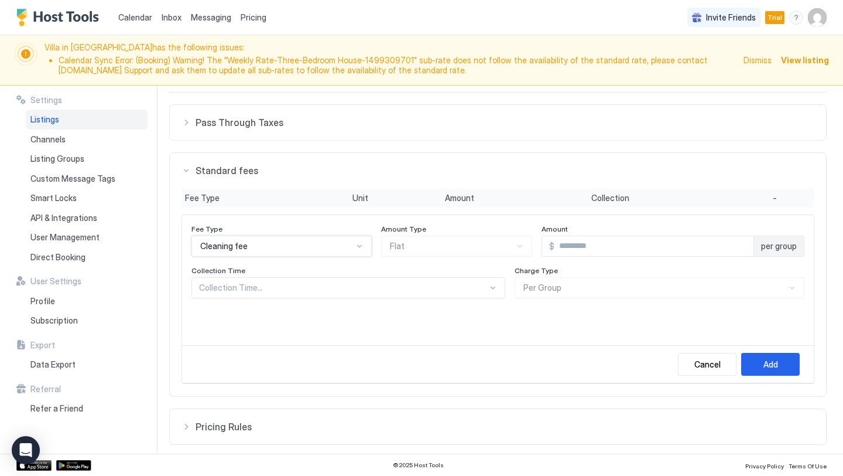
scroll to position [348, 0]
click at [425, 244] on div "Amount Type Flat" at bounding box center [456, 240] width 151 height 32
click at [604, 249] on input "Input Field" at bounding box center [654, 245] width 199 height 20
type input "***"
click at [379, 288] on div at bounding box center [343, 287] width 289 height 11
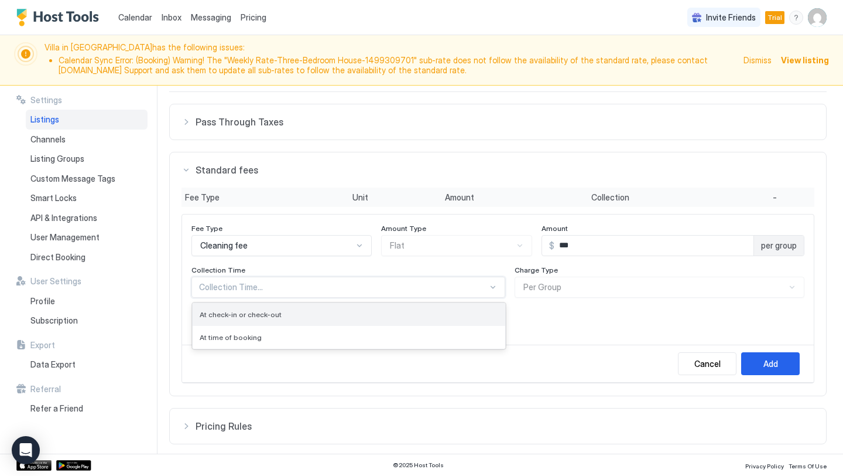
click at [345, 311] on div "At check-in or check-out" at bounding box center [349, 314] width 299 height 9
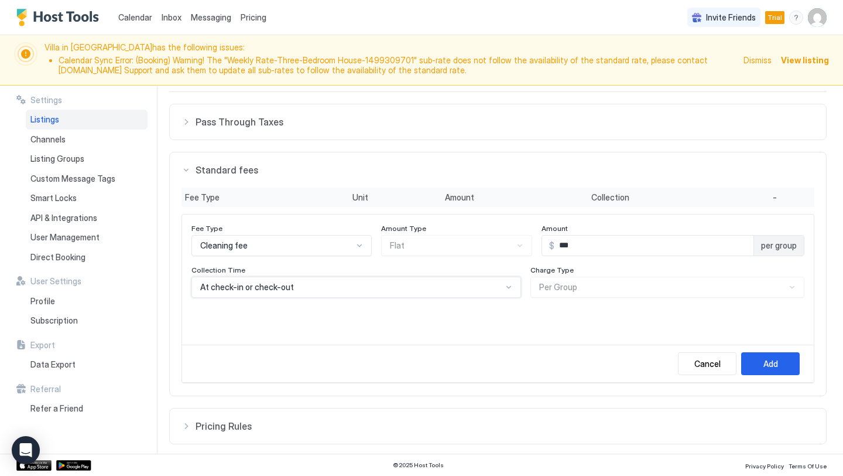
click at [350, 292] on div "At check-in or check-out" at bounding box center [351, 287] width 302 height 11
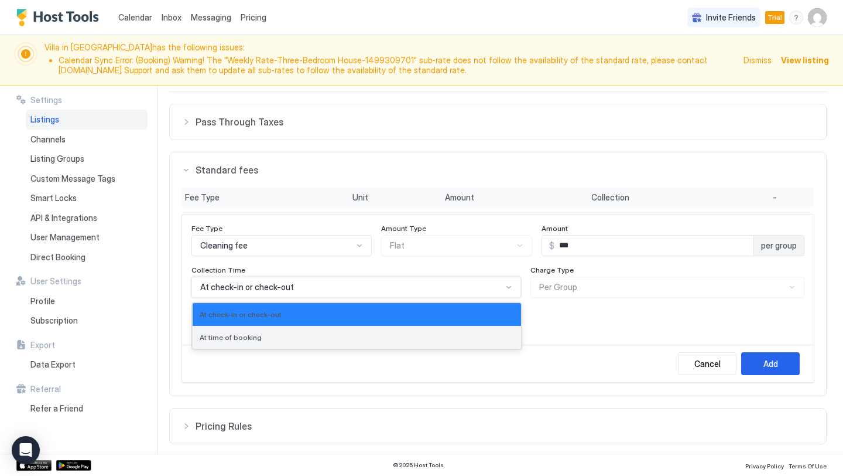
click at [330, 334] on div "At time of booking" at bounding box center [357, 337] width 314 height 9
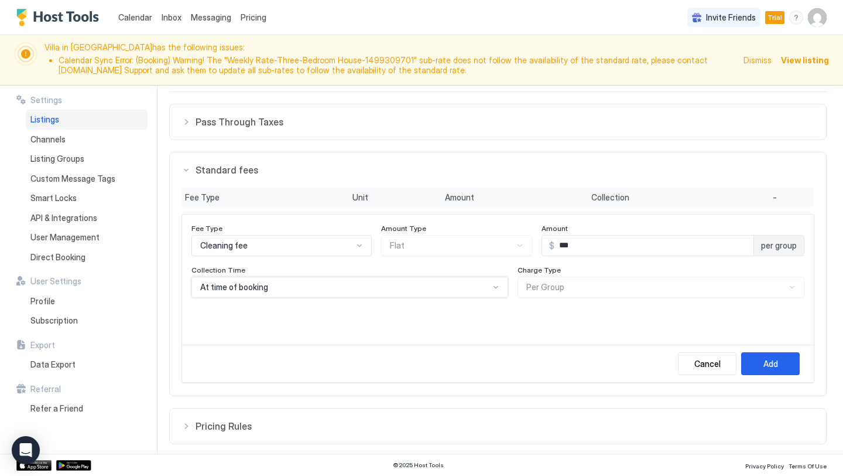
click at [586, 285] on div "Charge Type Per Group" at bounding box center [661, 281] width 287 height 32
click at [768, 370] on button "Add" at bounding box center [770, 363] width 59 height 23
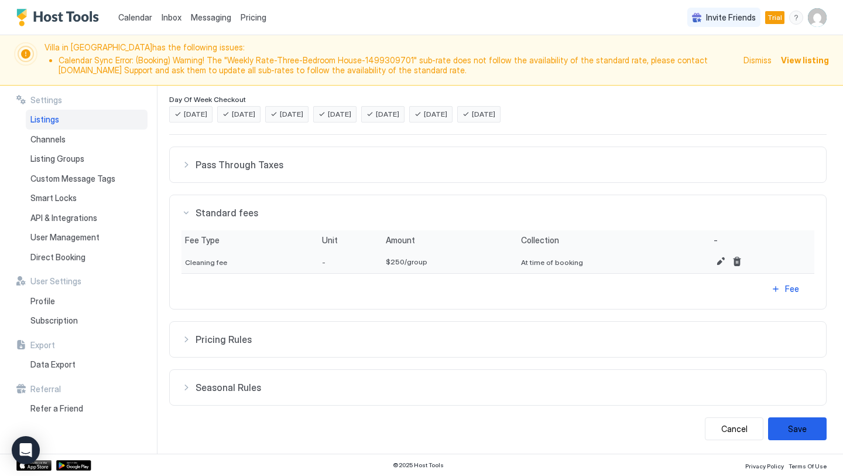
scroll to position [305, 0]
click at [800, 430] on button "Save" at bounding box center [797, 428] width 59 height 23
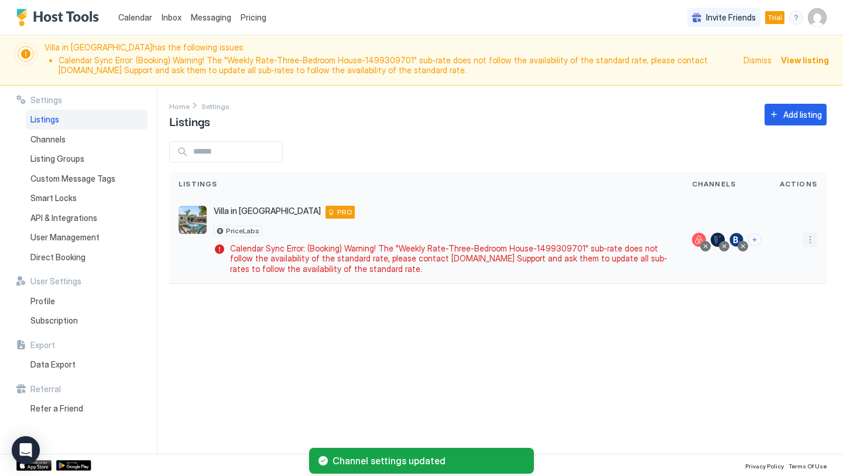
click at [810, 241] on button "More options" at bounding box center [810, 239] width 14 height 14
click at [775, 327] on span "Airbnb Settings" at bounding box center [783, 330] width 52 height 9
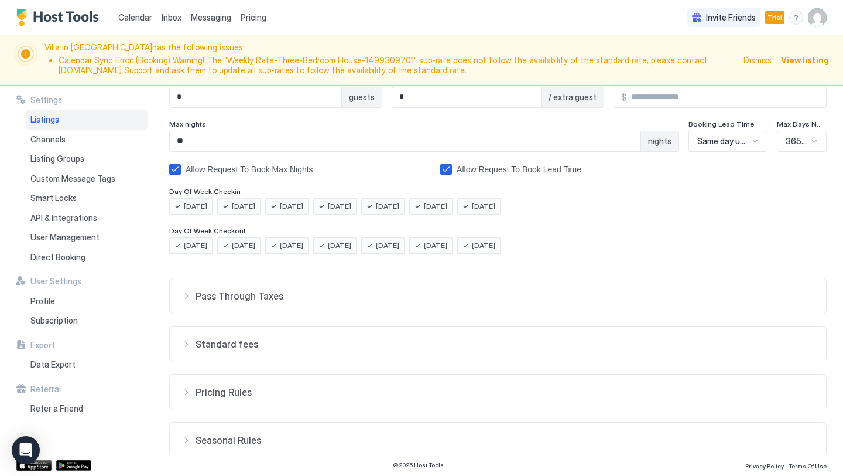
scroll to position [227, 0]
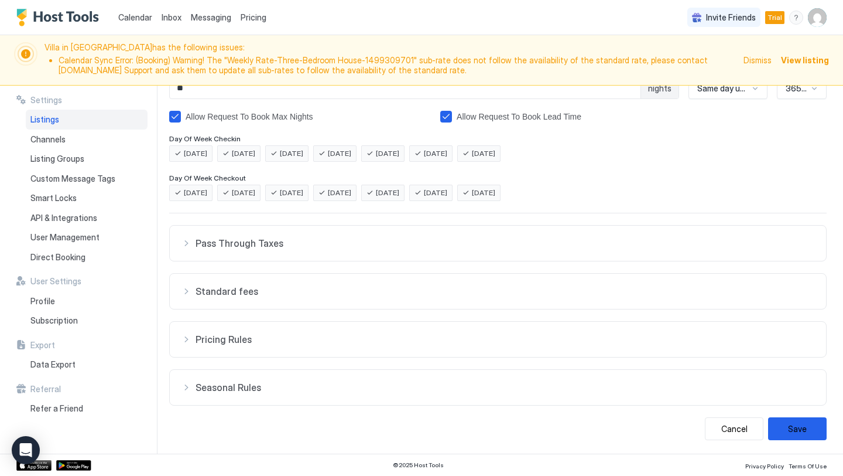
click at [189, 338] on div "Pricing Rules" at bounding box center [498, 339] width 633 height 12
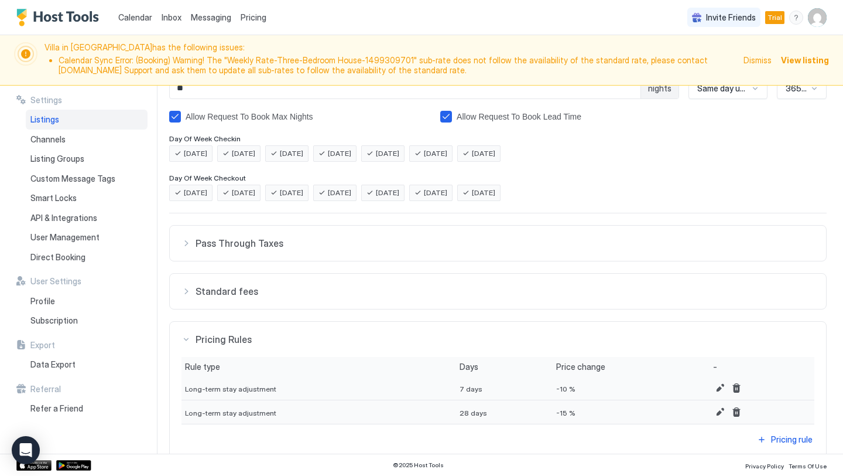
click at [187, 338] on div "Pricing Rules" at bounding box center [498, 339] width 633 height 12
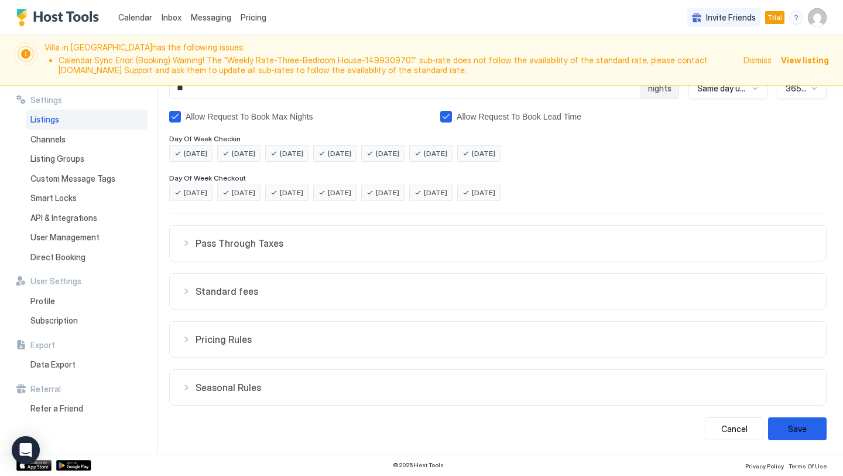
click at [184, 391] on div "Seasonal Rules" at bounding box center [498, 387] width 633 height 12
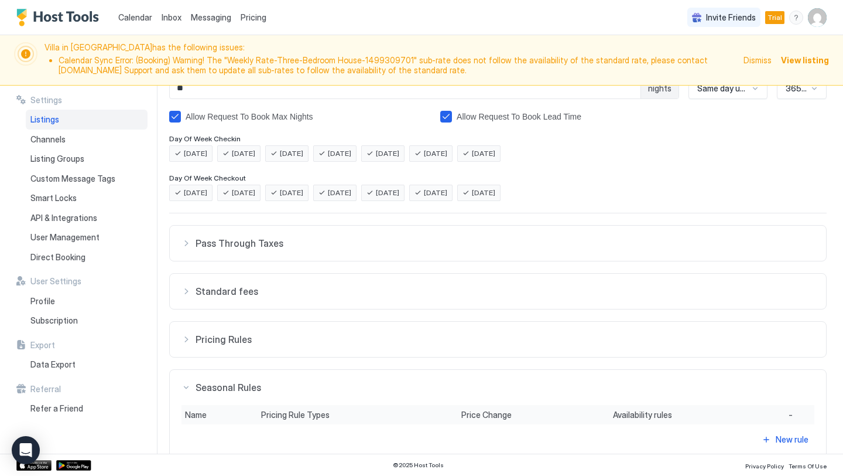
click at [186, 240] on div "Pass Through Taxes" at bounding box center [498, 243] width 633 height 12
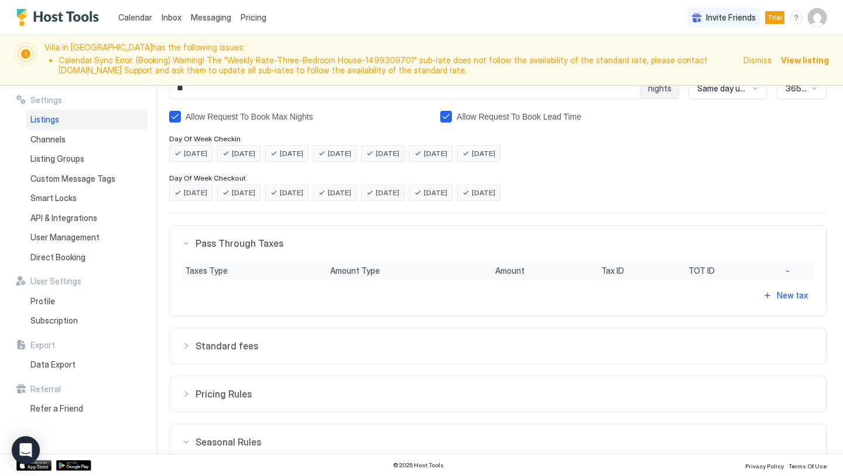
click at [186, 239] on div "Pass Through Taxes" at bounding box center [498, 243] width 633 height 12
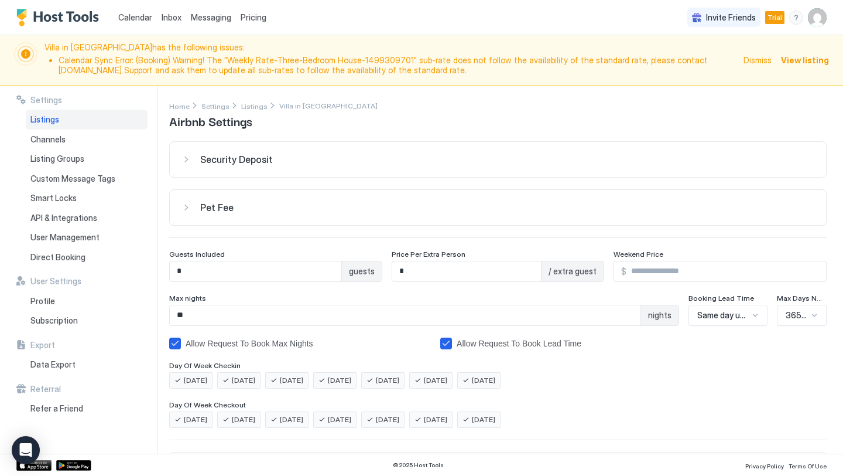
scroll to position [281, 0]
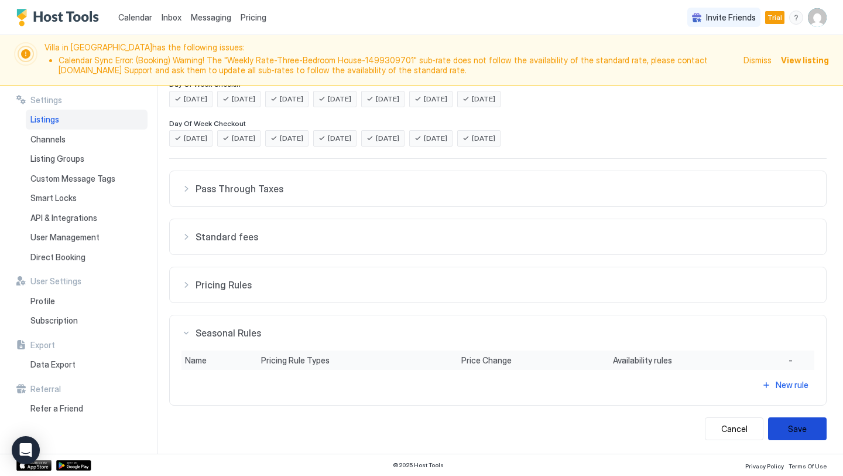
click at [777, 422] on button "Save" at bounding box center [797, 428] width 59 height 23
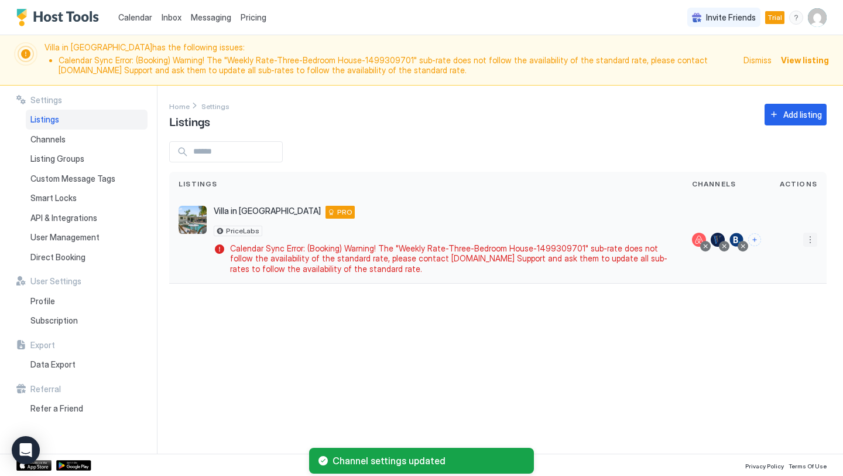
click at [808, 239] on button "More options" at bounding box center [810, 239] width 14 height 14
click at [791, 294] on span "Listing Settings" at bounding box center [784, 293] width 52 height 9
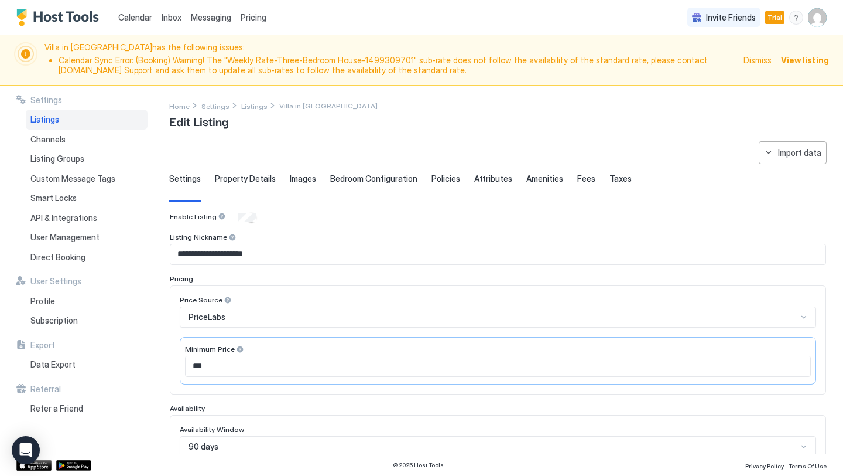
click at [247, 170] on div "**********" at bounding box center [498, 451] width 658 height 621
click at [247, 184] on div "Property Details" at bounding box center [245, 187] width 61 height 29
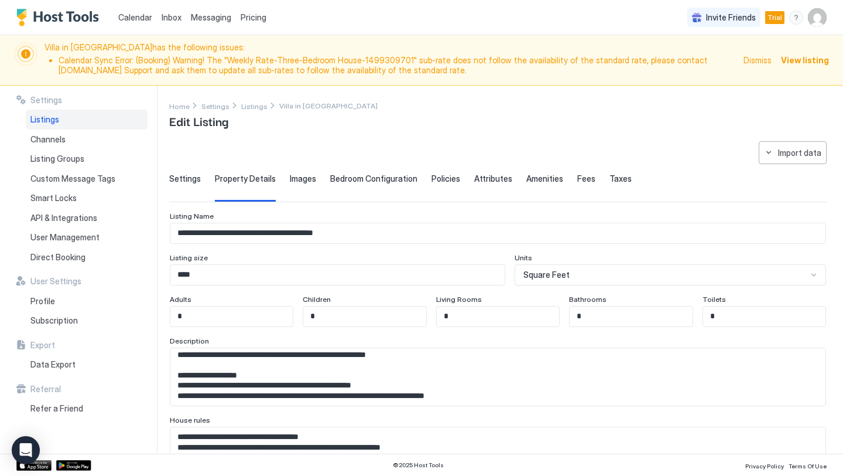
click at [579, 178] on span "Fees" at bounding box center [586, 178] width 18 height 11
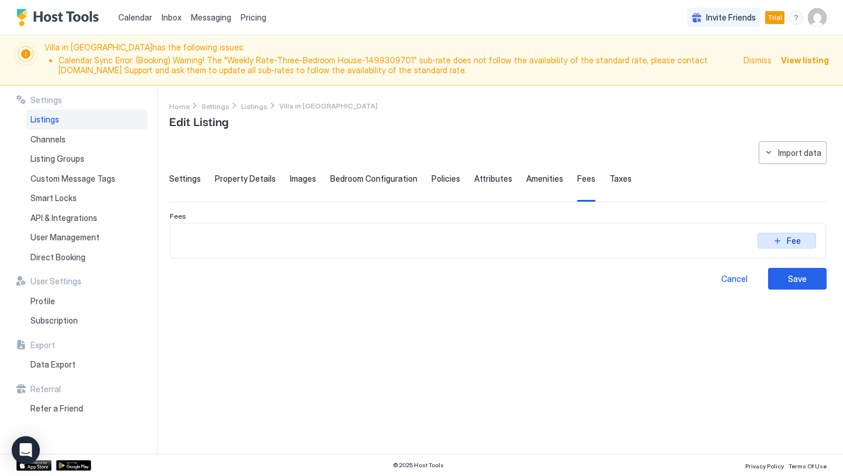
click at [791, 237] on div "Fee" at bounding box center [794, 240] width 14 height 12
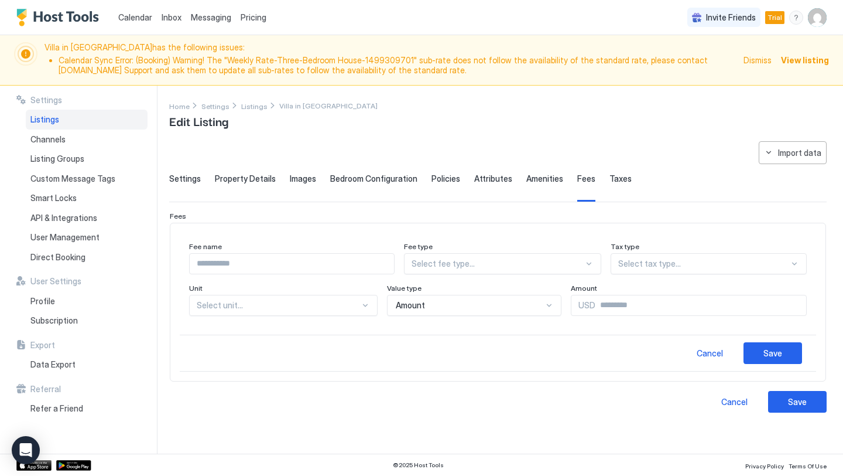
click at [280, 266] on input "Input Field" at bounding box center [292, 264] width 204 height 20
click at [368, 249] on div "Fee name" at bounding box center [292, 247] width 206 height 11
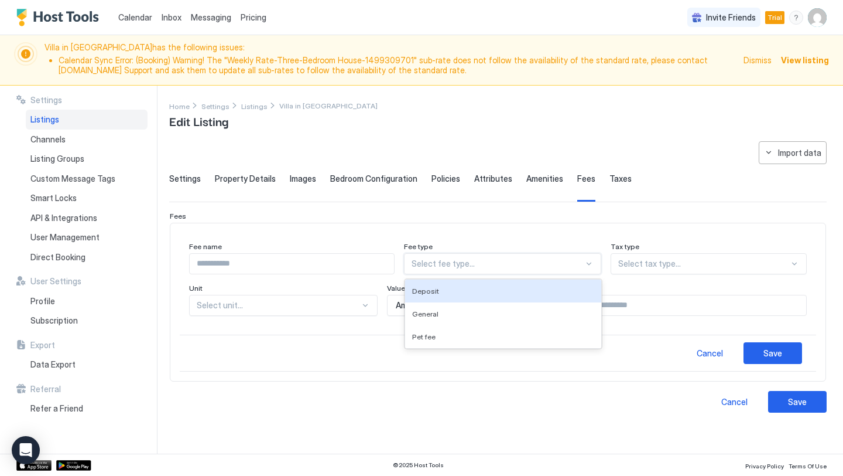
click at [487, 267] on div at bounding box center [498, 263] width 172 height 11
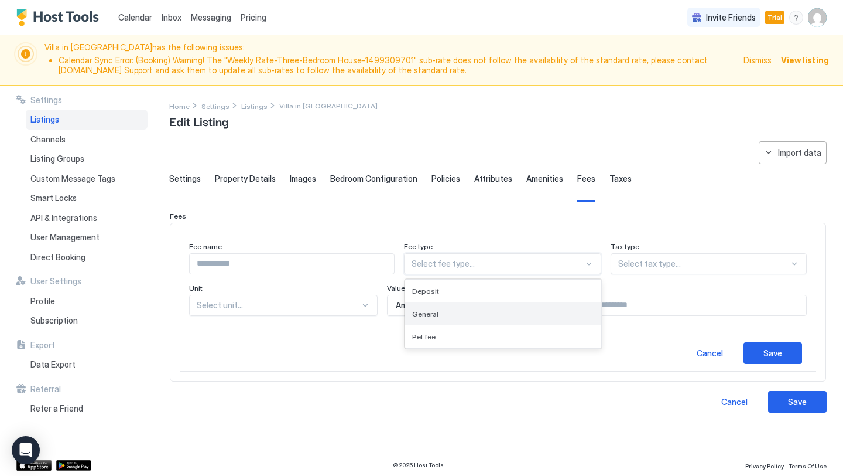
click at [460, 309] on div "General" at bounding box center [503, 313] width 182 height 9
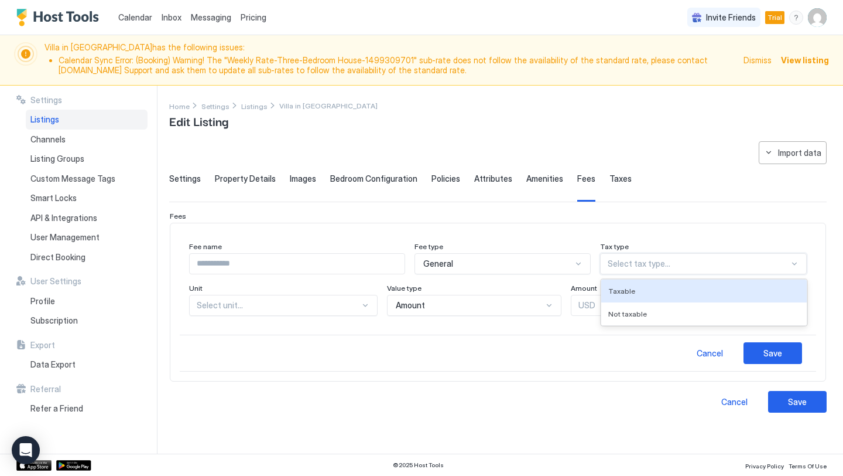
click at [683, 261] on div at bounding box center [699, 263] width 182 height 11
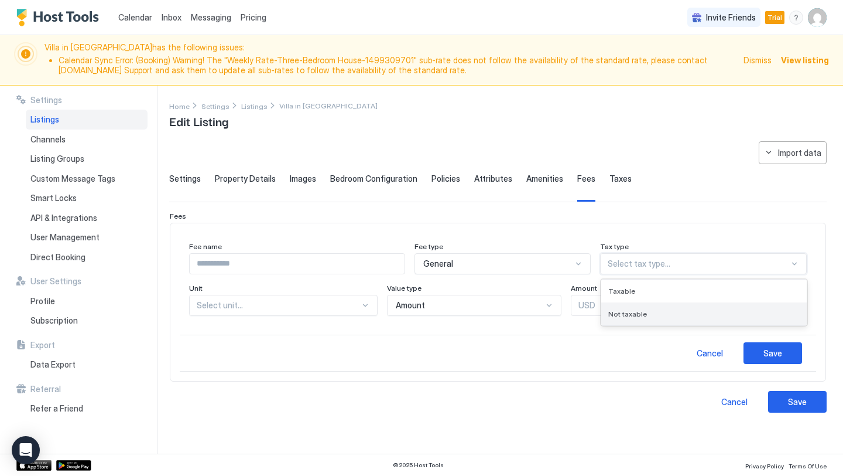
click at [648, 316] on div "Not taxable" at bounding box center [704, 313] width 192 height 9
click at [652, 214] on div "Fees" at bounding box center [498, 215] width 656 height 9
click at [470, 300] on div "Amount" at bounding box center [469, 305] width 146 height 11
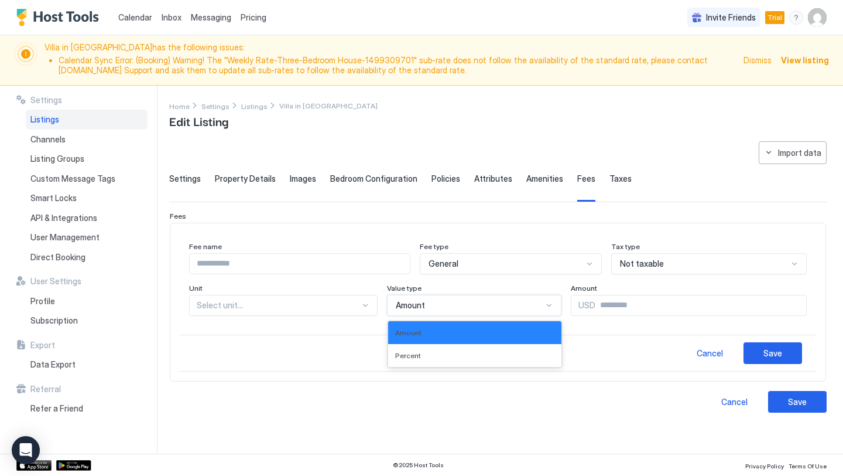
click at [469, 300] on div "Amount" at bounding box center [469, 305] width 146 height 11
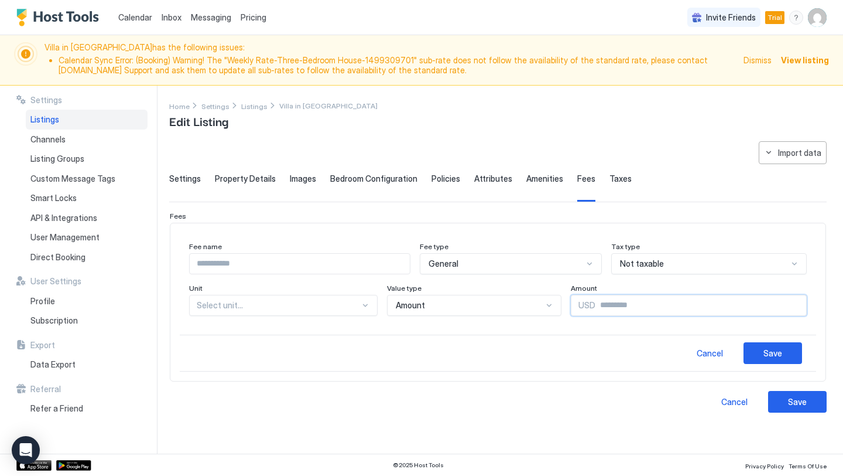
click at [616, 310] on input "Input Field" at bounding box center [701, 305] width 211 height 20
type input "***"
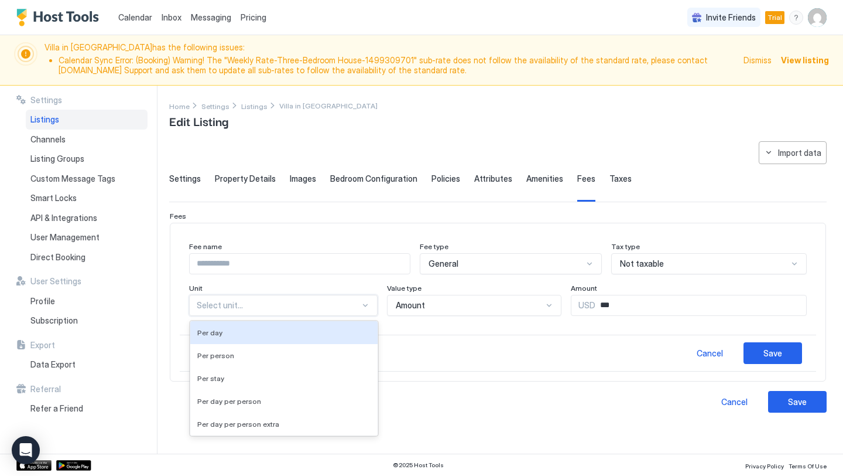
click at [295, 307] on div at bounding box center [278, 305] width 163 height 11
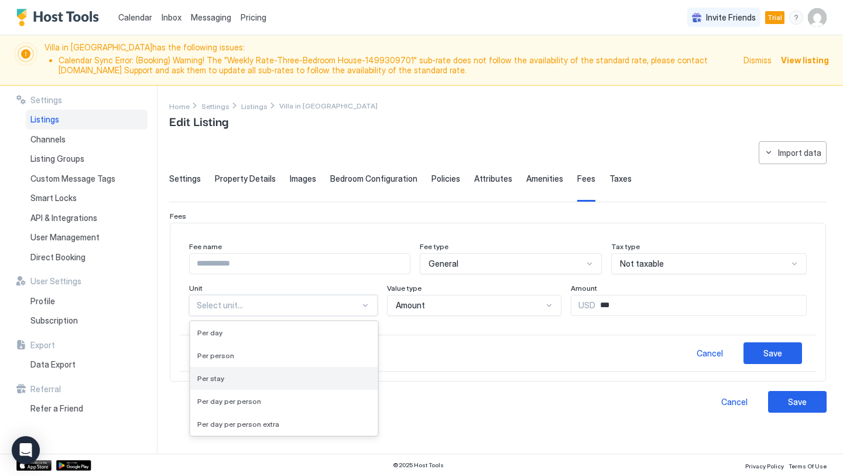
click at [288, 372] on div "Per stay" at bounding box center [283, 378] width 187 height 23
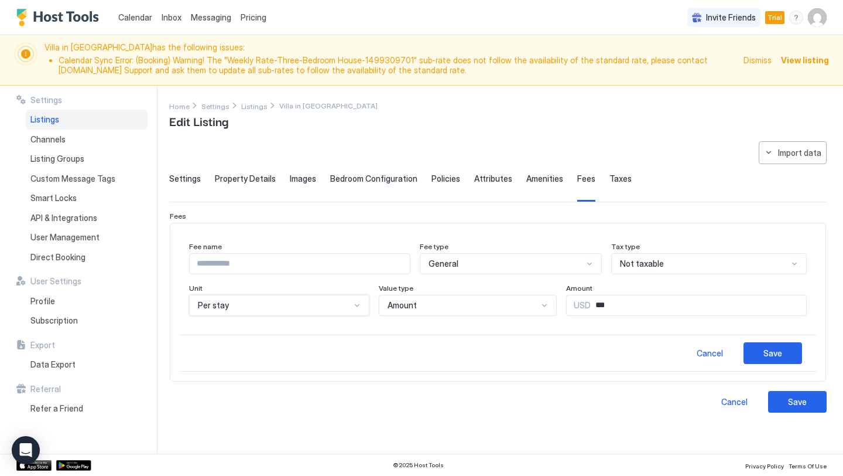
click at [279, 259] on input "Input Field" at bounding box center [300, 264] width 220 height 20
type input "**********"
click at [803, 354] on div "Cancel Save" at bounding box center [498, 352] width 637 height 37
click at [785, 354] on button "Save" at bounding box center [773, 353] width 59 height 22
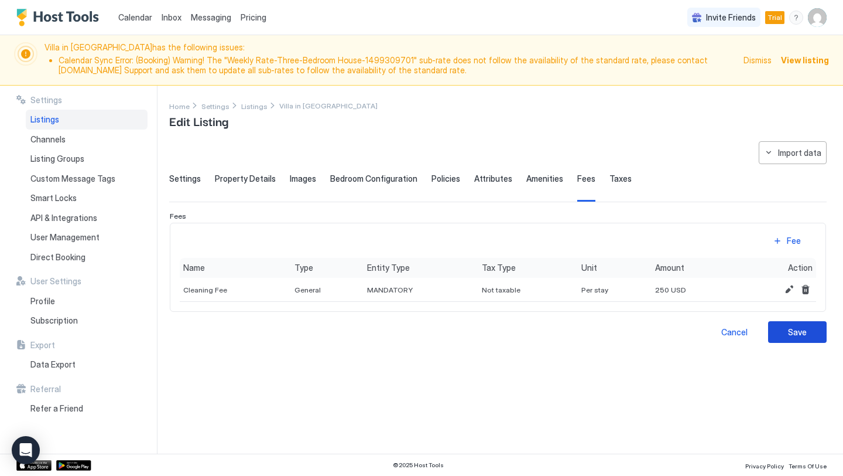
click at [795, 336] on div "Save" at bounding box center [797, 332] width 19 height 12
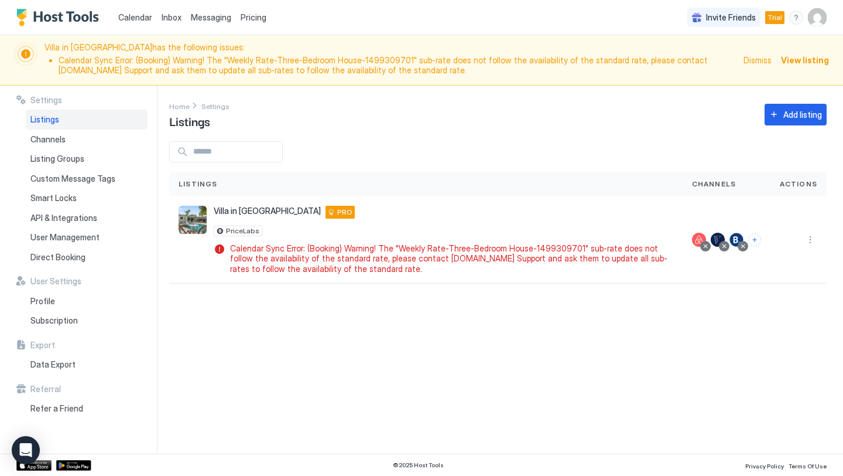
click at [79, 121] on div "Listings" at bounding box center [87, 120] width 122 height 20
click at [816, 235] on button "More options" at bounding box center [810, 239] width 14 height 14
click at [768, 295] on span "Listing Settings" at bounding box center [784, 293] width 52 height 9
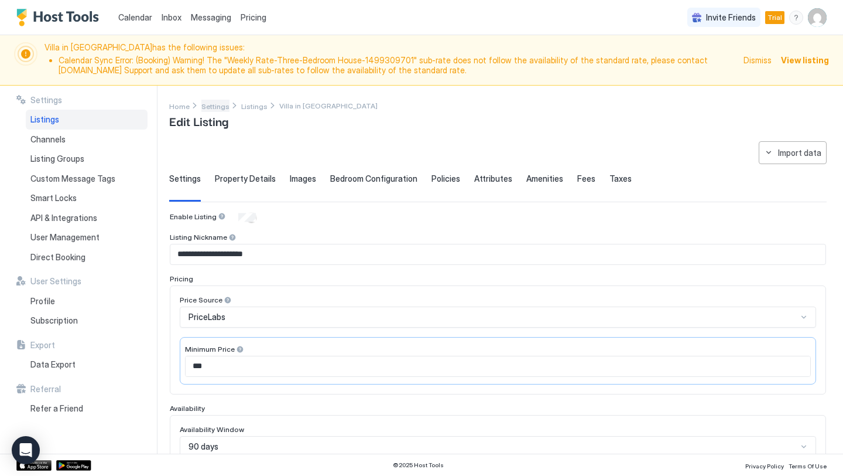
click at [221, 107] on span "Settings" at bounding box center [215, 106] width 28 height 9
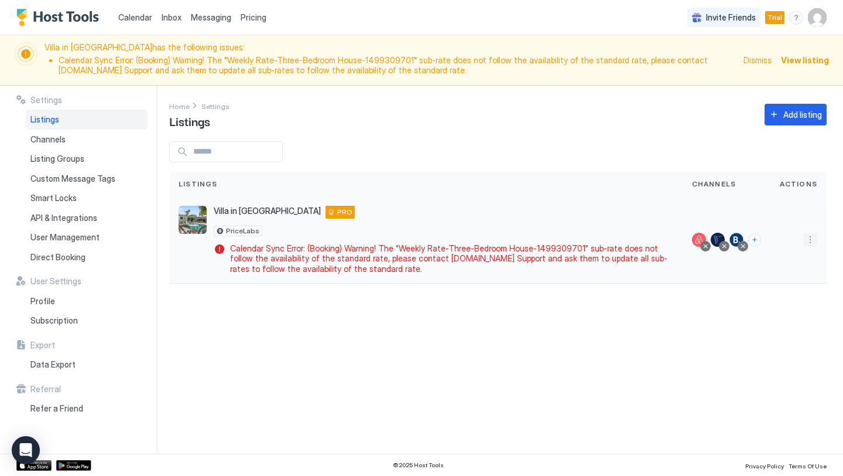
click at [813, 241] on button "More options" at bounding box center [810, 239] width 14 height 14
click at [768, 295] on span "Listing Settings" at bounding box center [784, 293] width 52 height 9
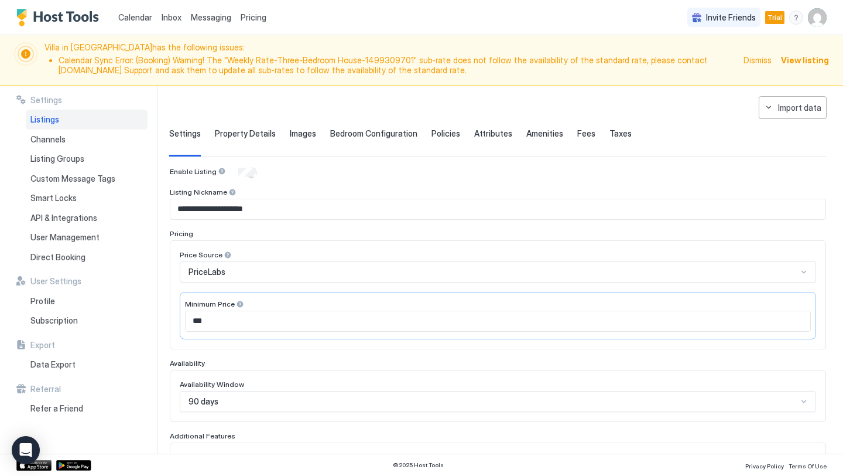
scroll to position [47, 0]
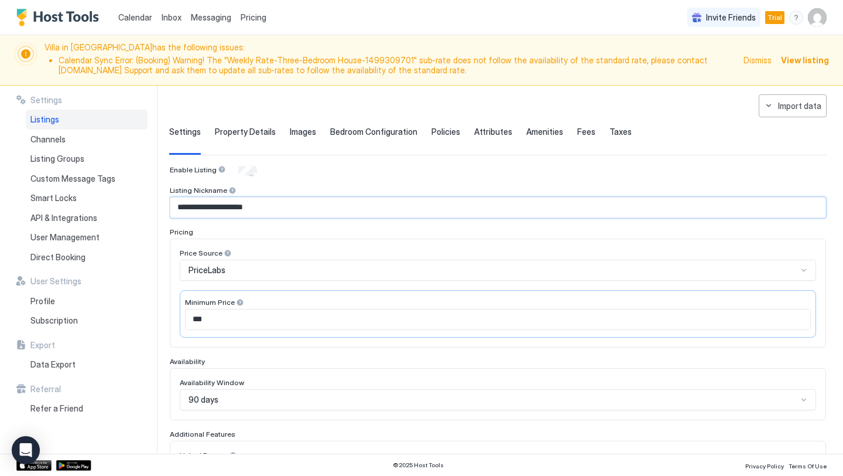
click at [299, 210] on input "**********" at bounding box center [497, 207] width 655 height 20
click at [299, 209] on input "**********" at bounding box center [497, 207] width 655 height 20
paste input "**********"
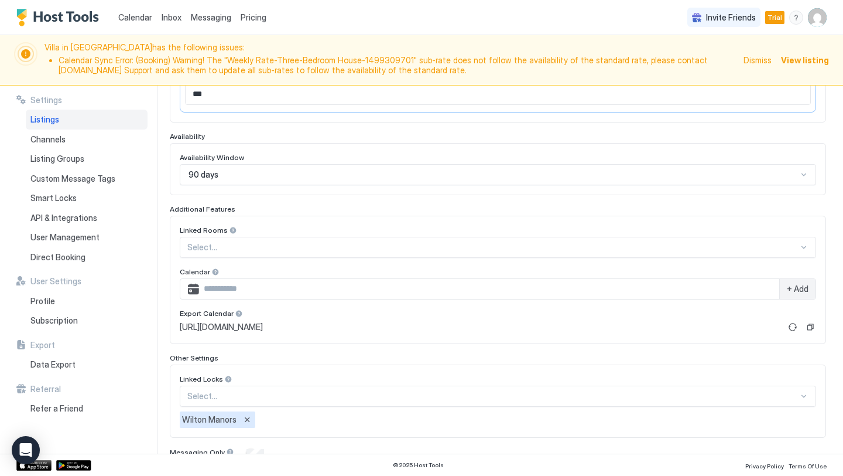
scroll to position [322, 0]
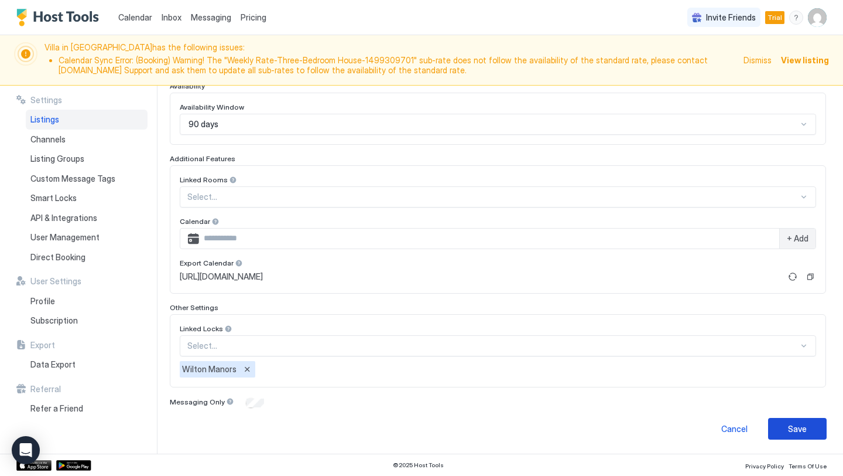
type input "**********"
click at [794, 432] on div "Save" at bounding box center [797, 428] width 19 height 12
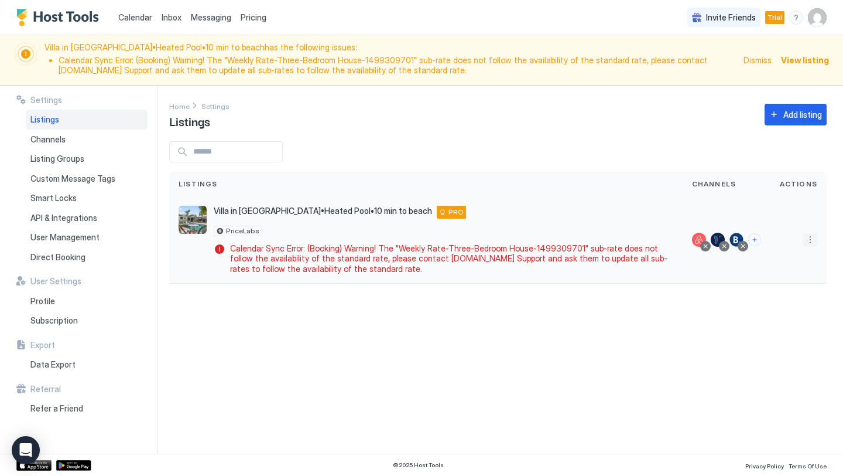
click at [811, 241] on button "More options" at bounding box center [810, 239] width 14 height 14
click at [777, 331] on span "Airbnb Settings" at bounding box center [783, 330] width 52 height 9
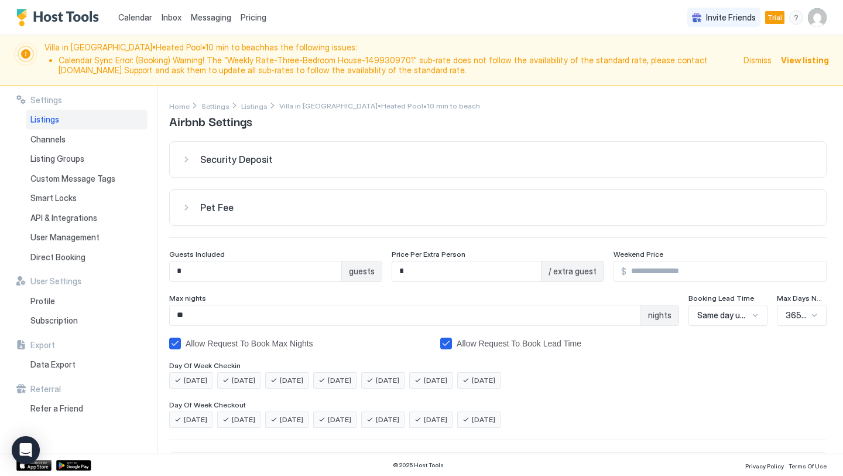
click at [265, 213] on button "Pet Fee" at bounding box center [498, 207] width 656 height 35
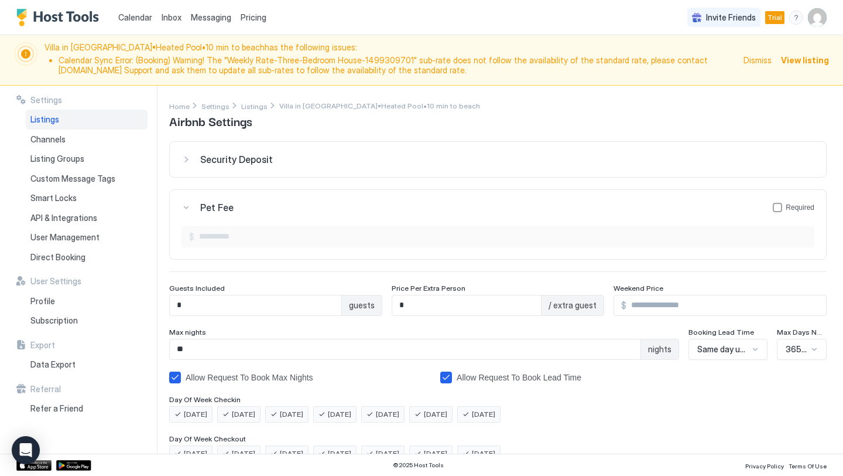
click at [266, 206] on div "Pet Fee Required" at bounding box center [507, 207] width 614 height 12
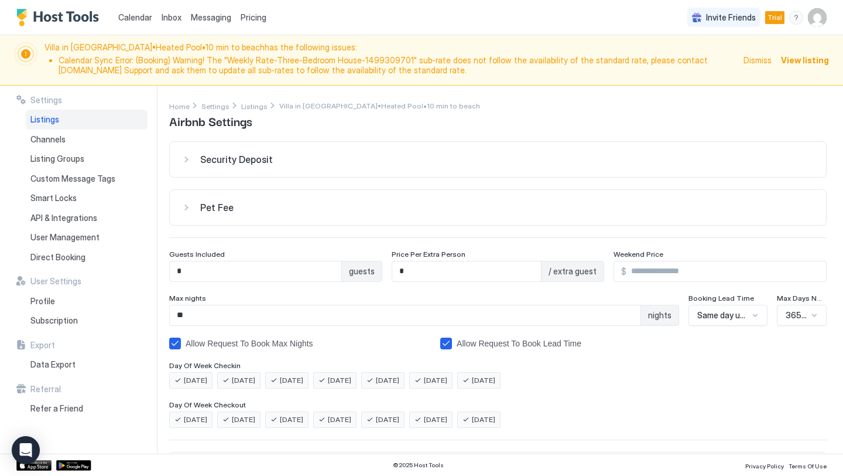
click at [265, 167] on button "Security Deposit" at bounding box center [498, 159] width 656 height 35
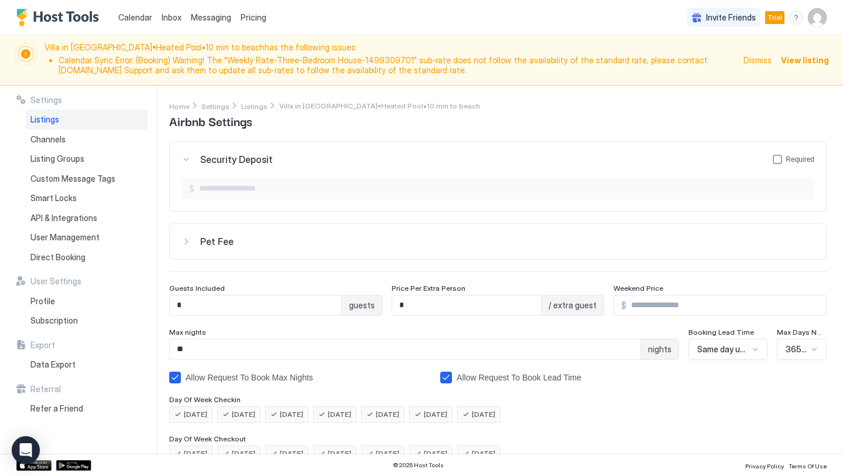
click at [271, 158] on div "Security Deposit Required" at bounding box center [507, 159] width 614 height 12
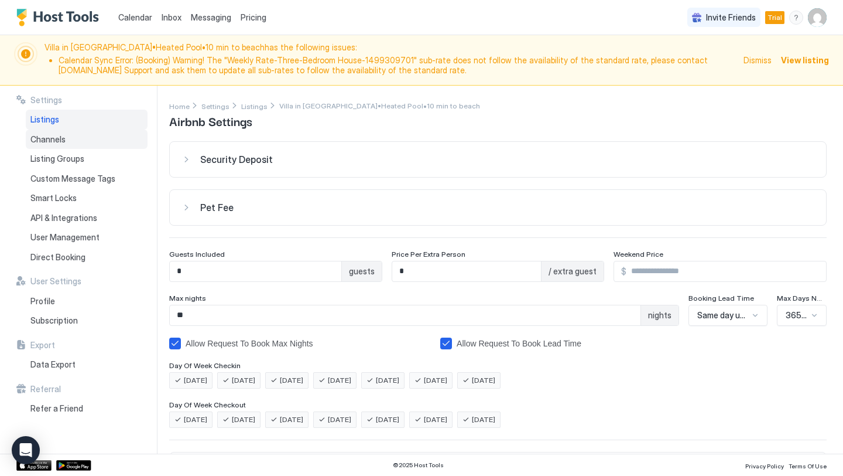
click at [71, 136] on div "Channels" at bounding box center [87, 139] width 122 height 20
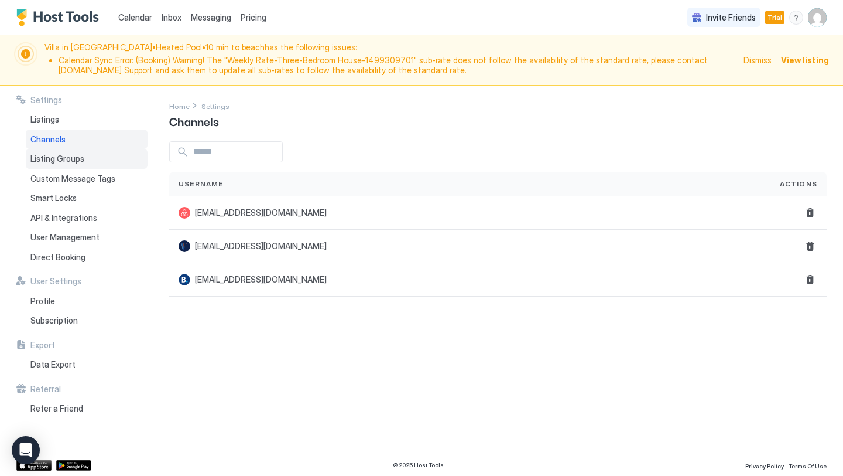
click at [77, 157] on span "Listing Groups" at bounding box center [57, 158] width 54 height 11
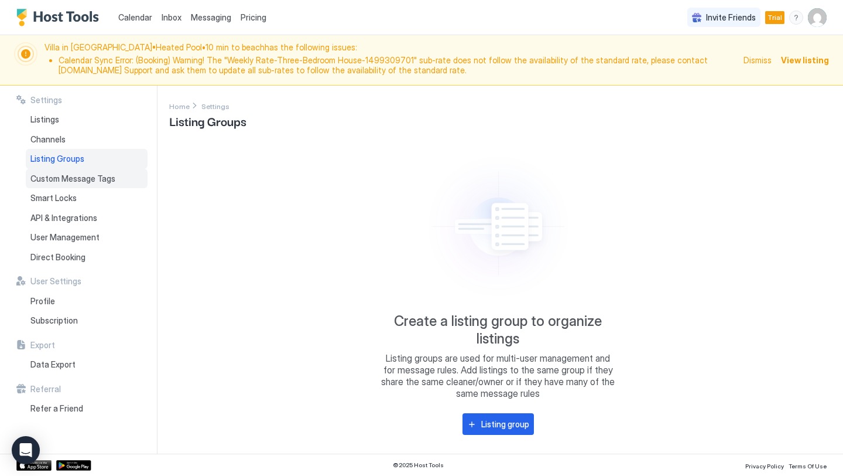
click at [77, 184] on div "Custom Message Tags" at bounding box center [87, 179] width 122 height 20
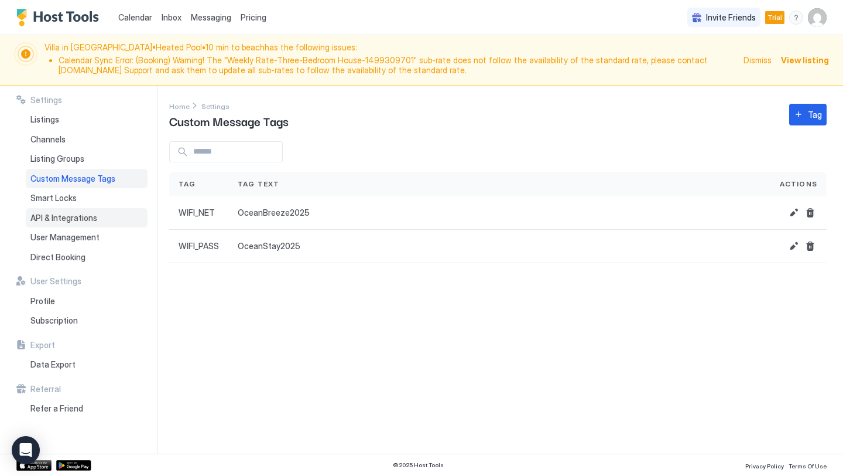
click at [77, 208] on div "API & Integrations" at bounding box center [87, 218] width 122 height 20
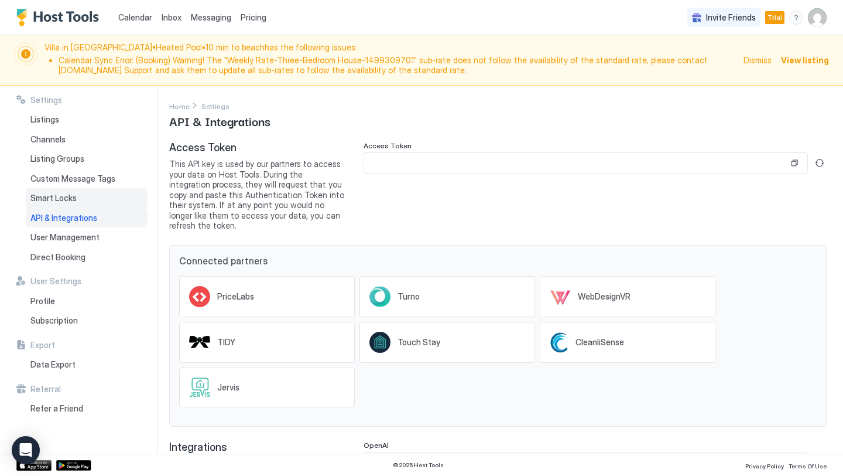
click at [80, 199] on div "Smart Locks" at bounding box center [87, 198] width 122 height 20
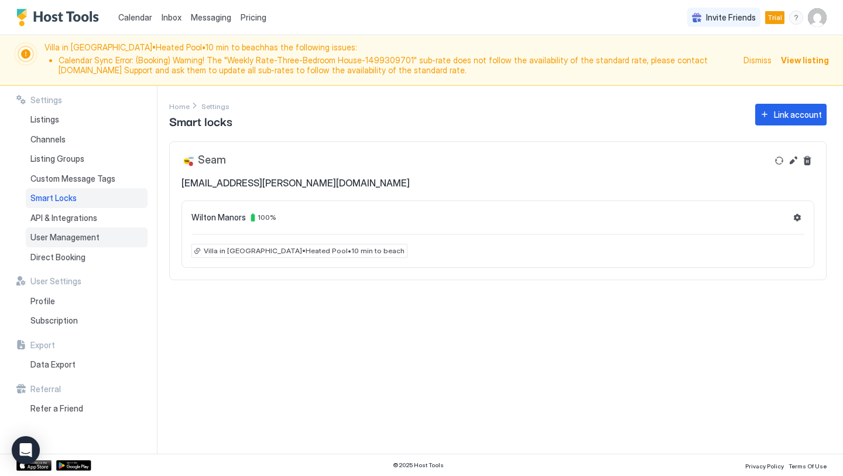
click at [79, 241] on span "User Management" at bounding box center [64, 237] width 69 height 11
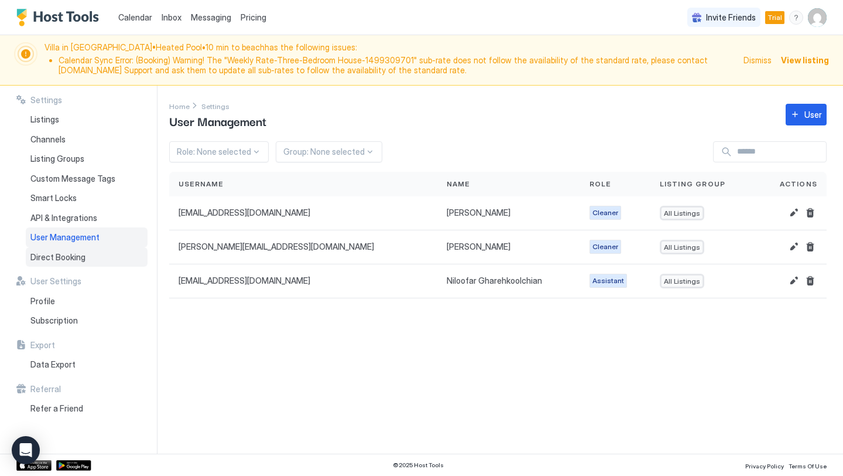
click at [77, 255] on span "Direct Booking" at bounding box center [57, 257] width 55 height 11
